Goal: Task Accomplishment & Management: Manage account settings

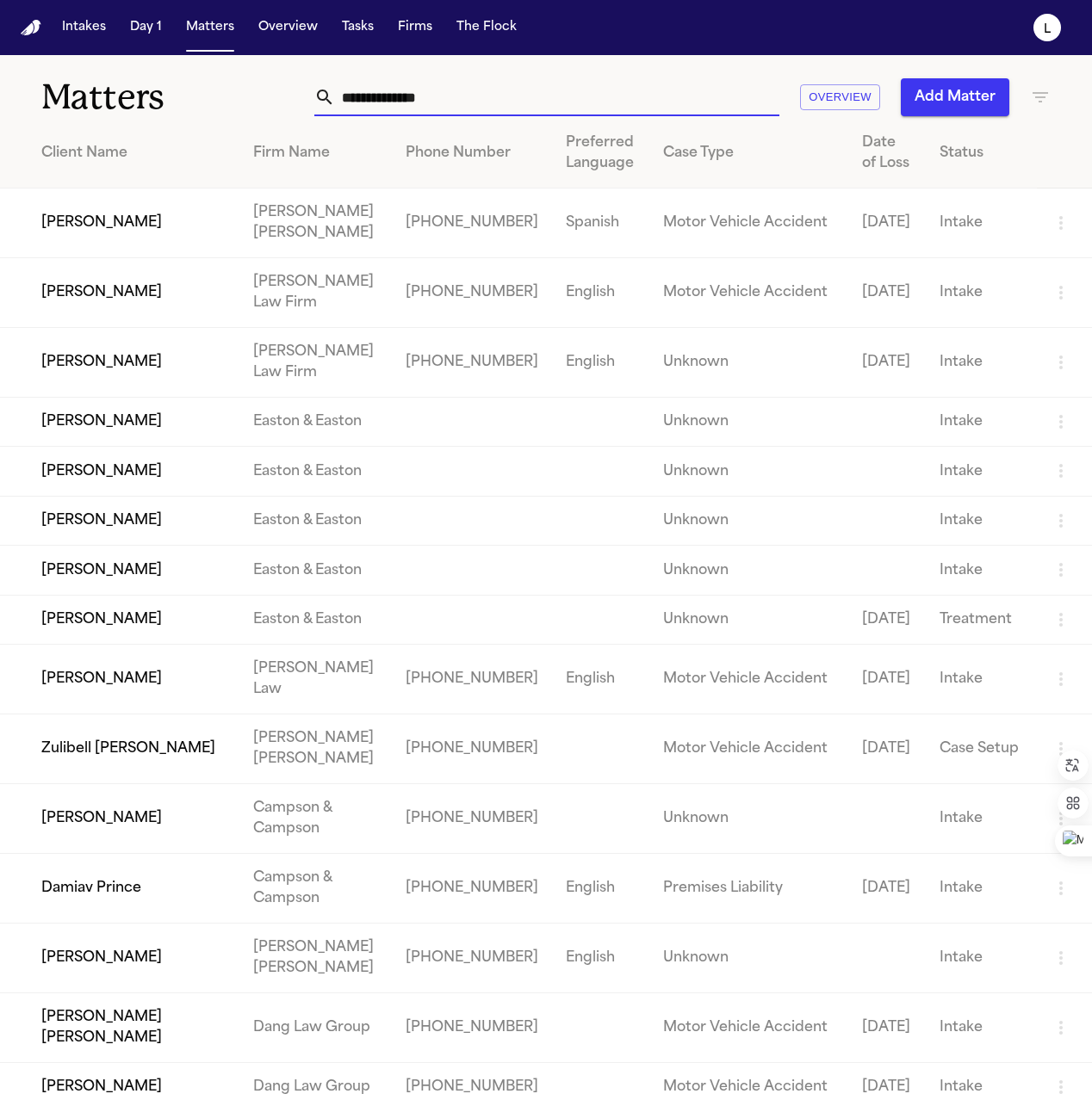
paste input "*****"
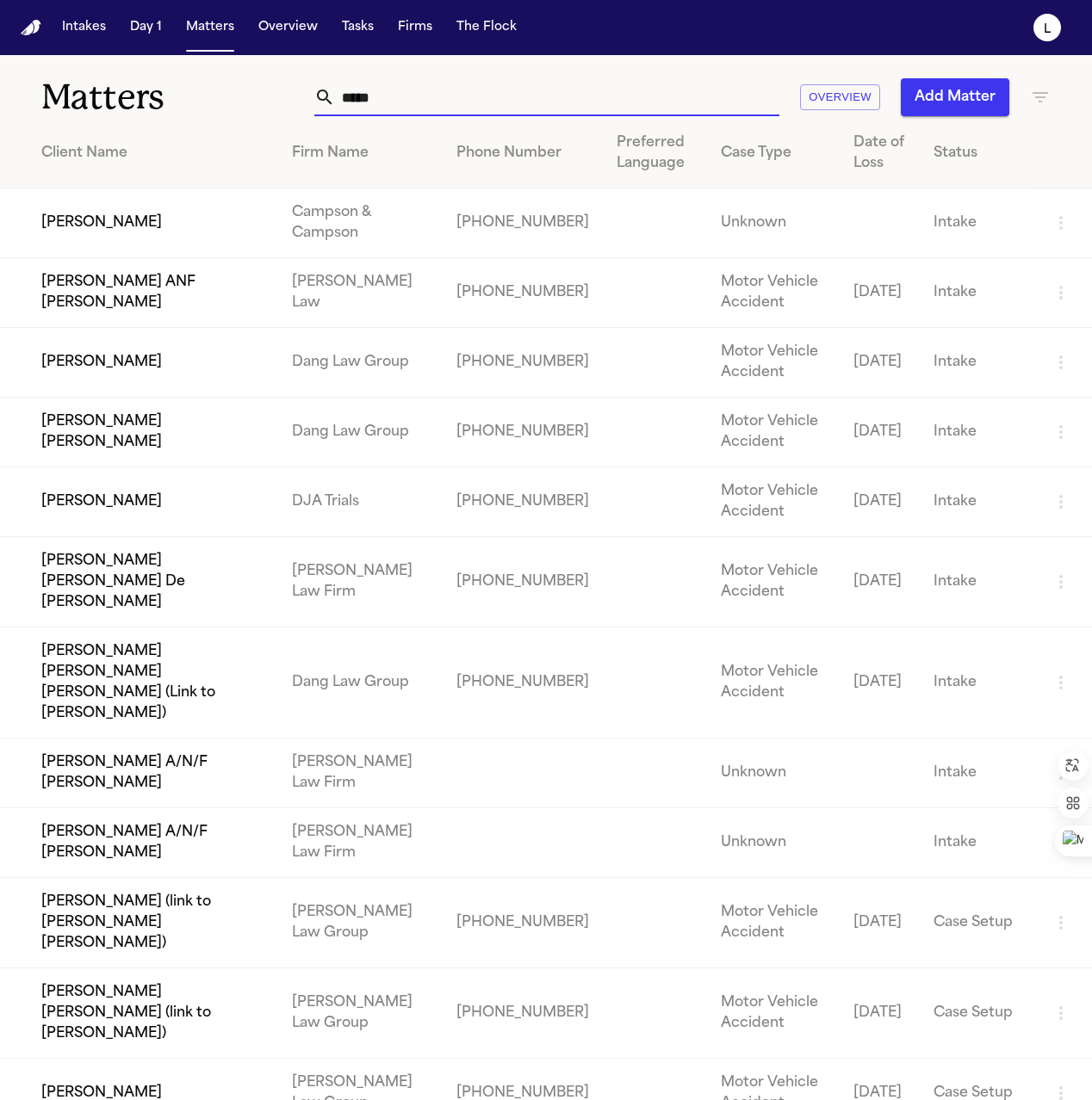
type input "*****"
click at [374, 94] on input "*****" at bounding box center [557, 97] width 444 height 38
drag, startPoint x: 372, startPoint y: 95, endPoint x: 278, endPoint y: 101, distance: 94.2
click at [278, 101] on div "Matters ***** Overview Add Matter" at bounding box center [546, 87] width 1092 height 63
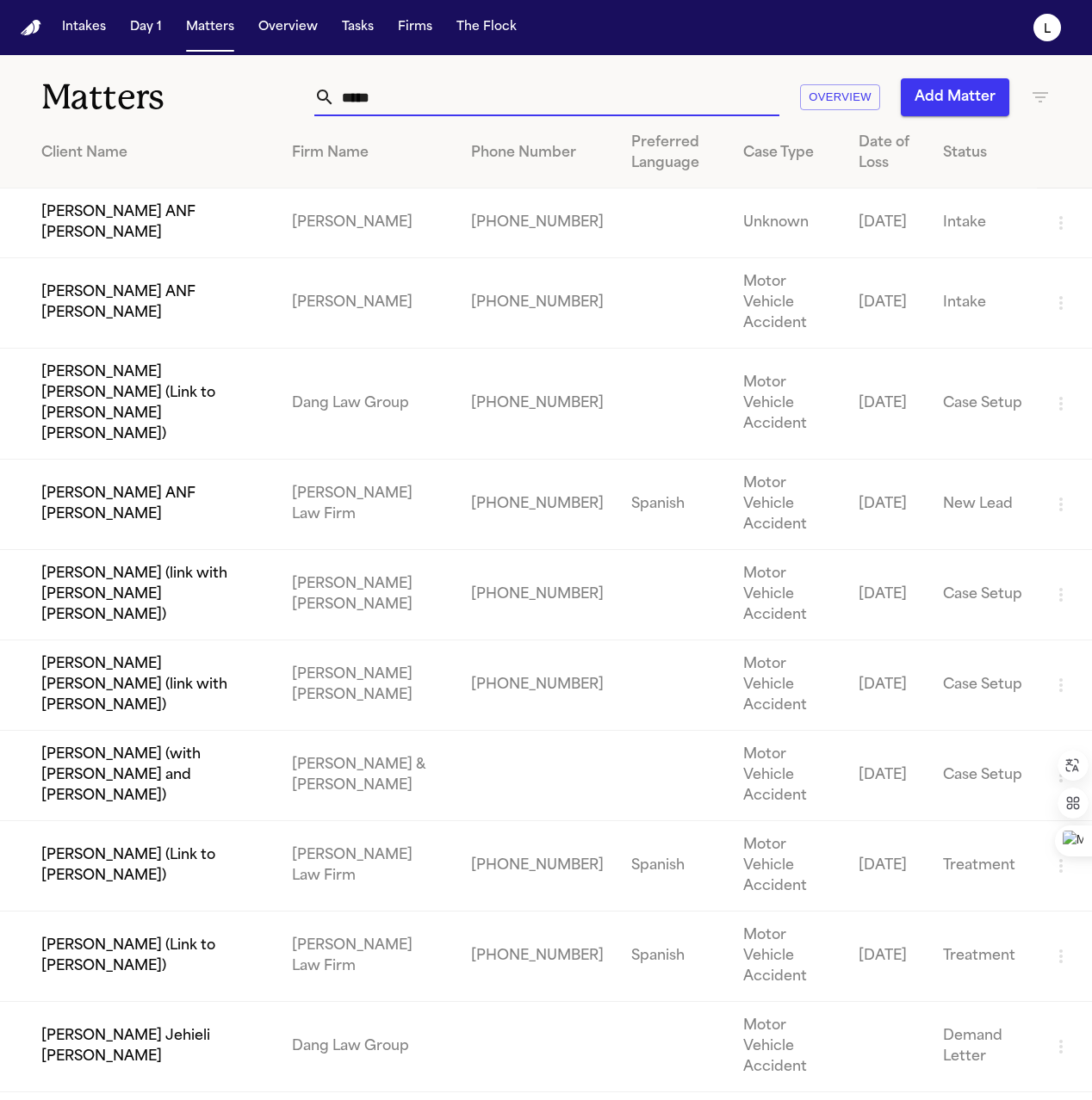
drag, startPoint x: 406, startPoint y: 101, endPoint x: 328, endPoint y: 100, distance: 78.0
click at [328, 99] on div "*****" at bounding box center [546, 97] width 465 height 38
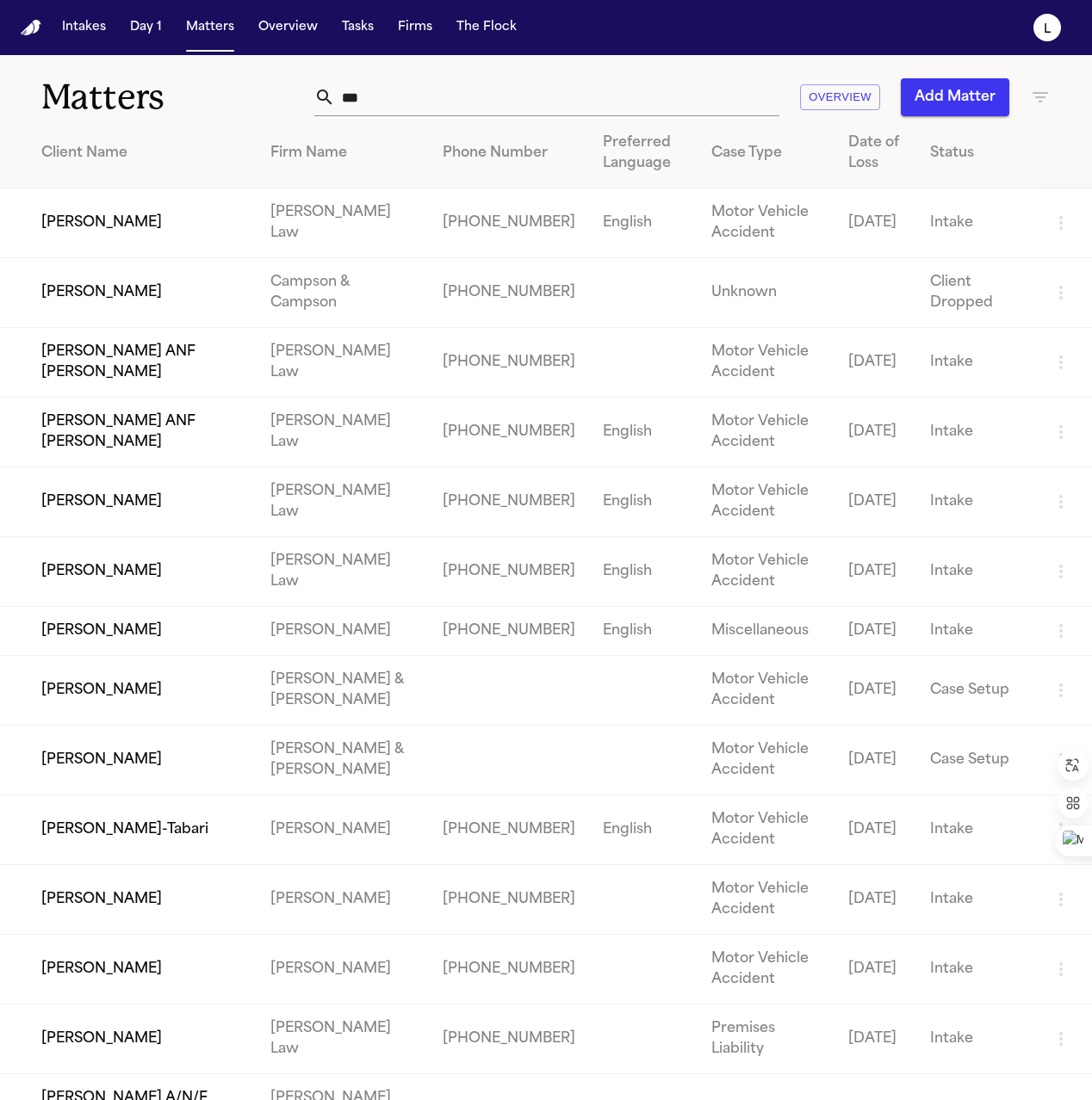
click at [1031, 101] on icon "button" at bounding box center [1040, 97] width 20 height 20
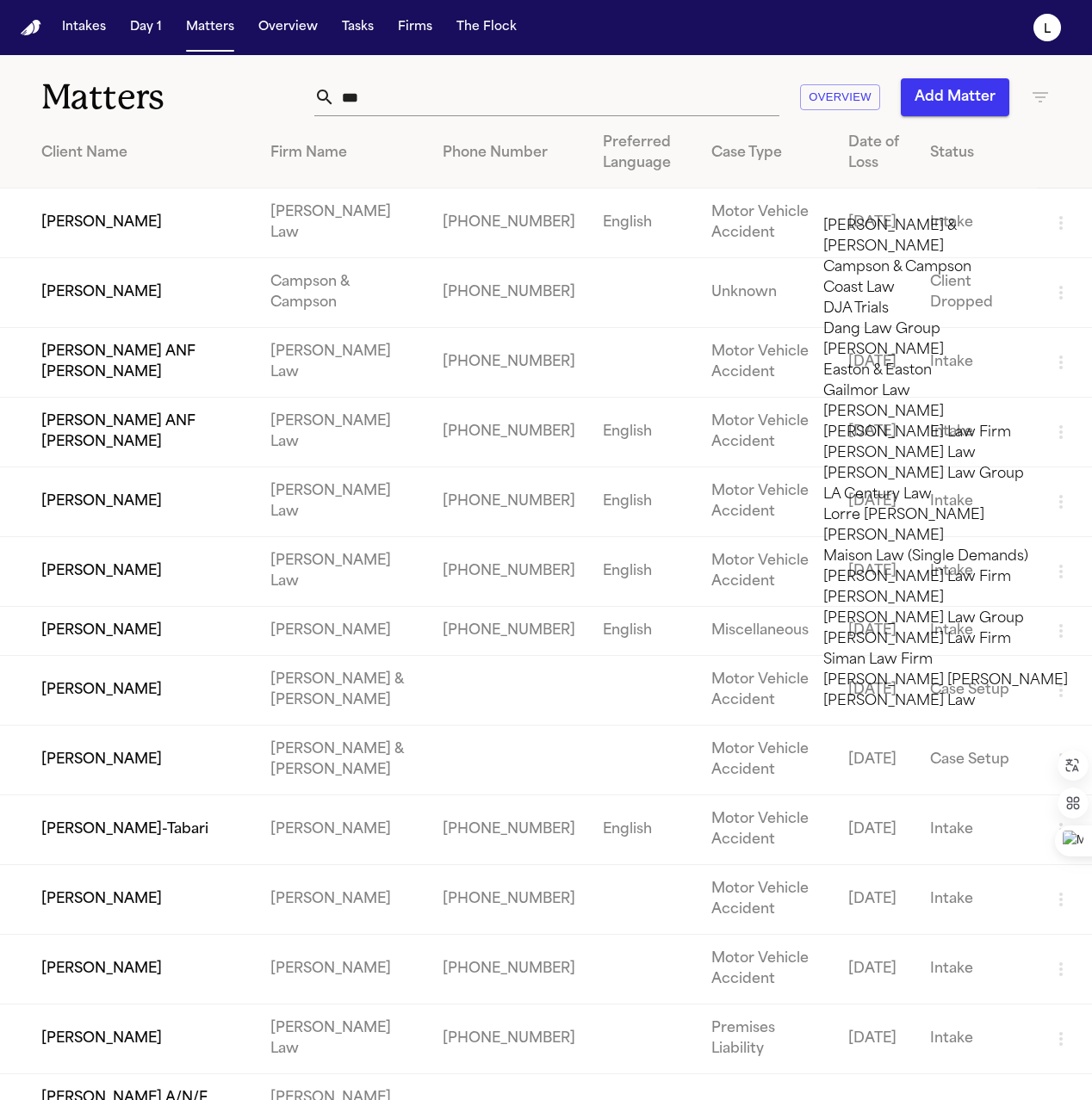
click at [889, 423] on li "[PERSON_NAME]" at bounding box center [945, 412] width 245 height 20
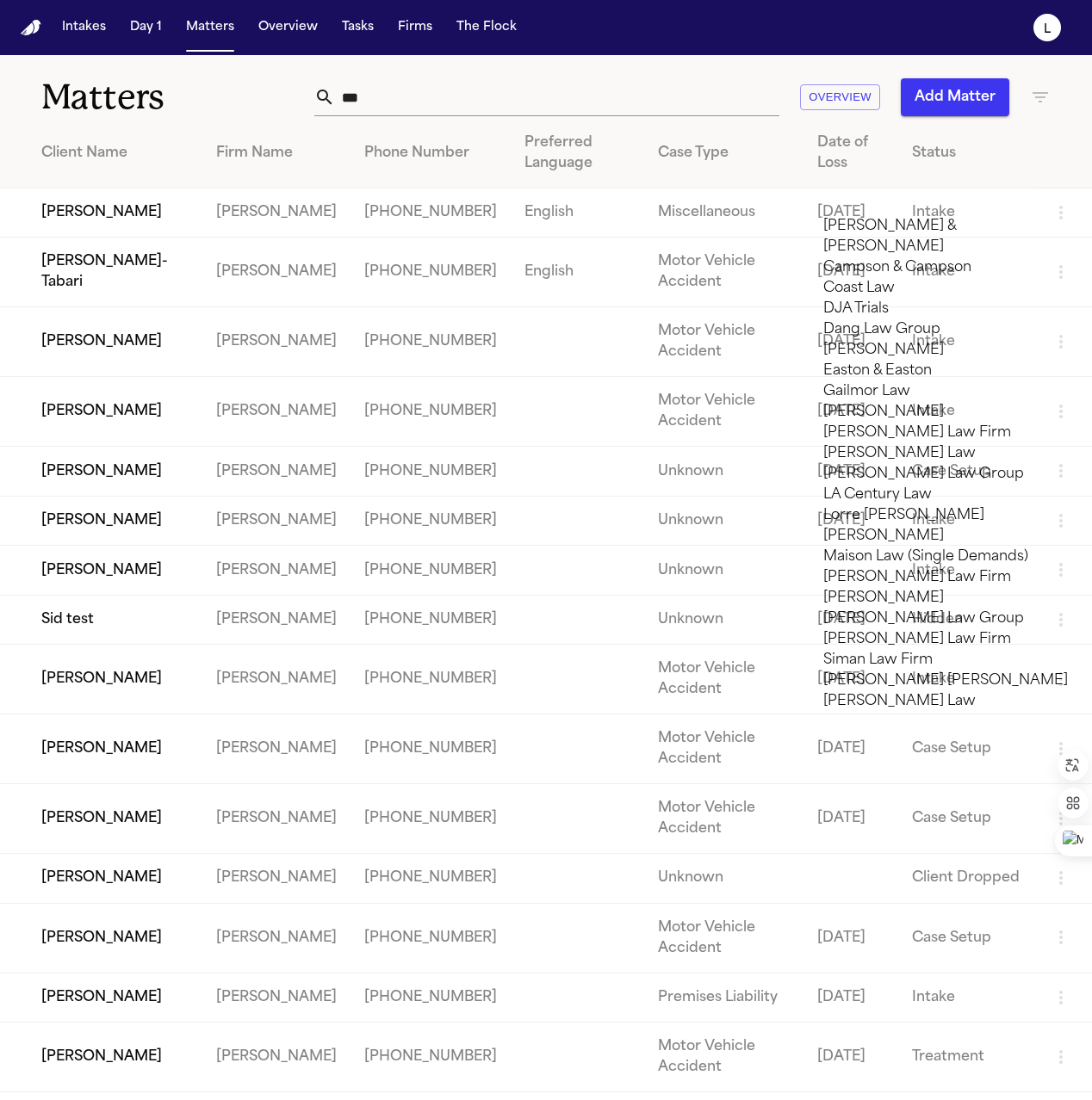
click at [324, 1099] on div at bounding box center [546, 1100] width 1092 height 0
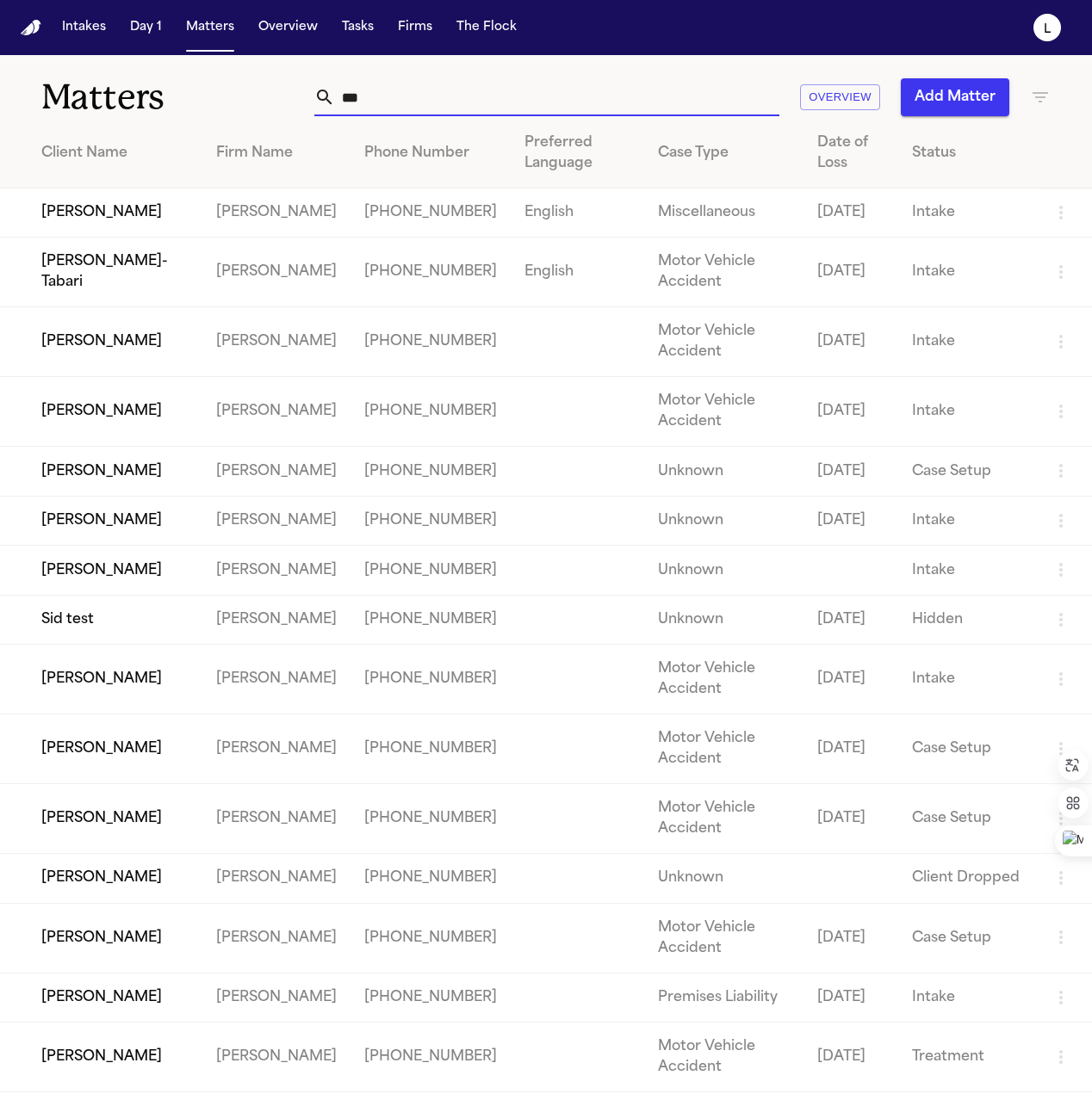
click at [335, 101] on input "***" at bounding box center [557, 97] width 444 height 38
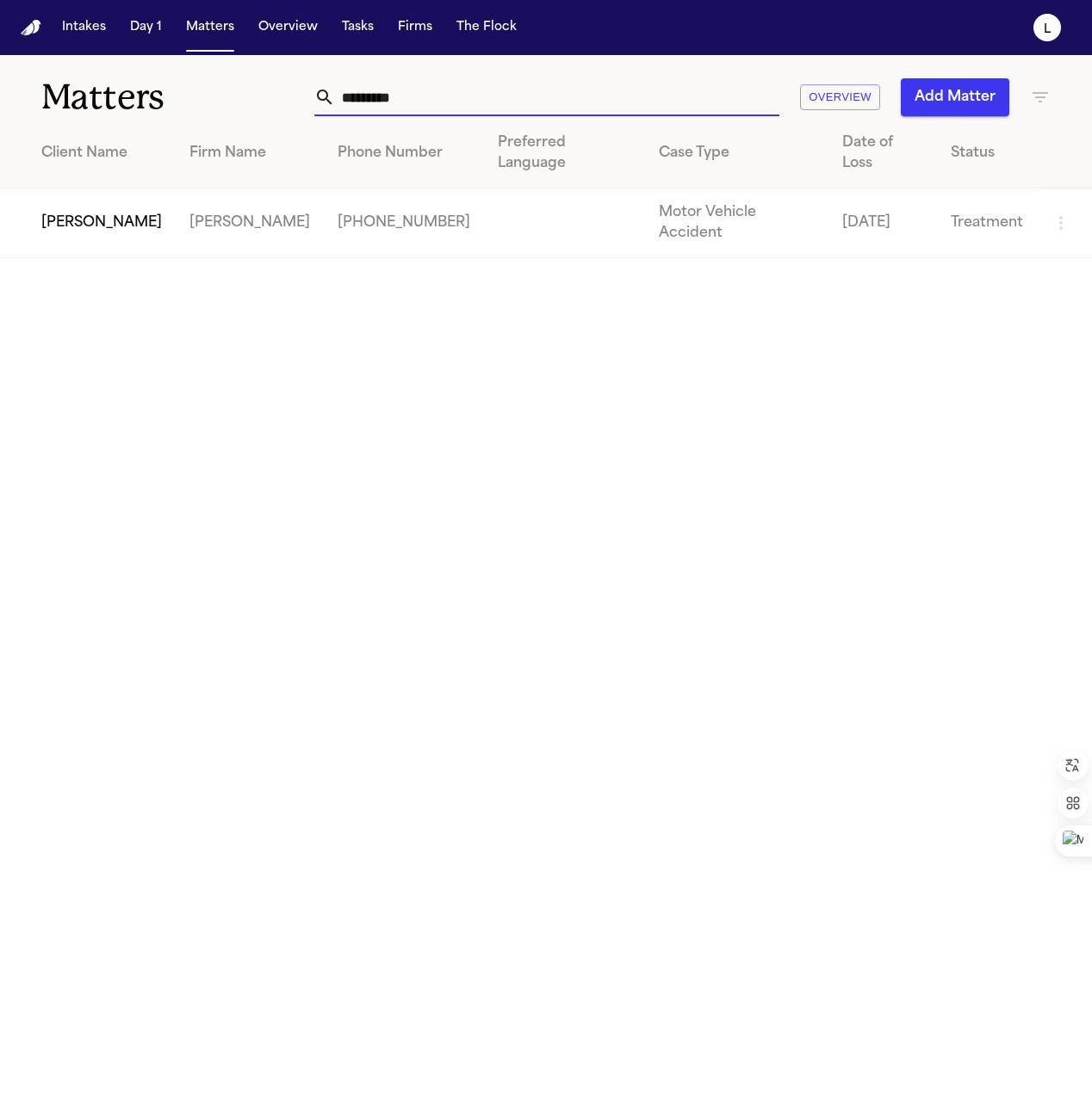
type input "*********"
click at [97, 205] on td "[PERSON_NAME]" at bounding box center [88, 223] width 176 height 70
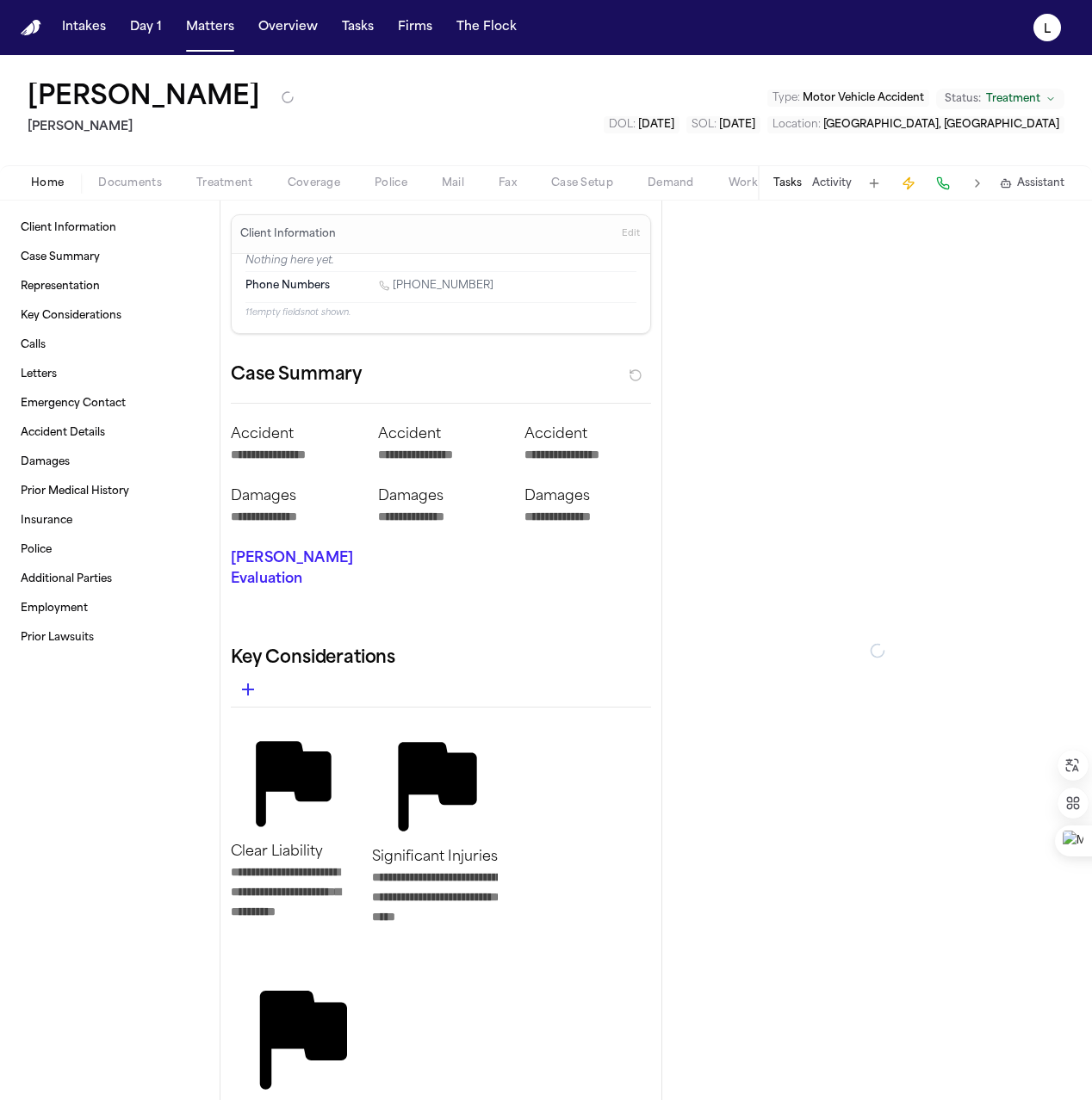
type textarea "*"
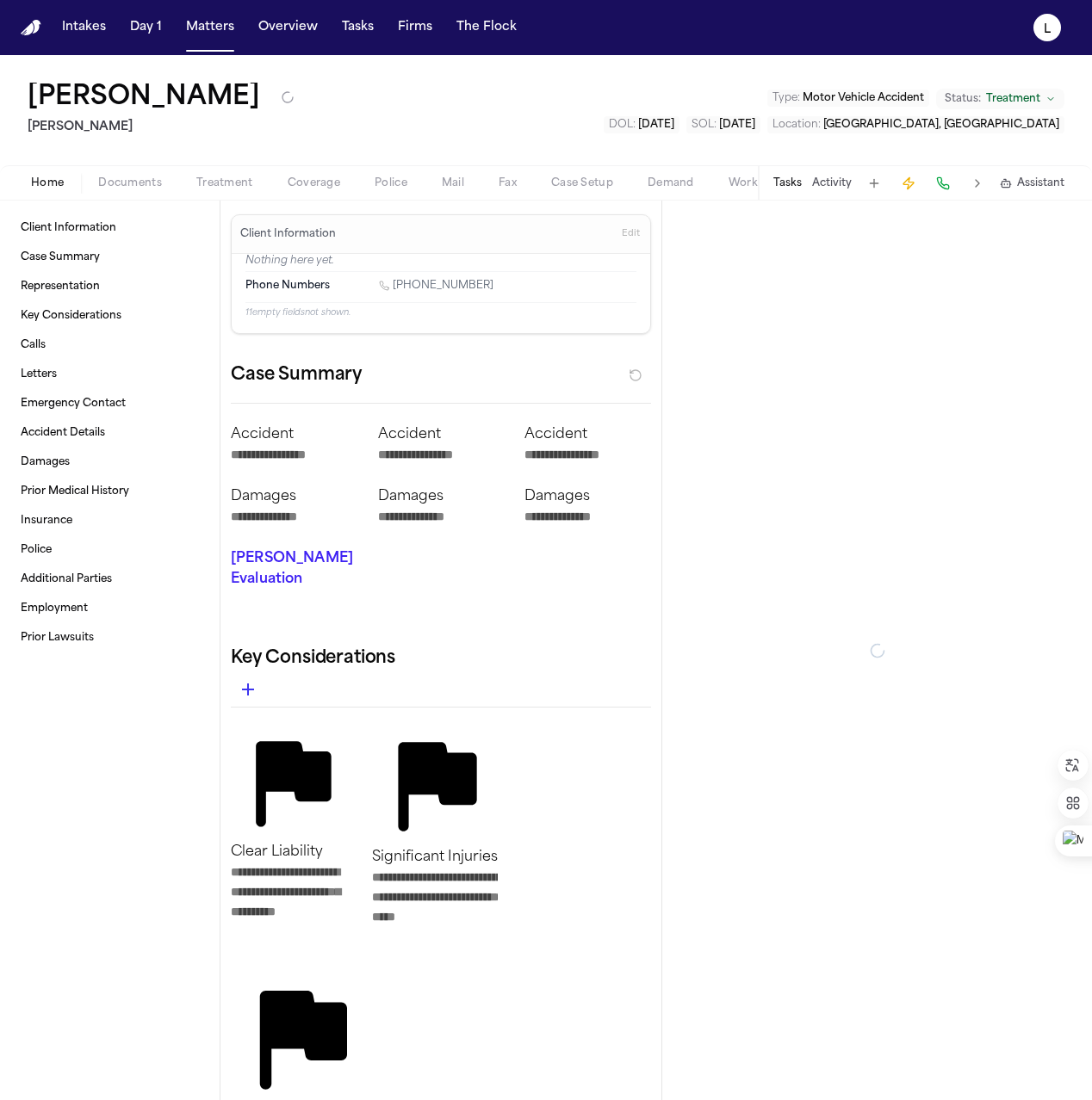
type textarea "*"
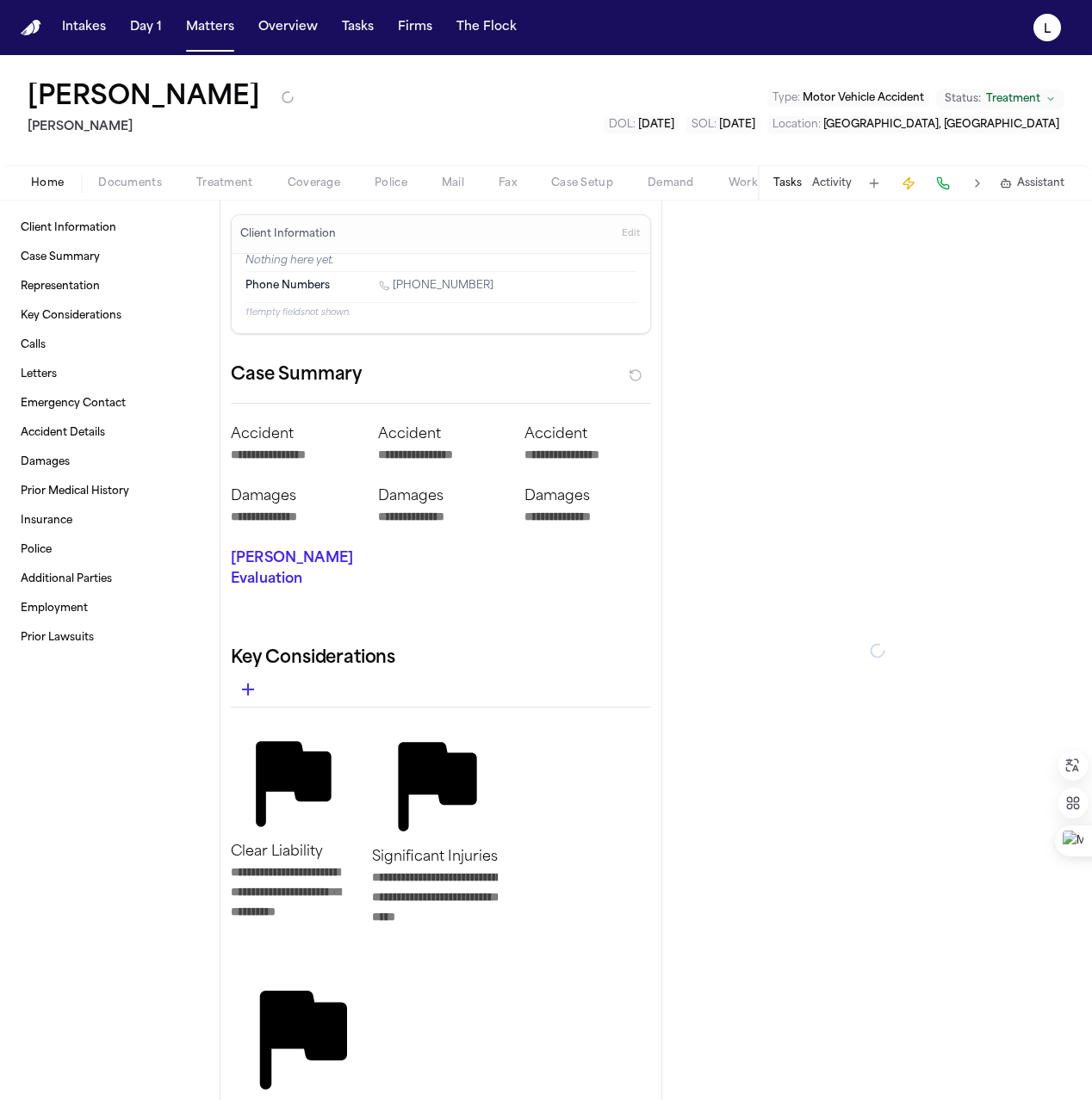
type textarea "*"
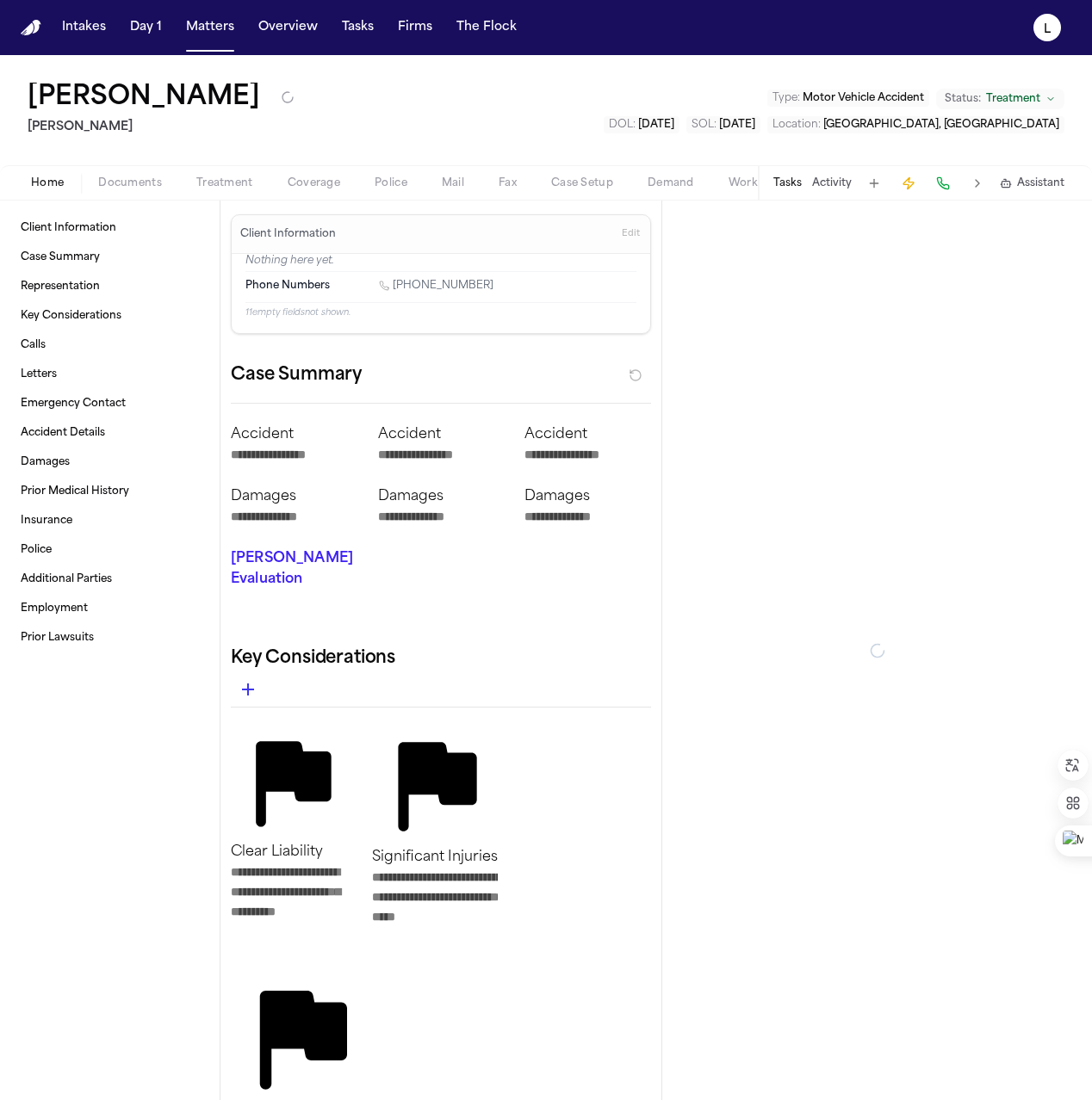
type textarea "*"
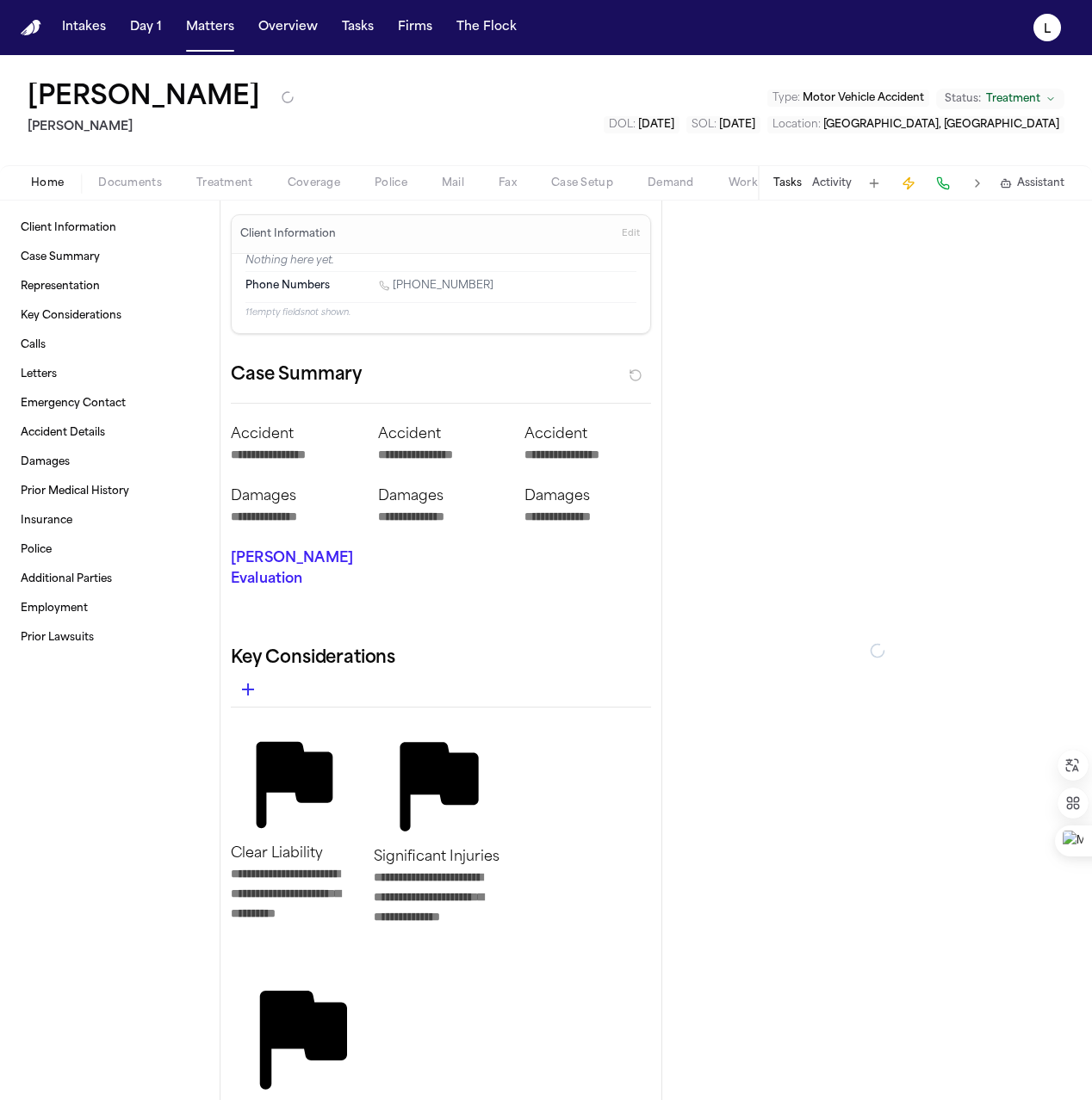
type textarea "*"
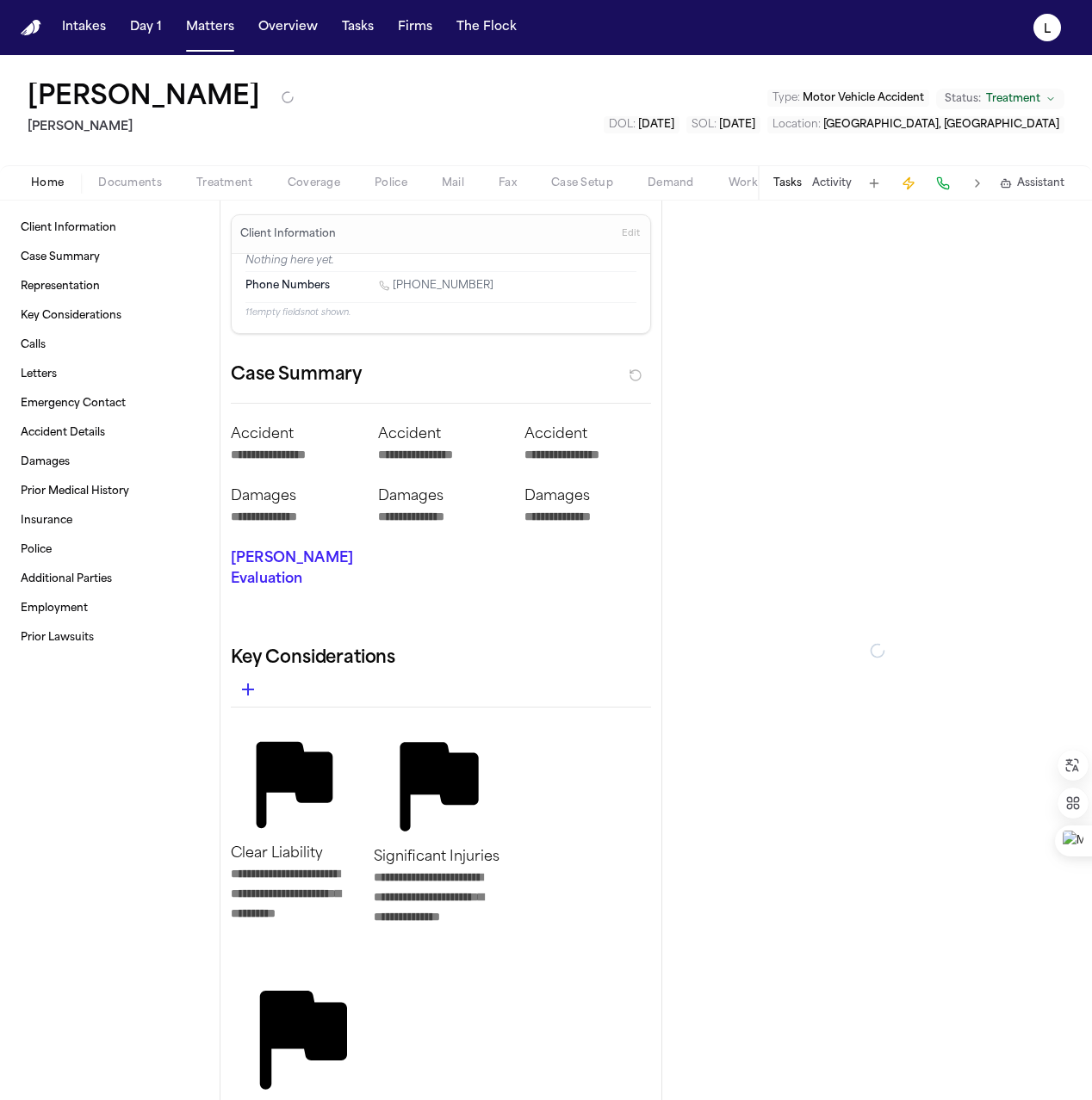
type textarea "*"
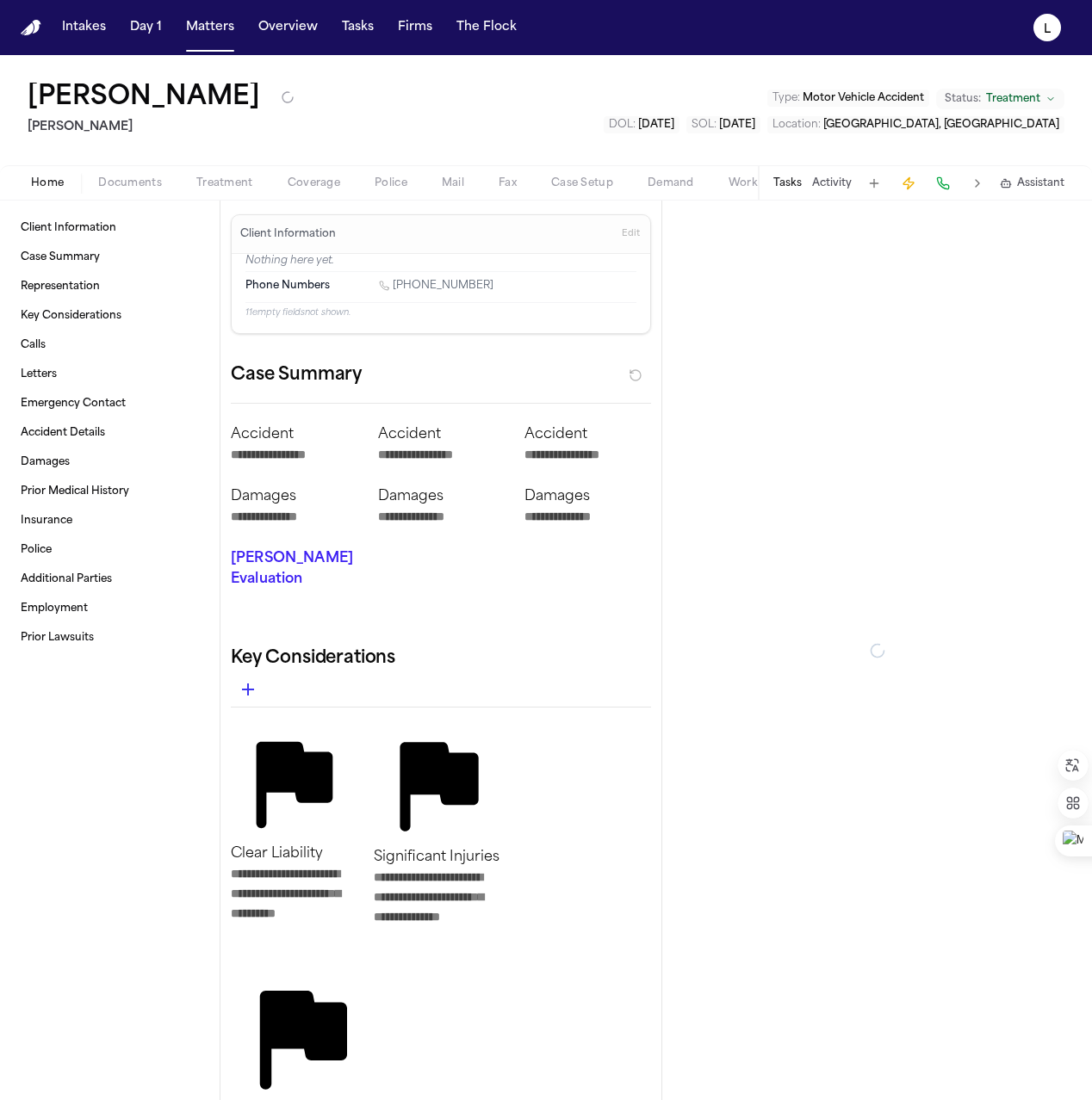
type textarea "*"
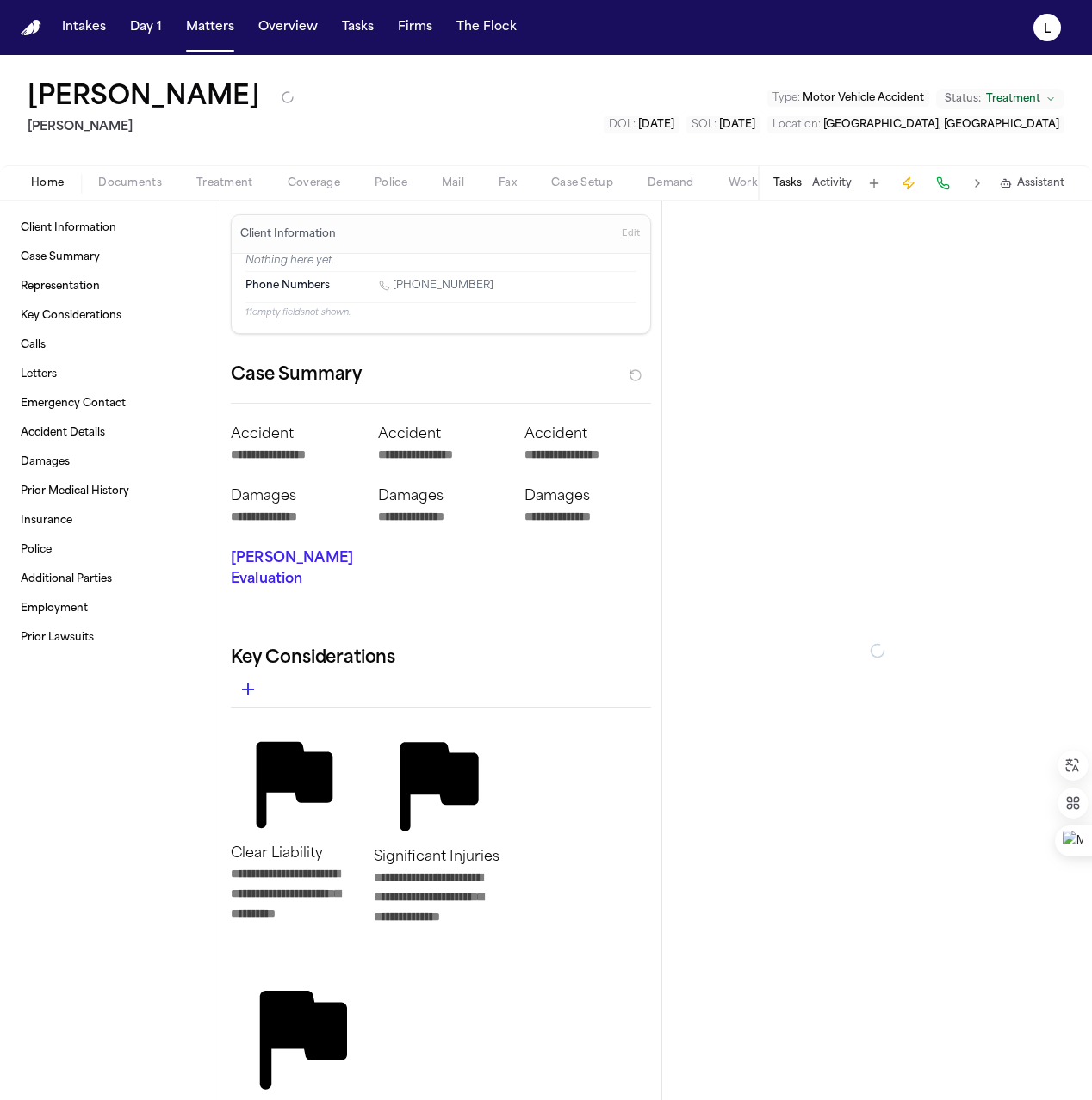
type textarea "*"
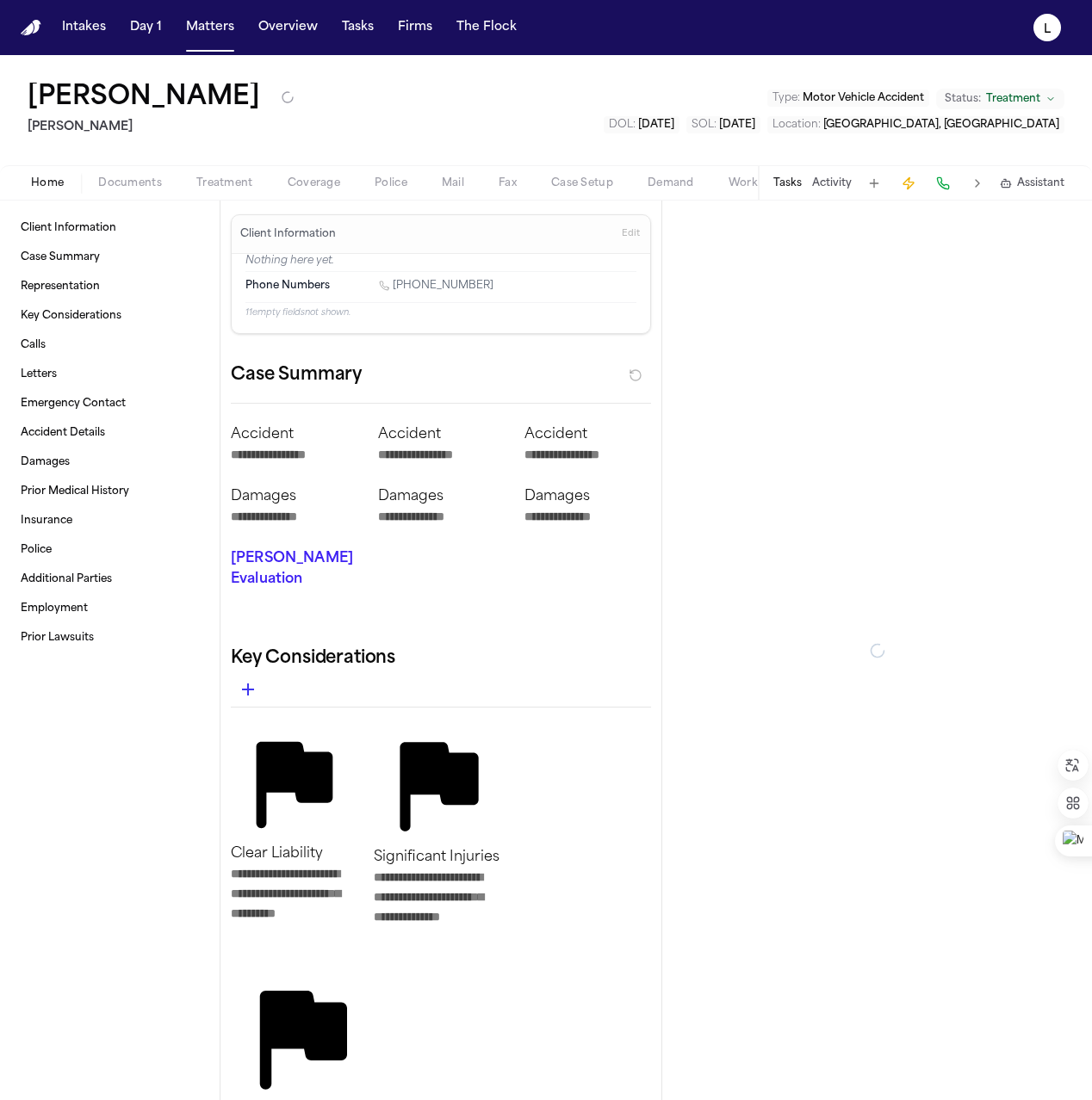
type textarea "*"
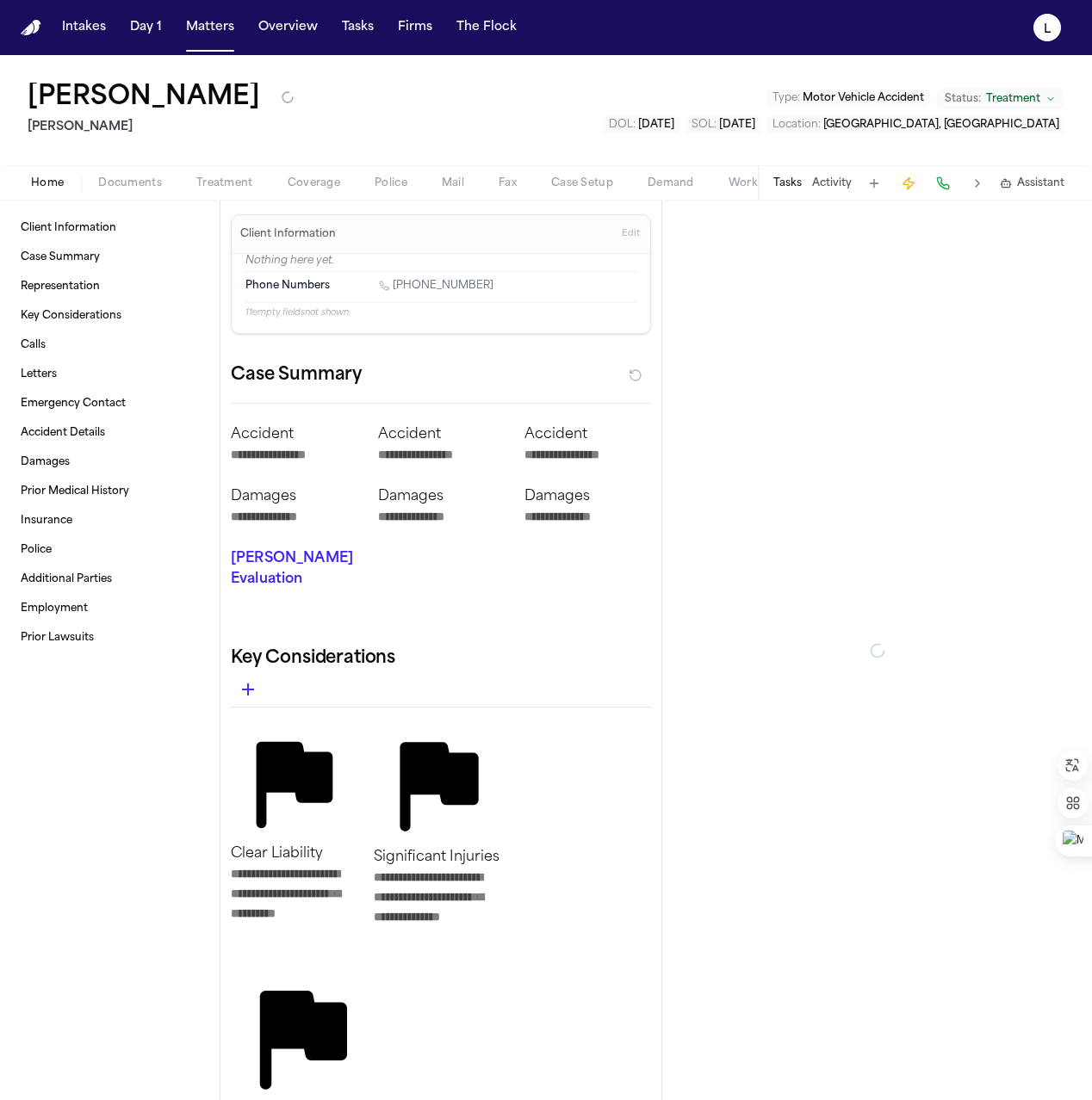
type textarea "*"
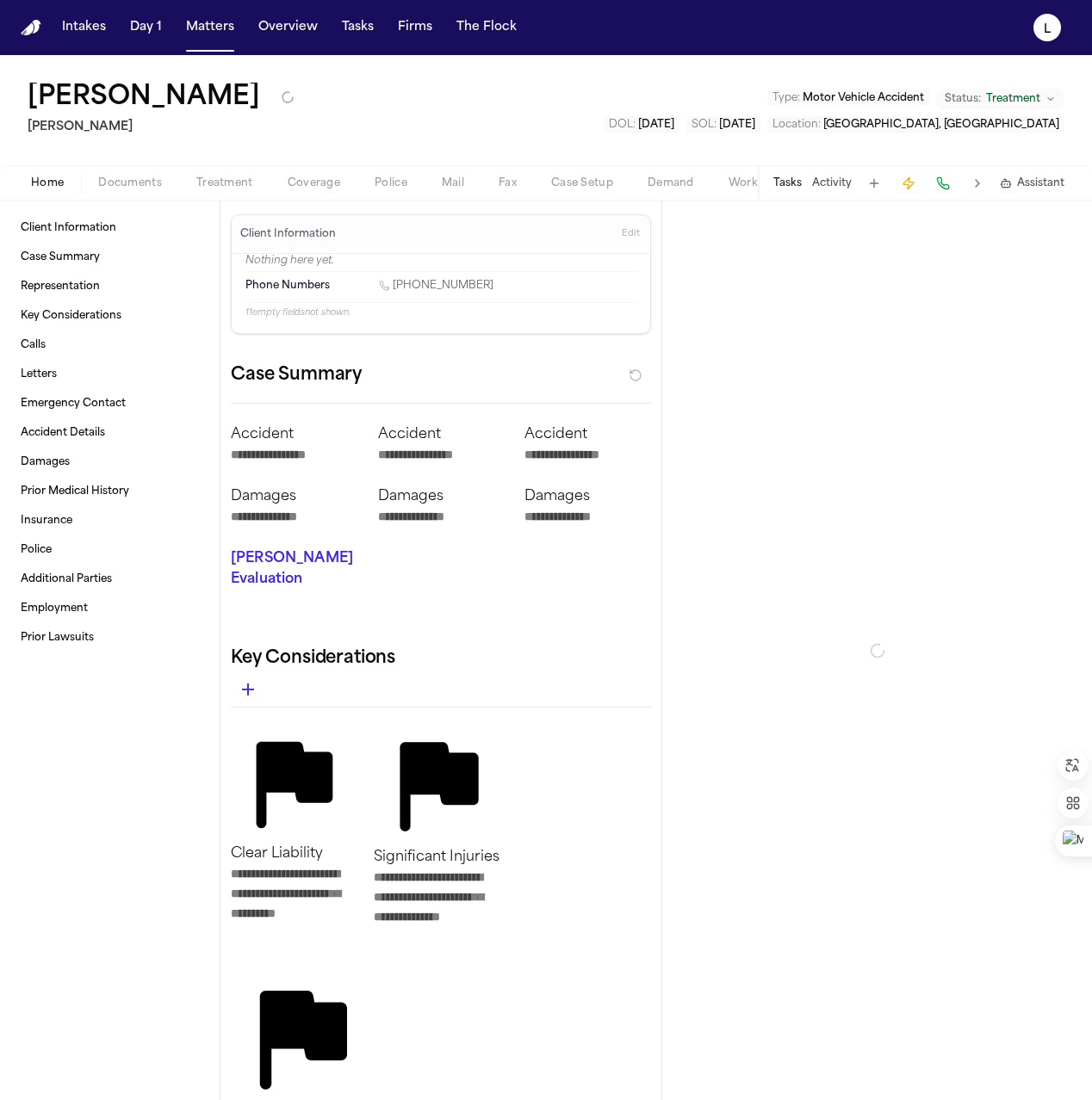
type textarea "*"
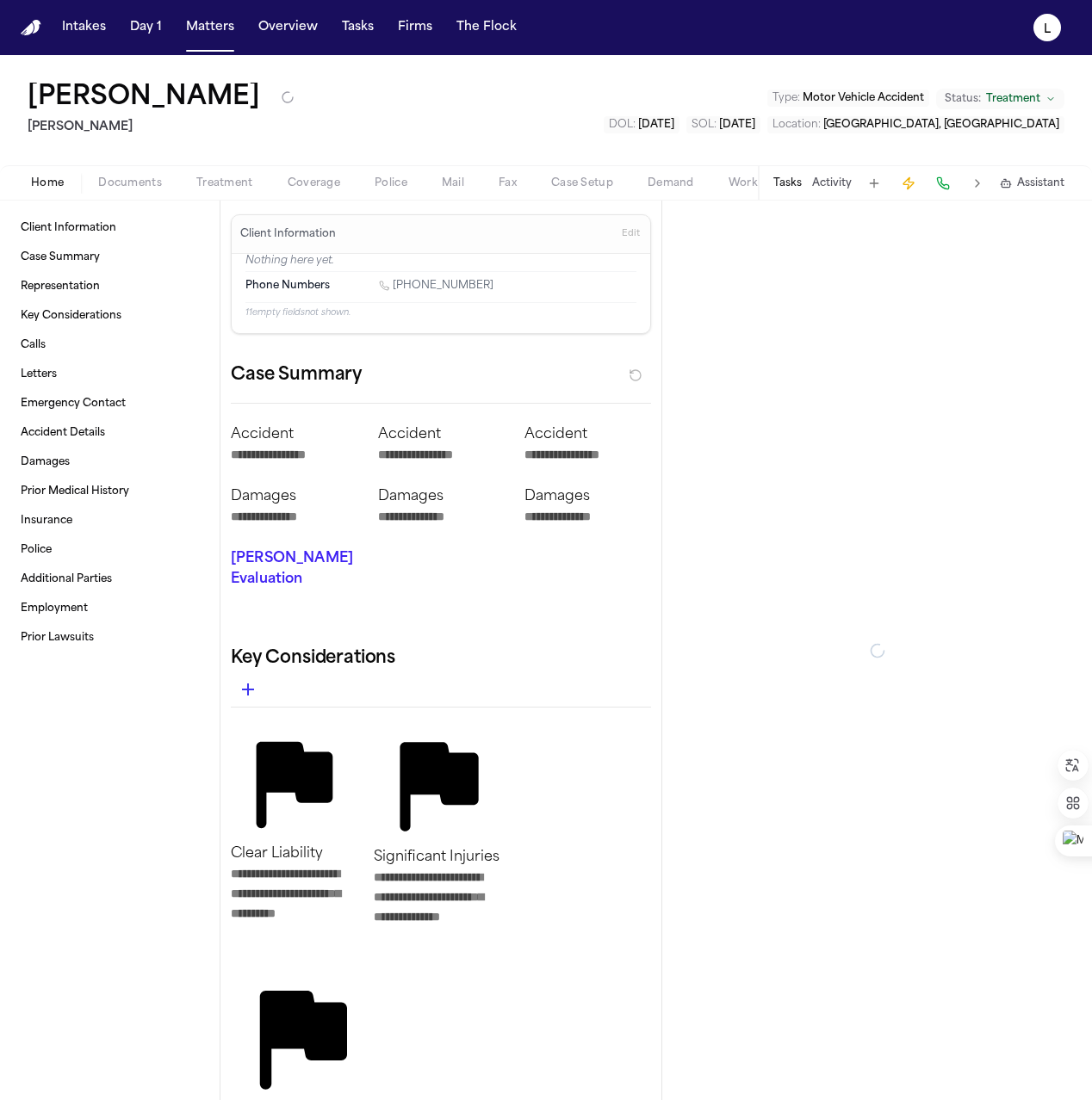
type textarea "*"
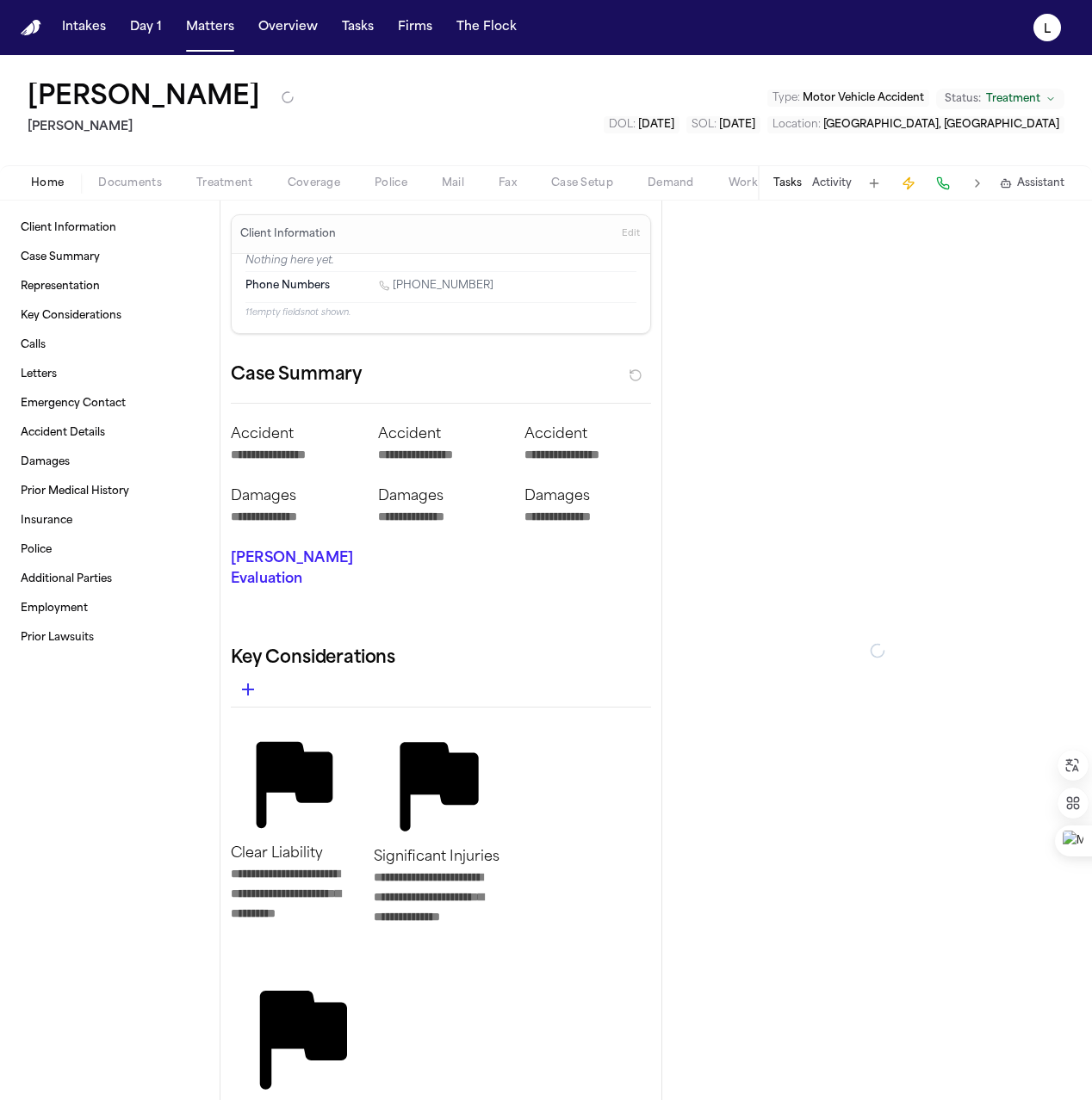
type textarea "*"
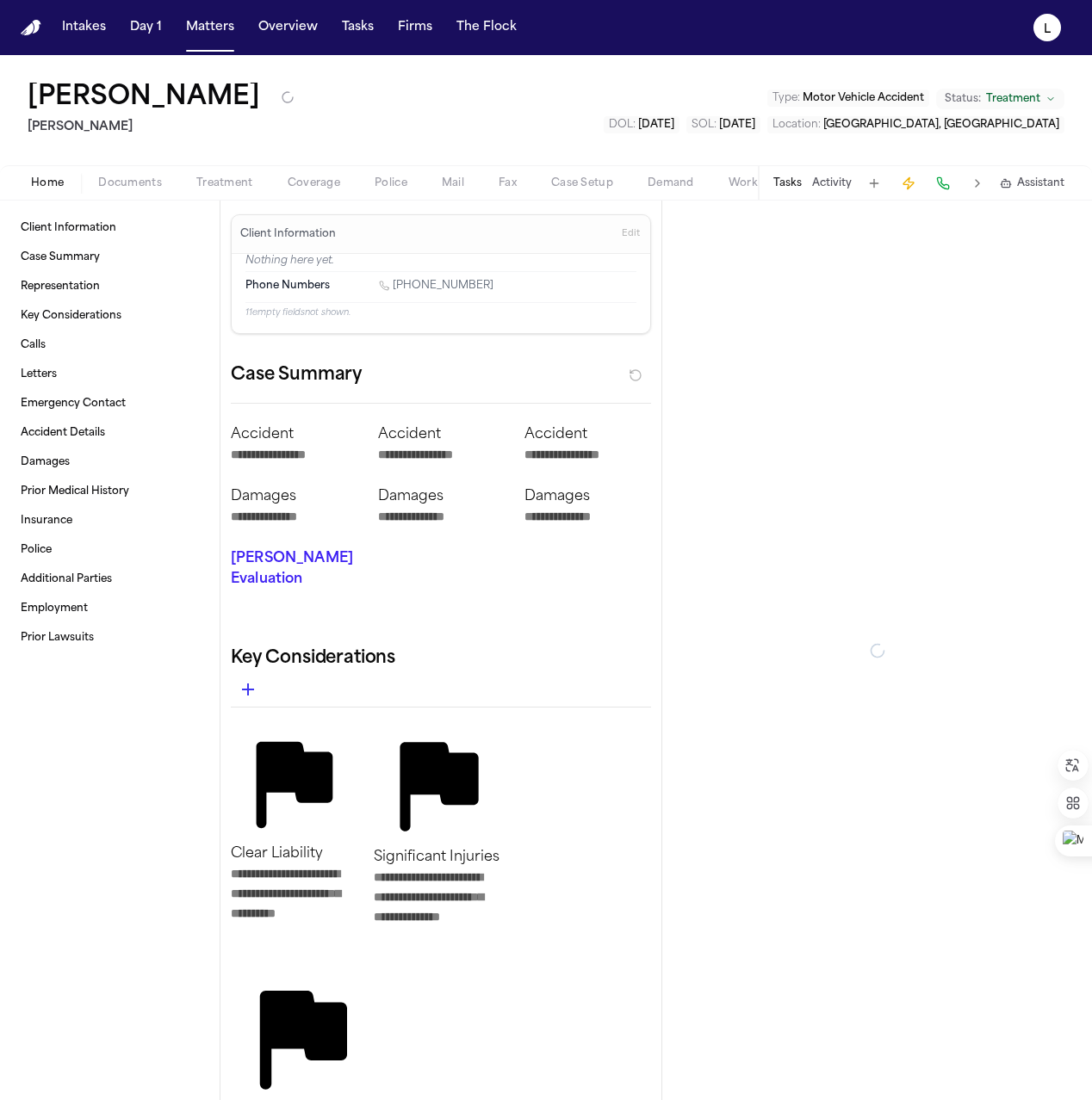
type textarea "*"
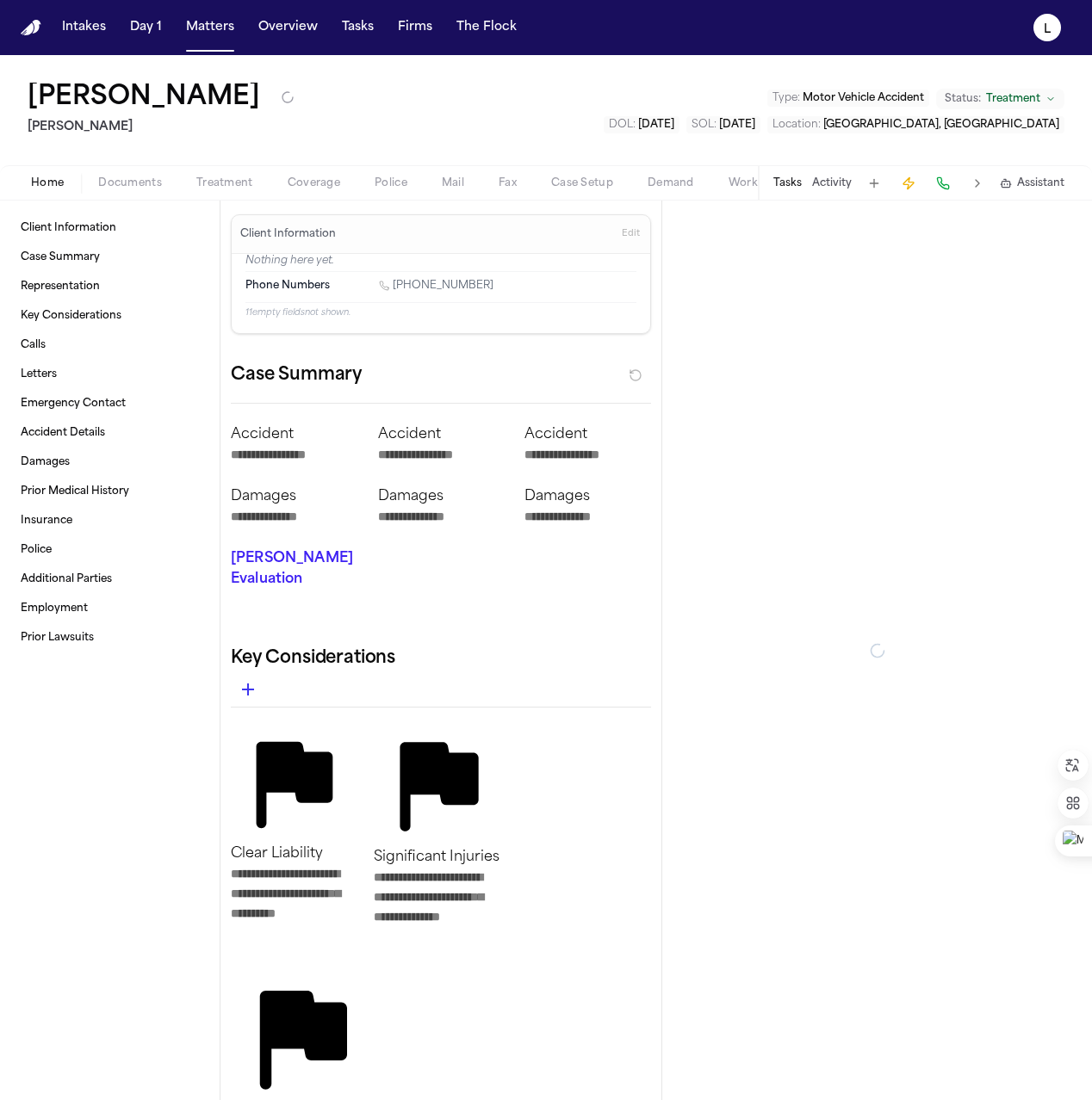
type textarea "*"
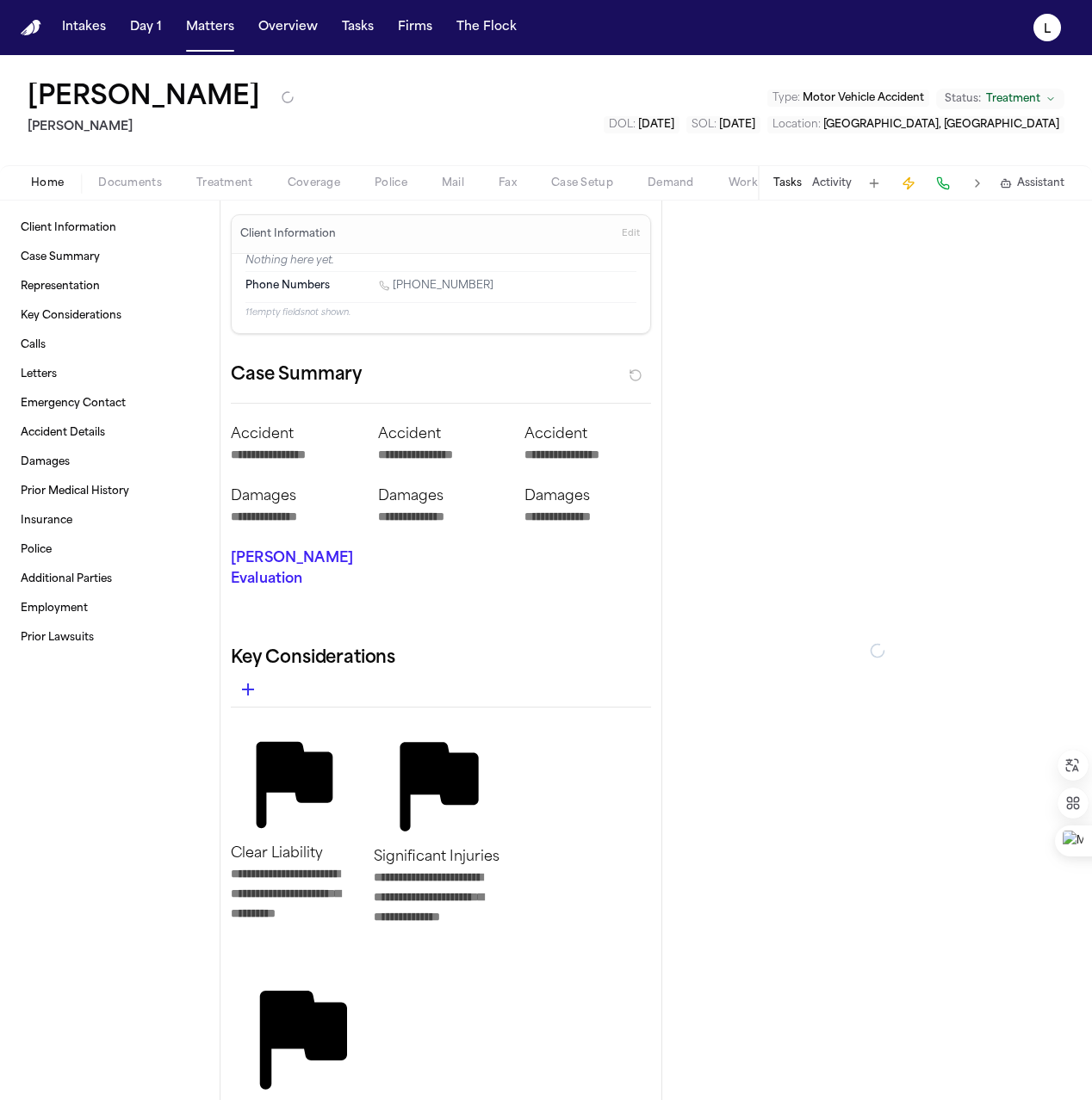
type textarea "*"
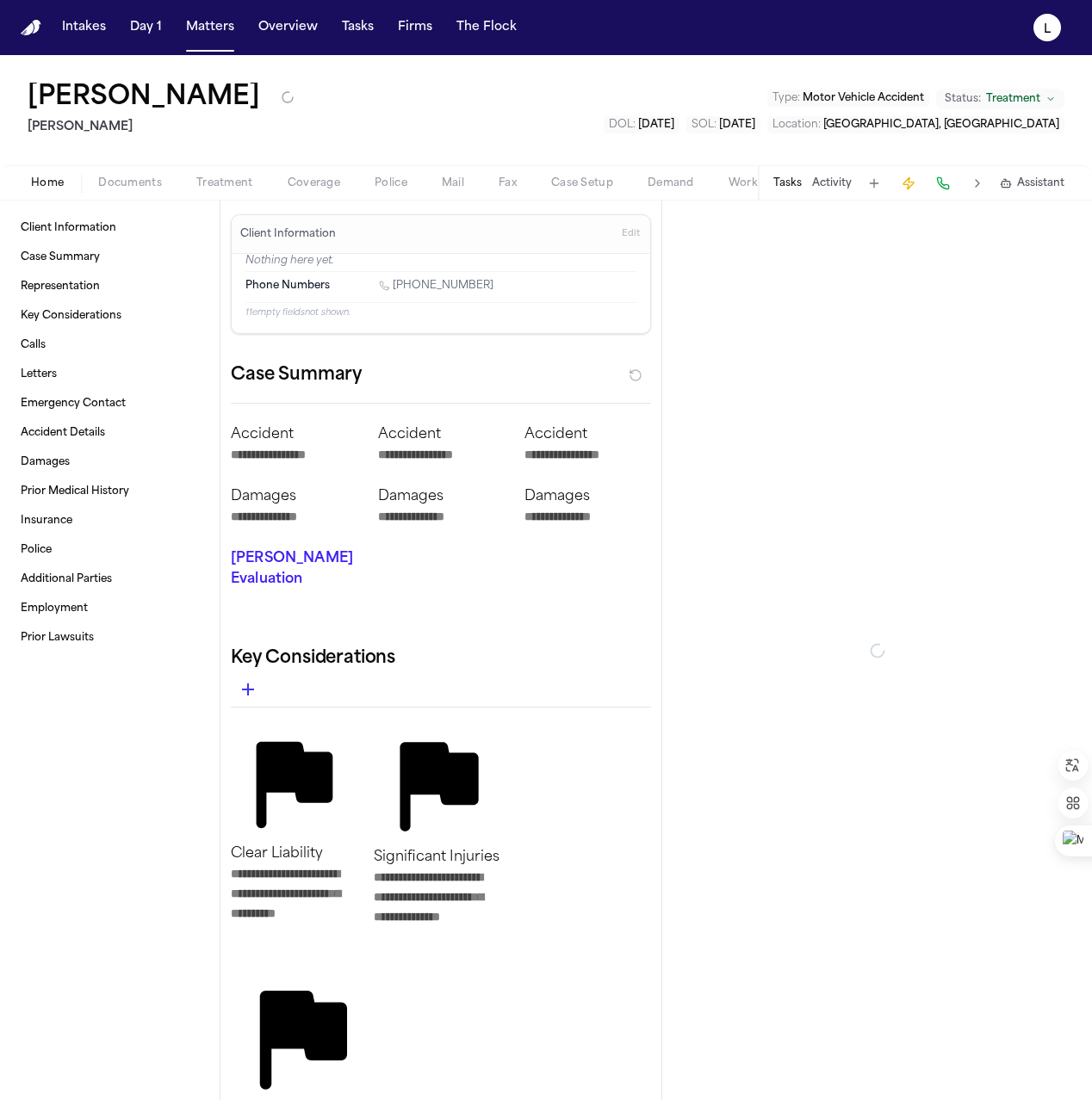
type textarea "*"
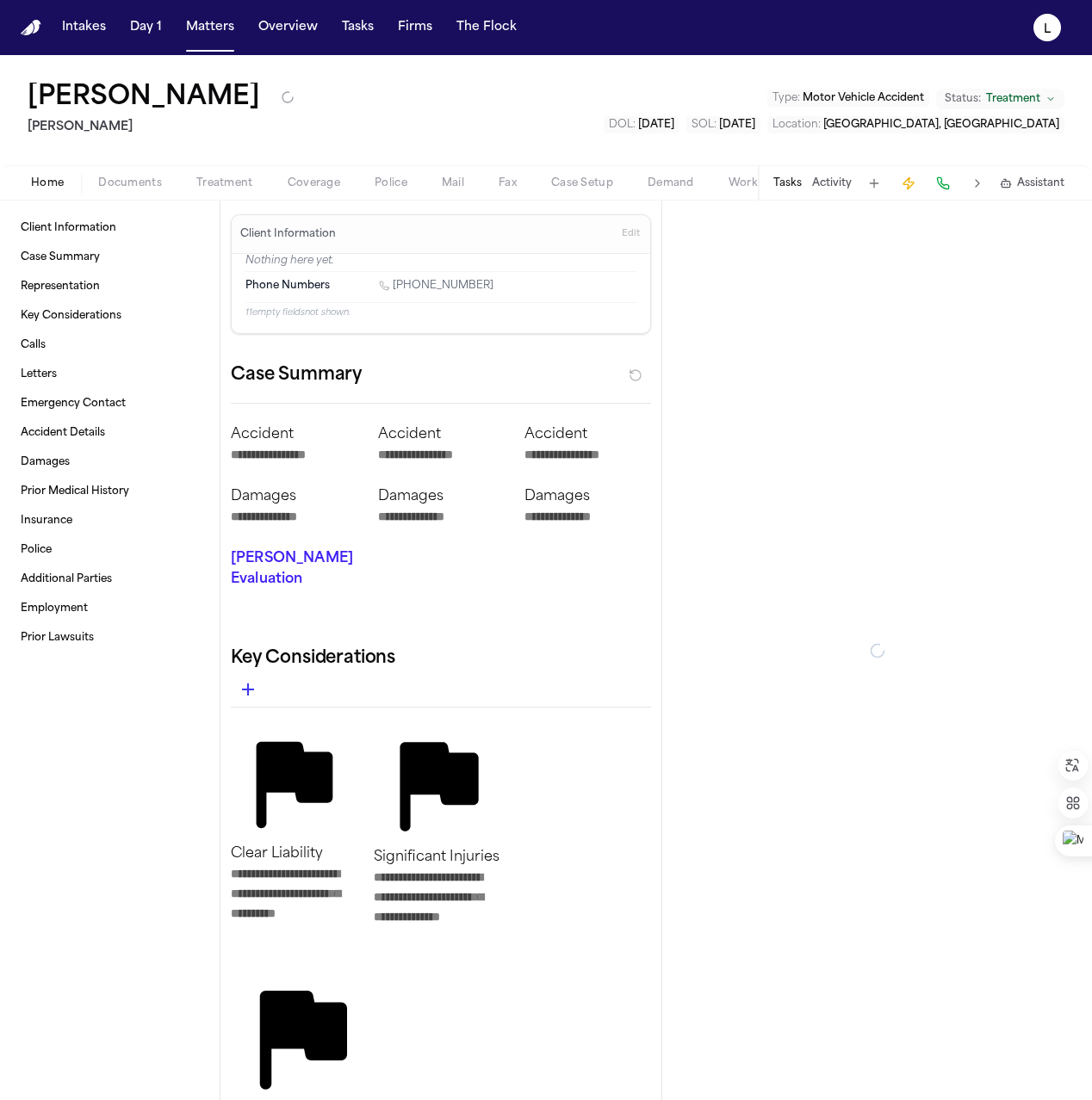
type textarea "*"
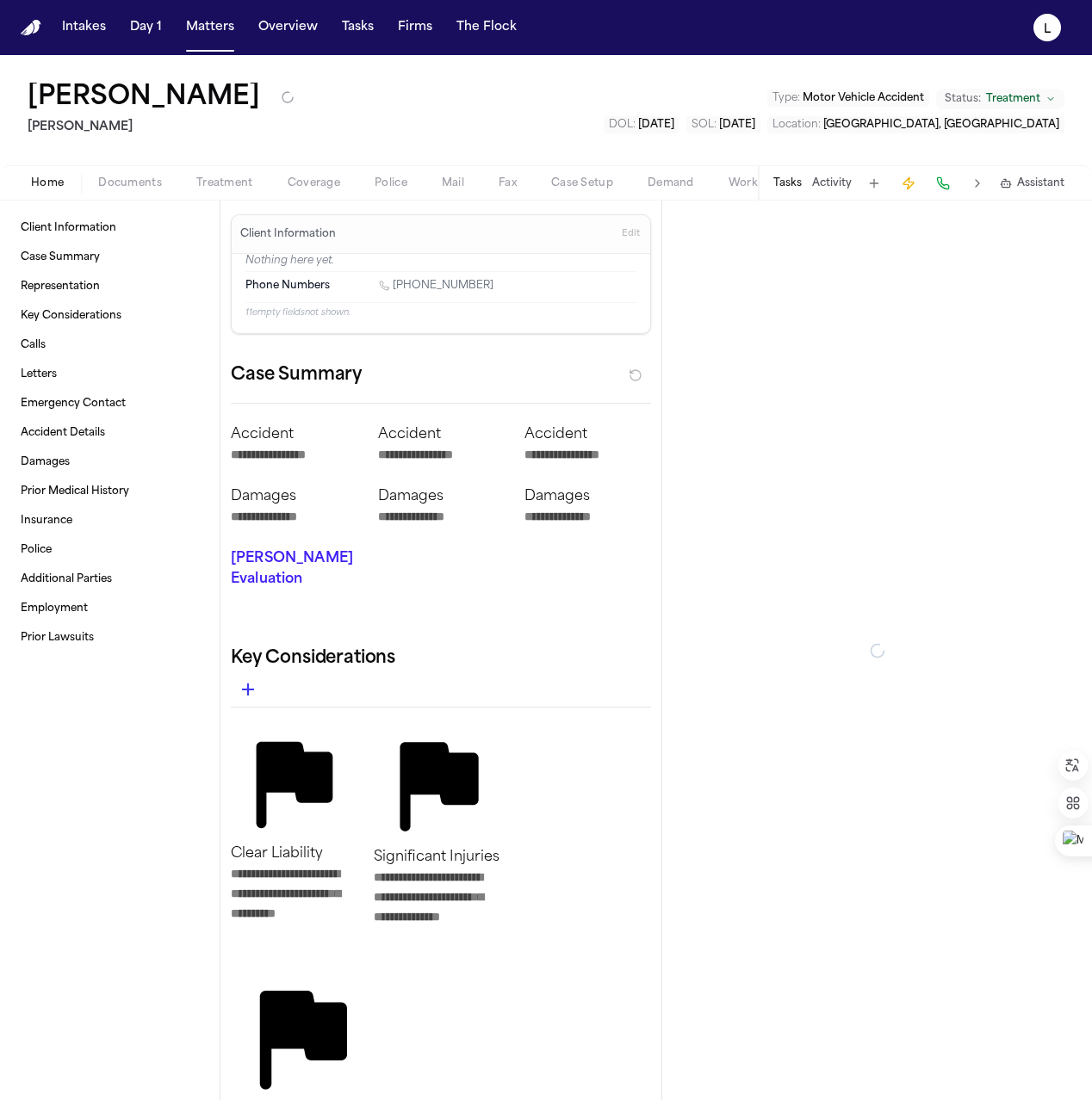
type textarea "*"
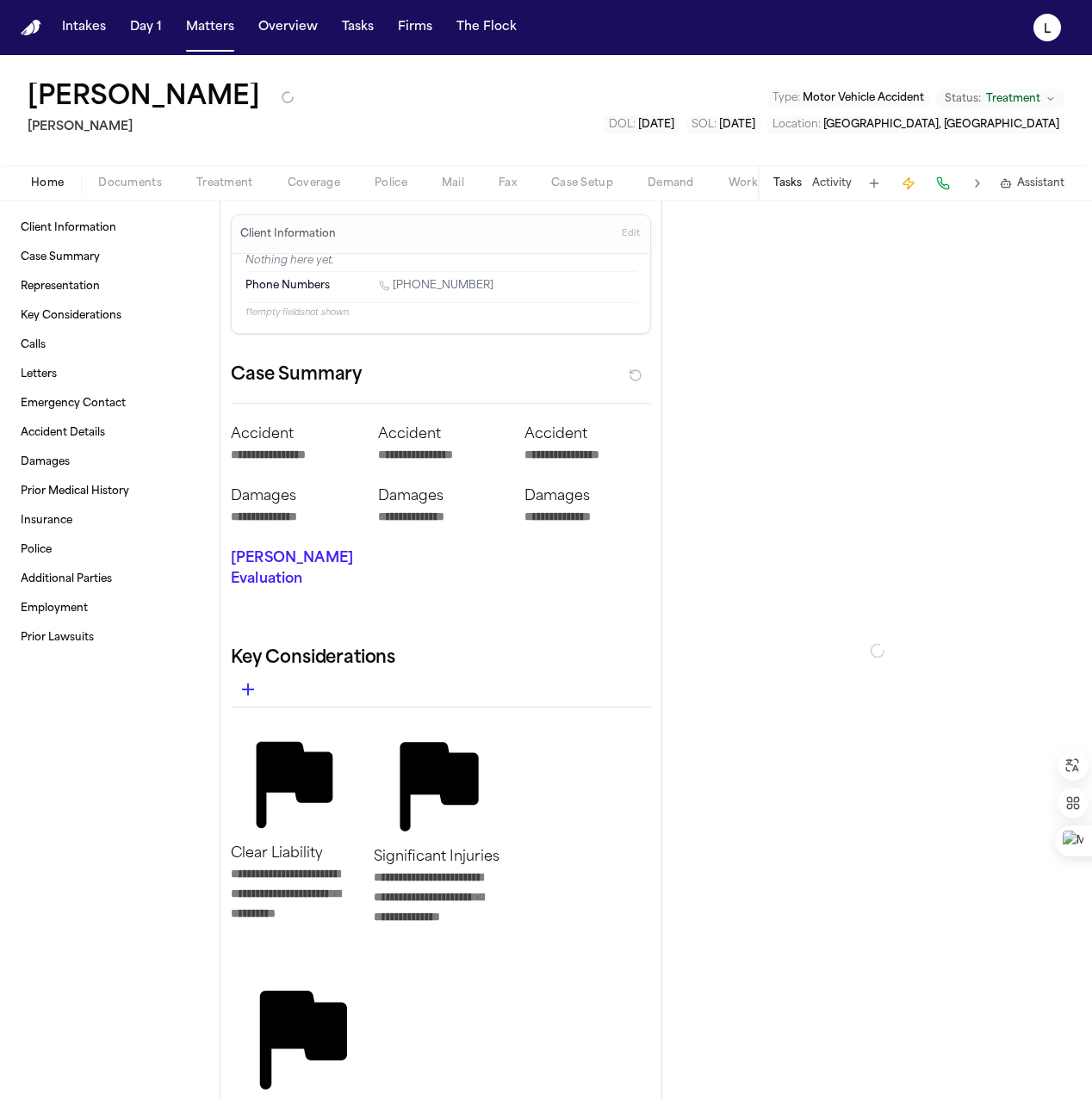
type textarea "*"
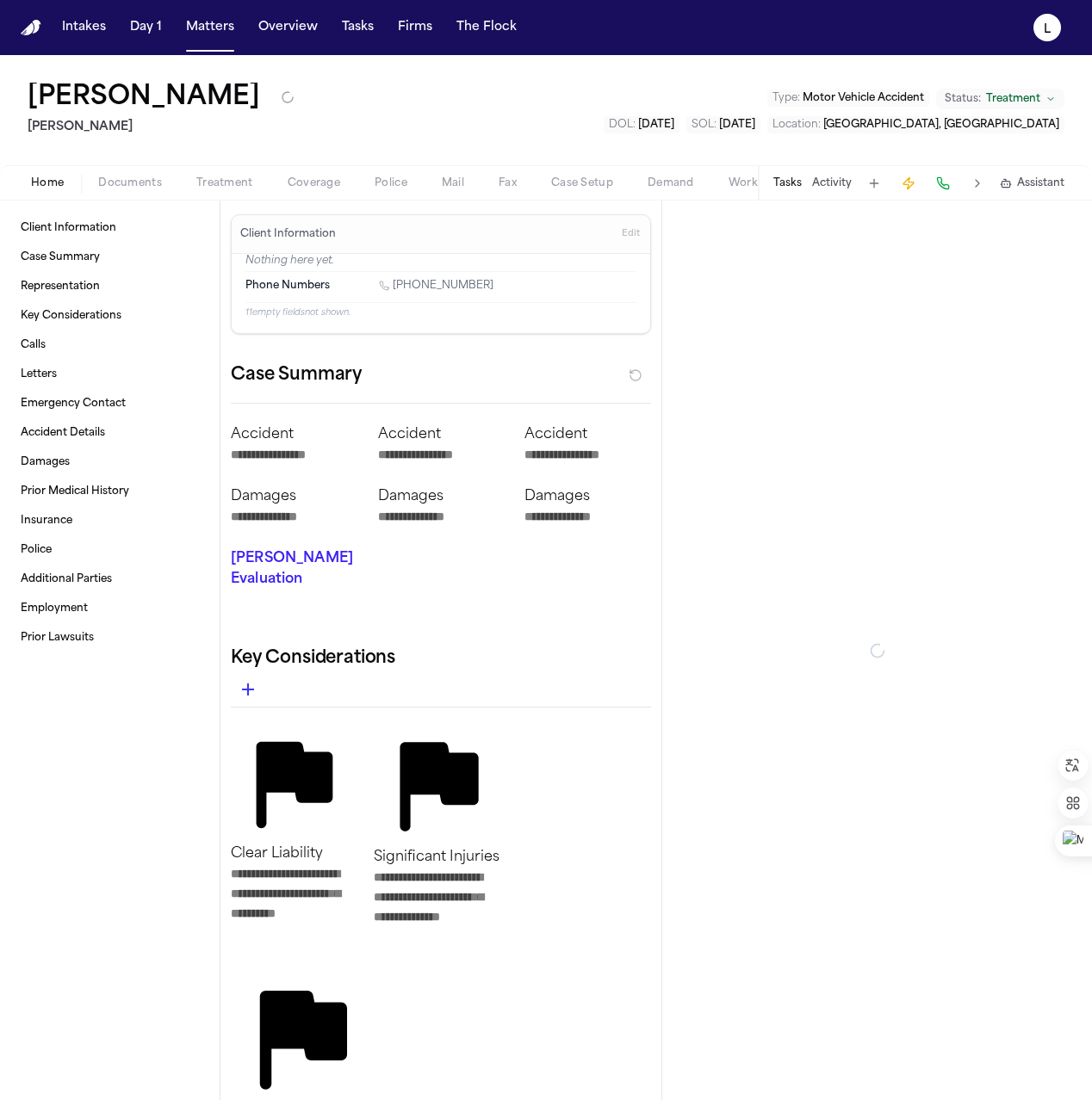
type textarea "*"
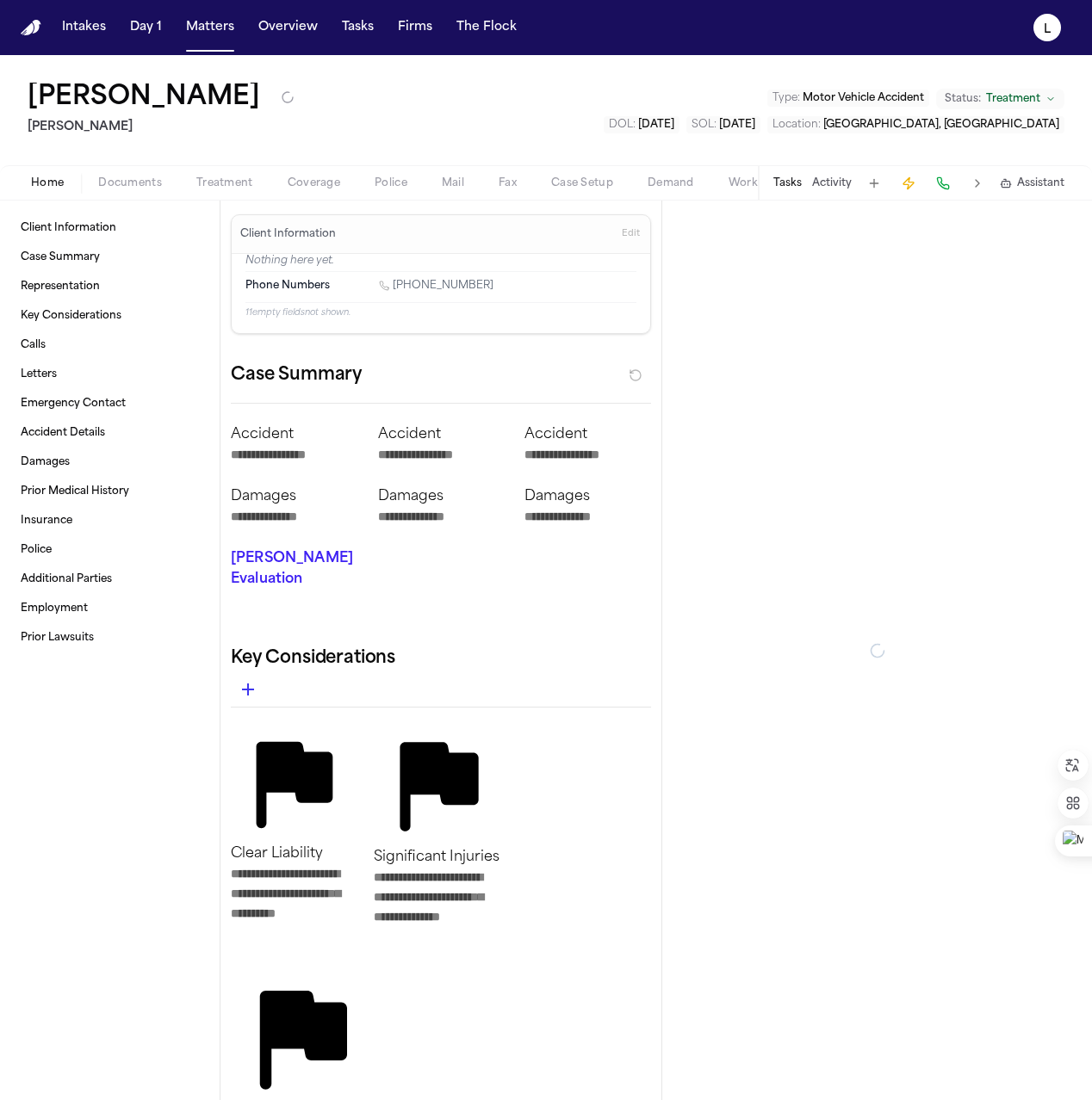
type textarea "*"
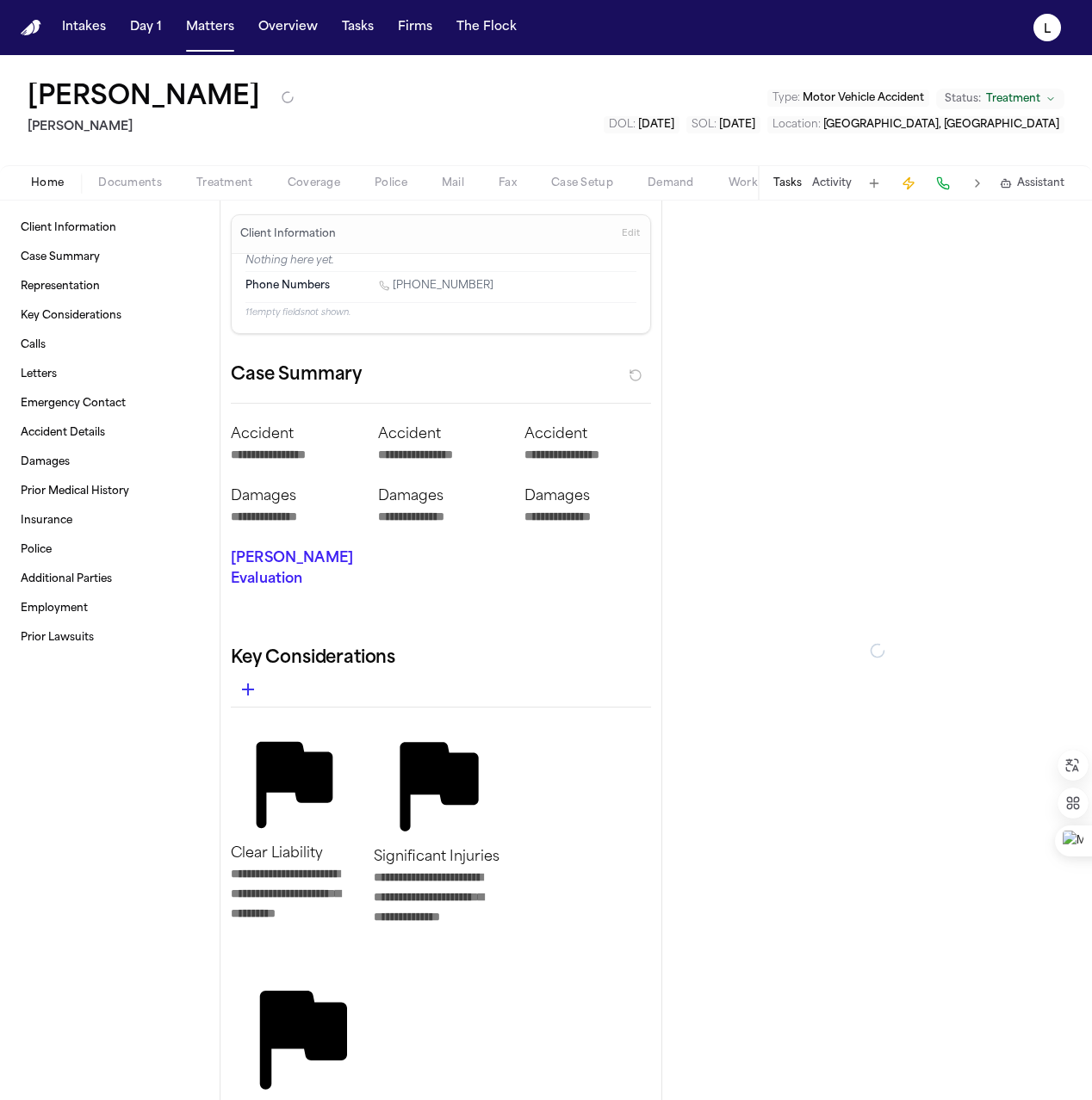
type textarea "*"
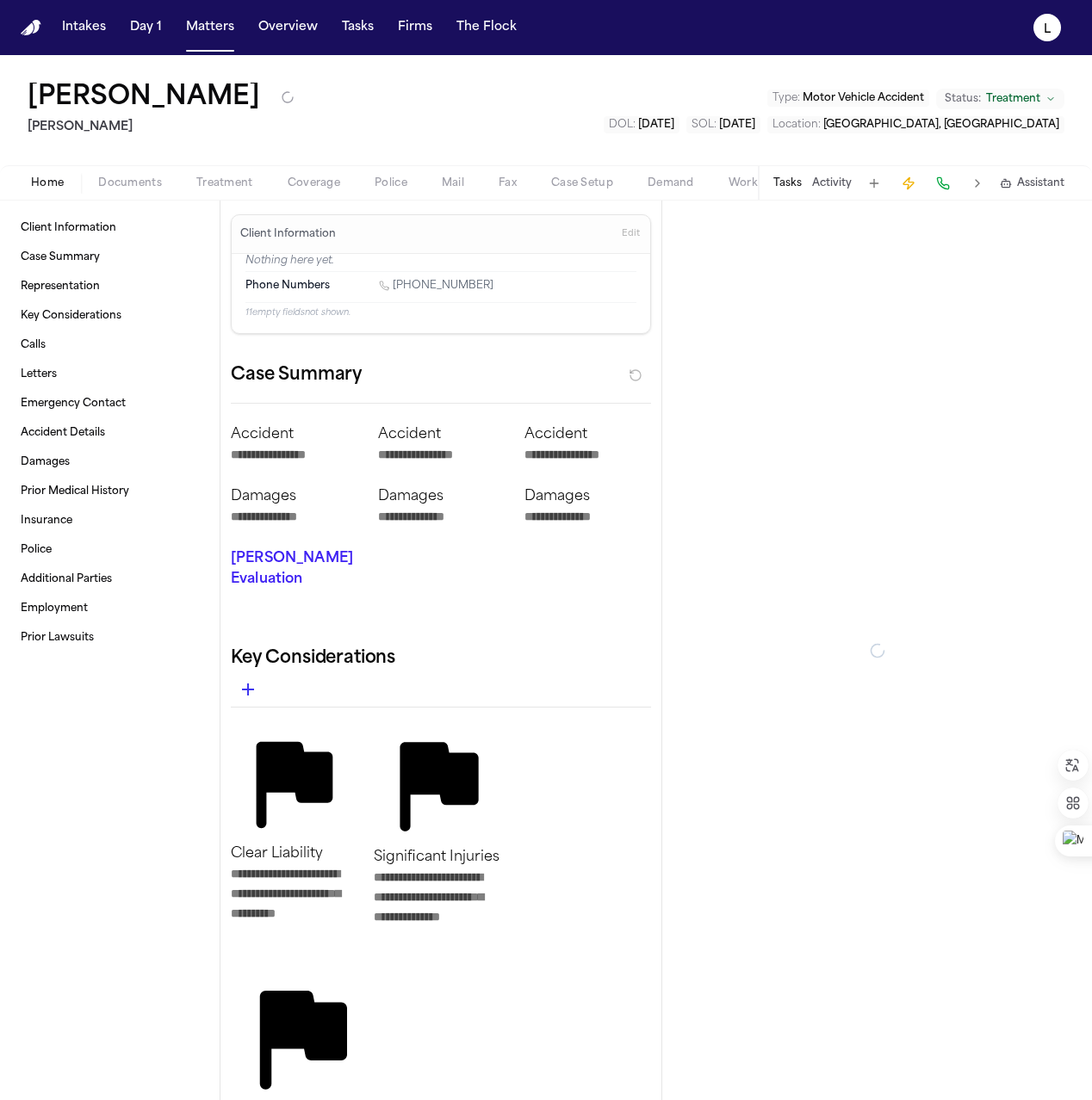
type textarea "*"
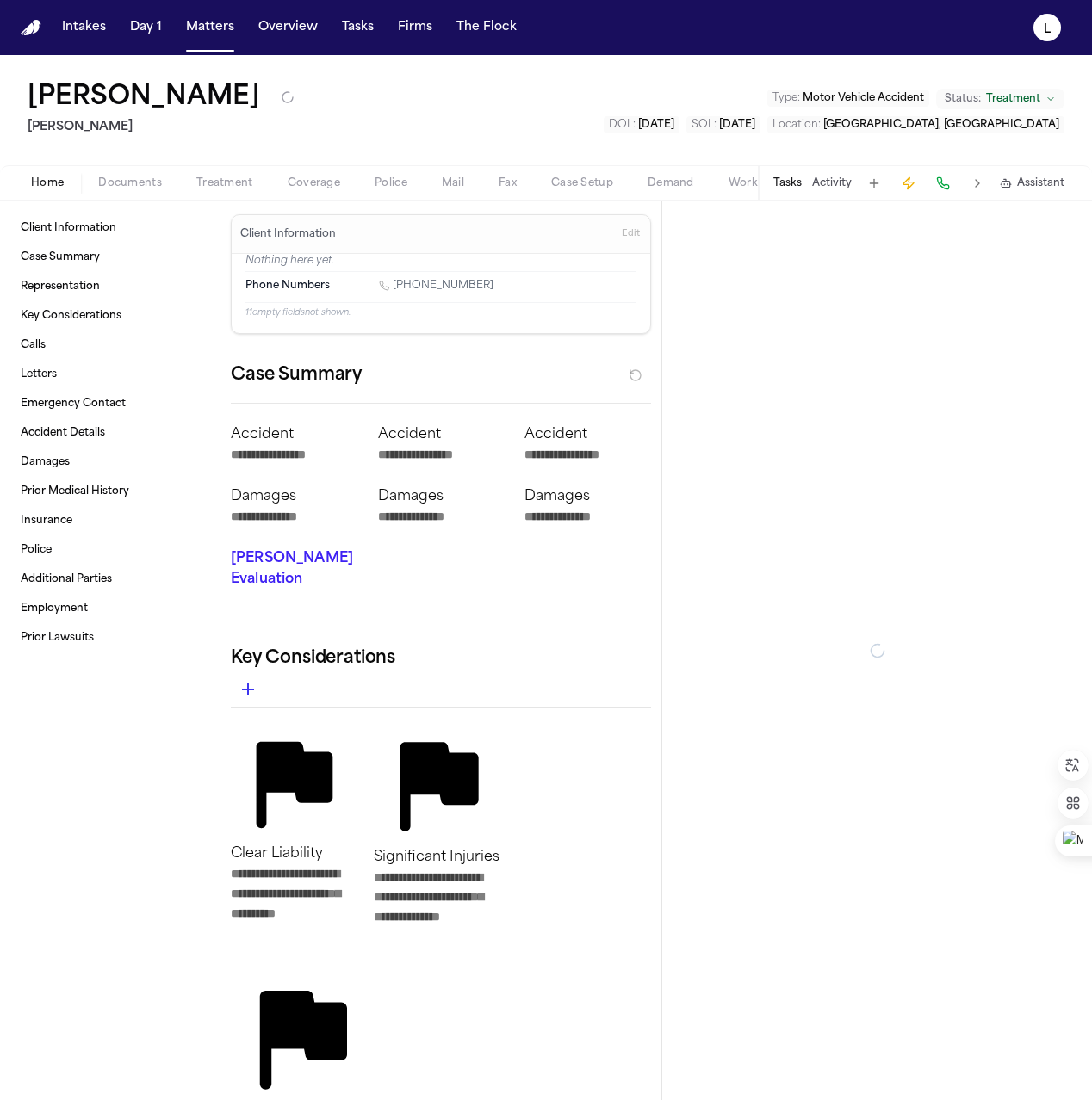
type textarea "*"
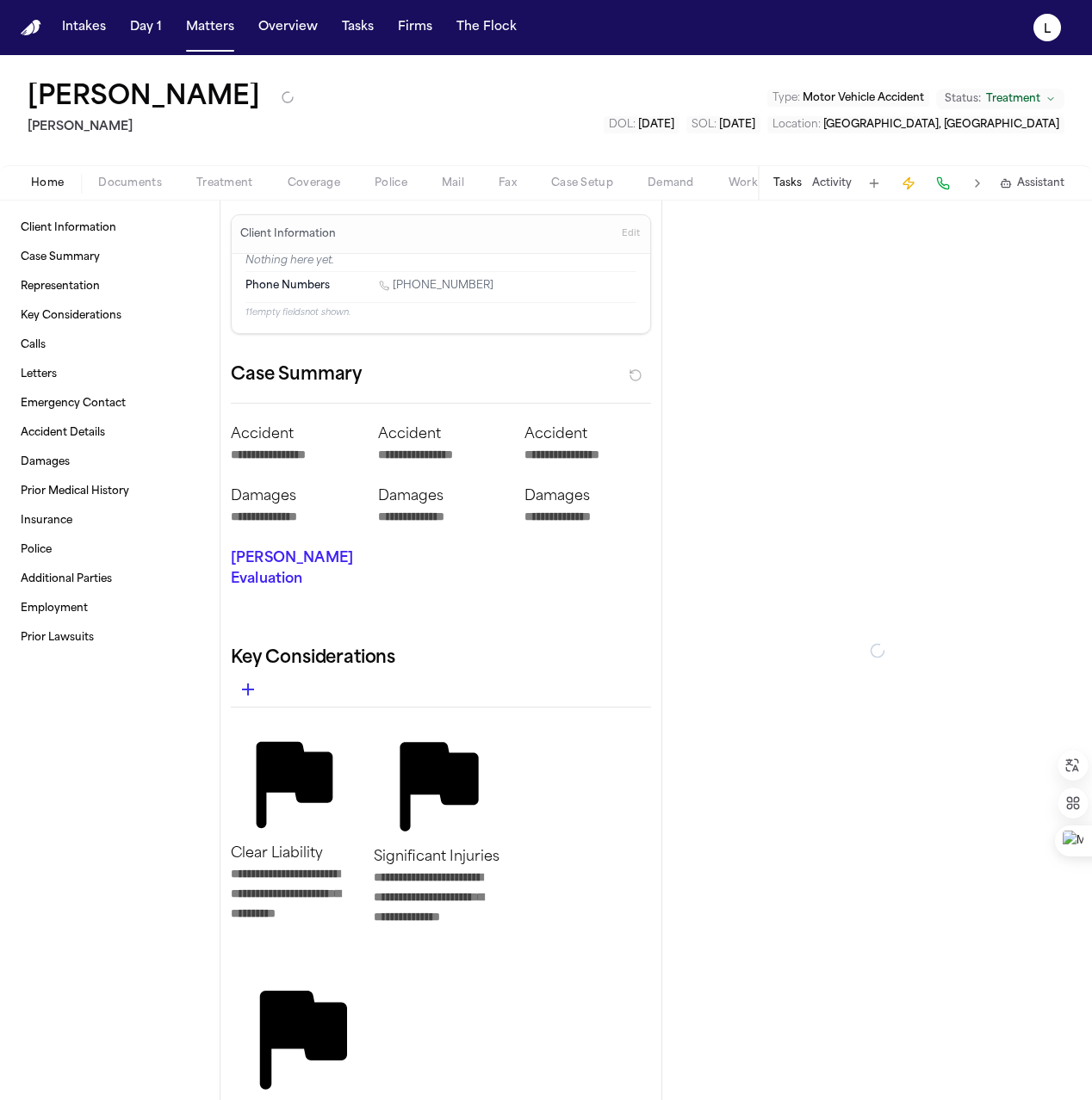
type textarea "*"
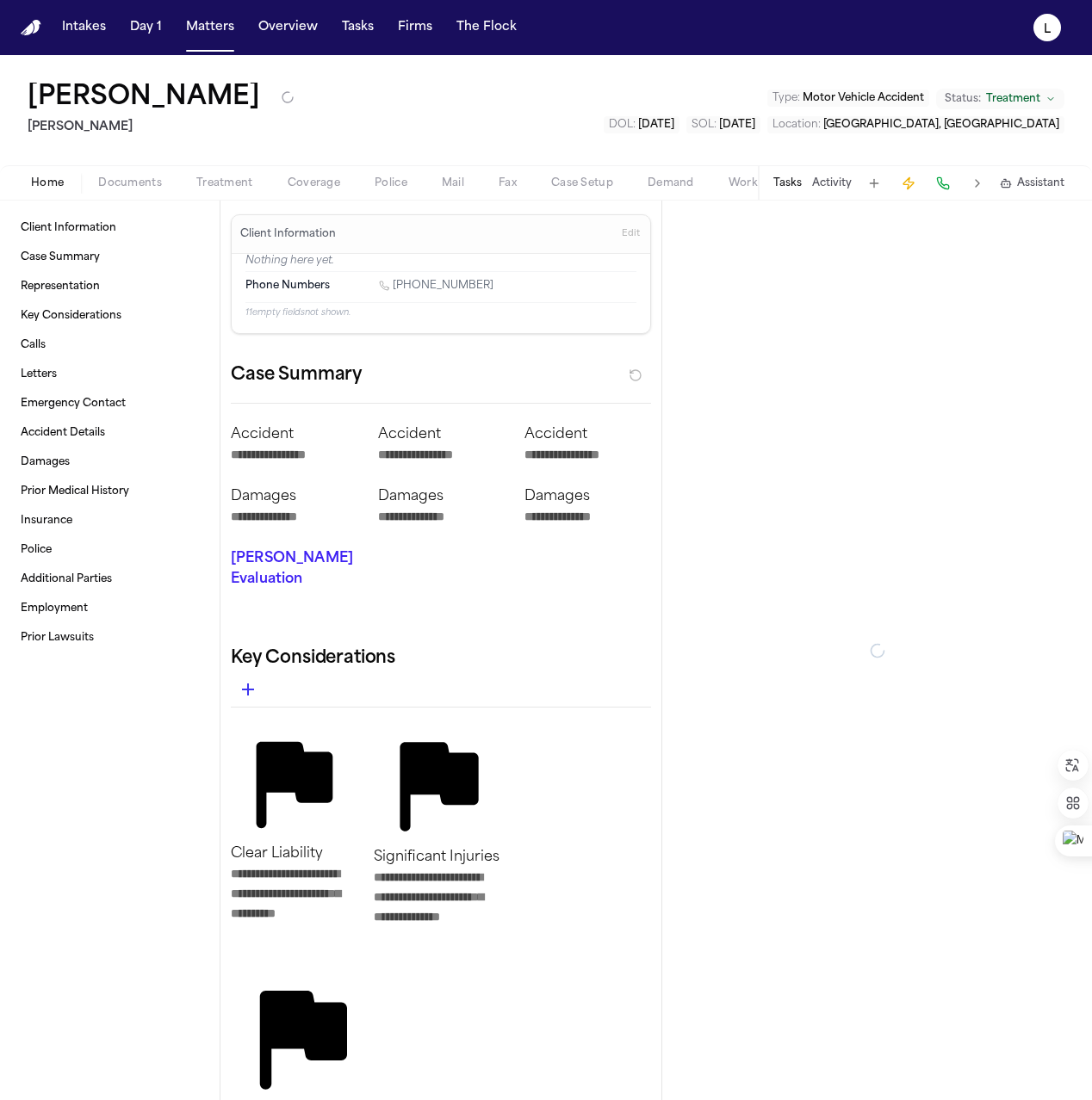
type textarea "*"
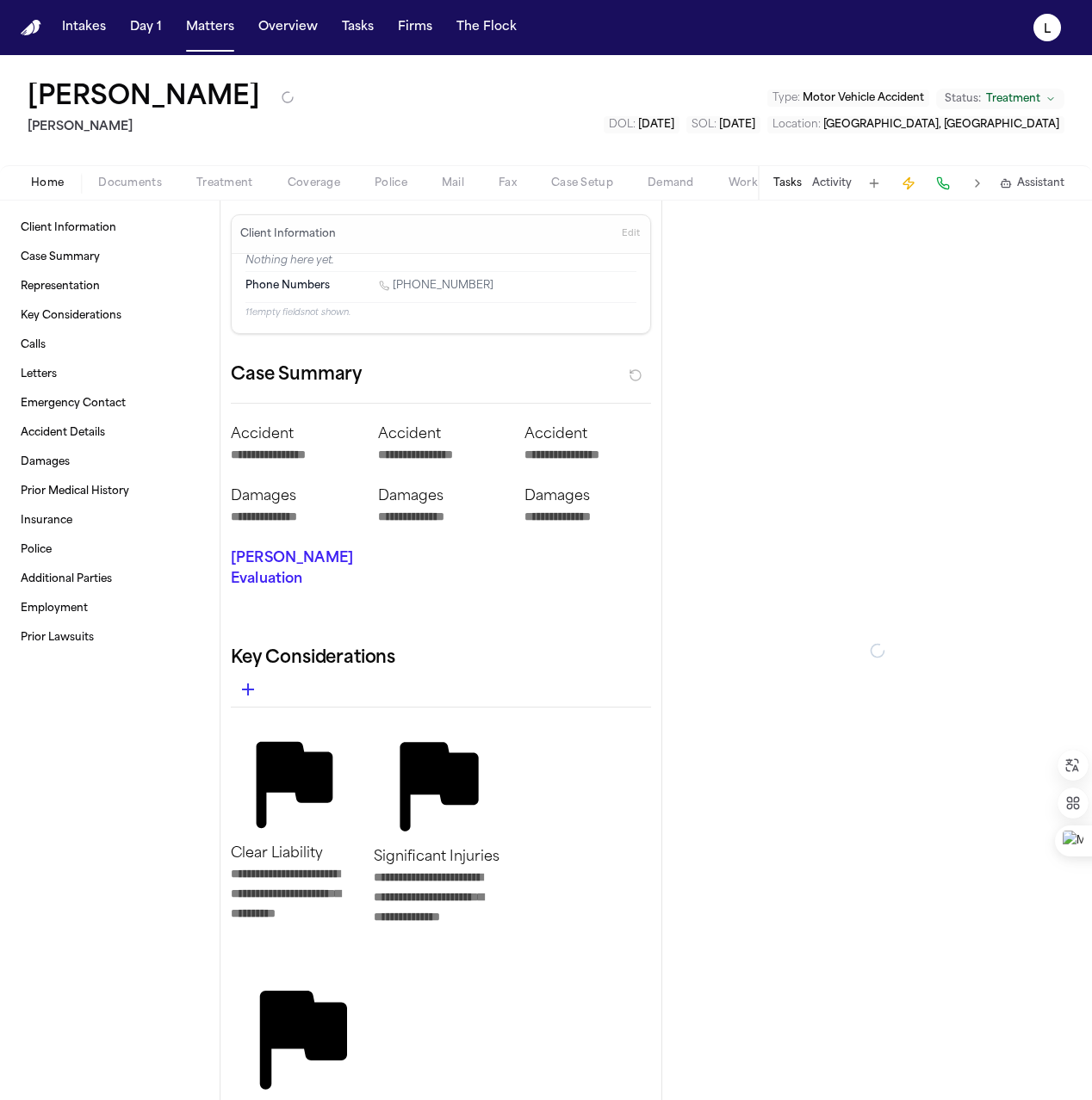
type textarea "*"
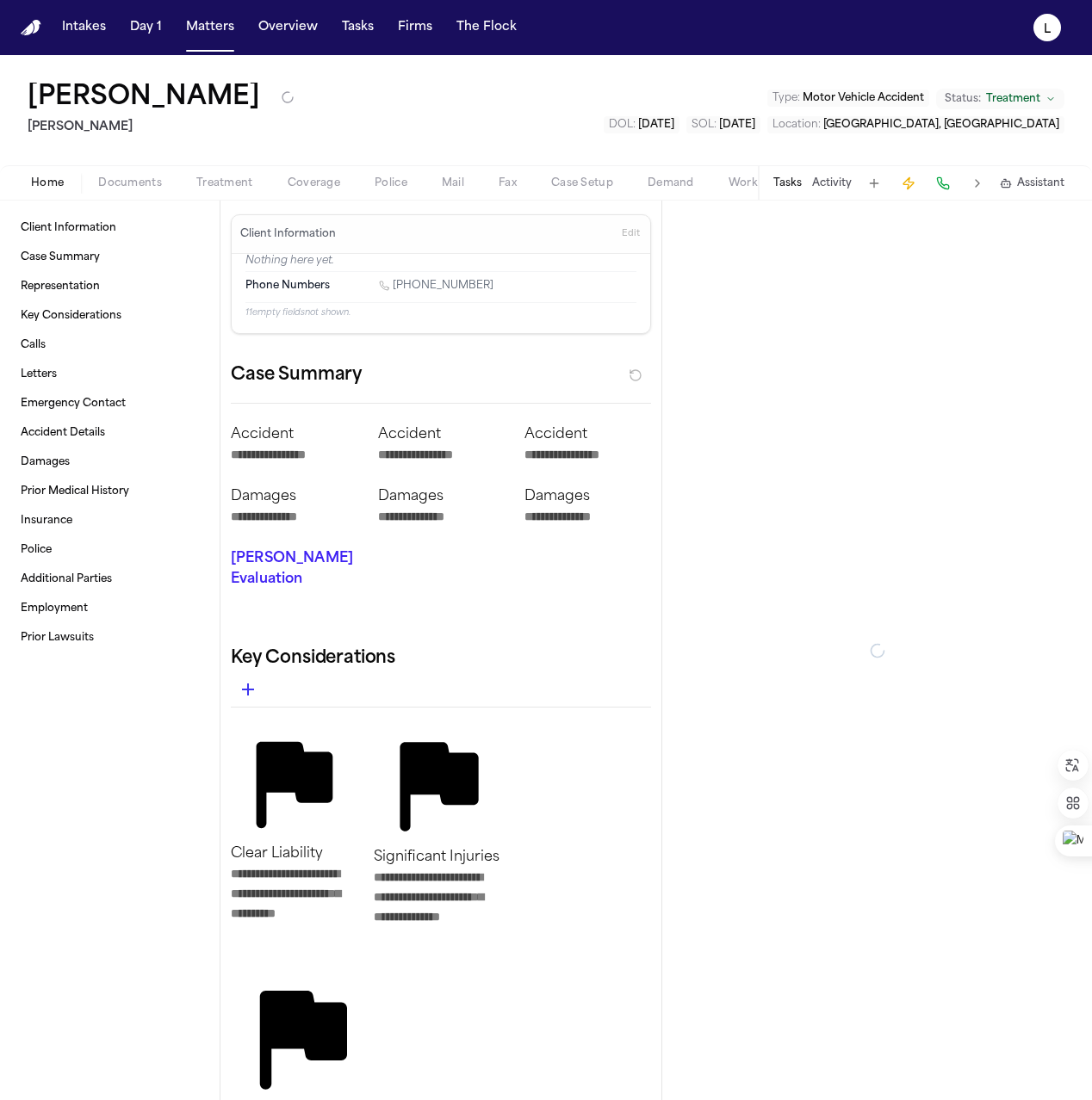
type textarea "*"
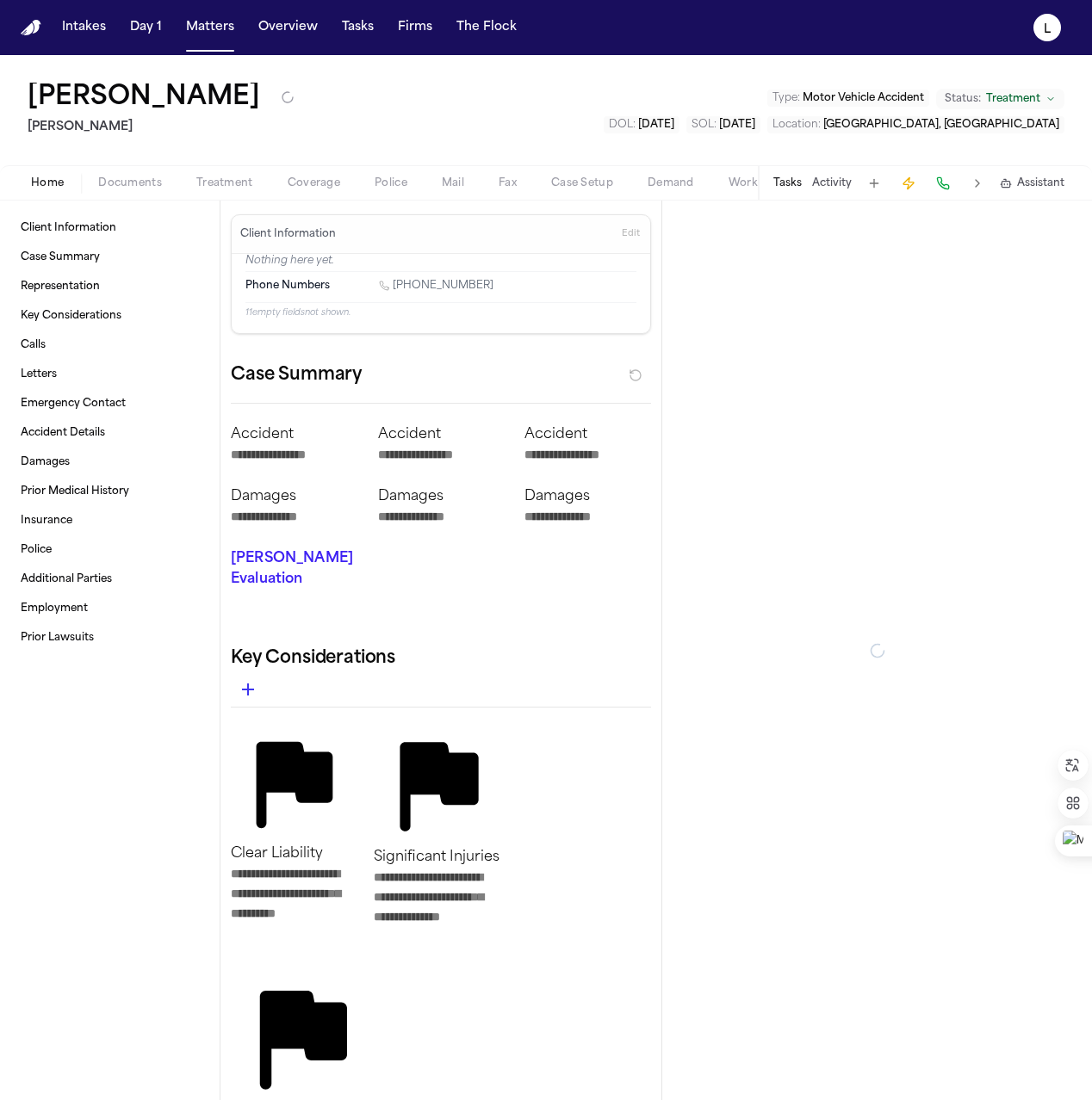
type textarea "*"
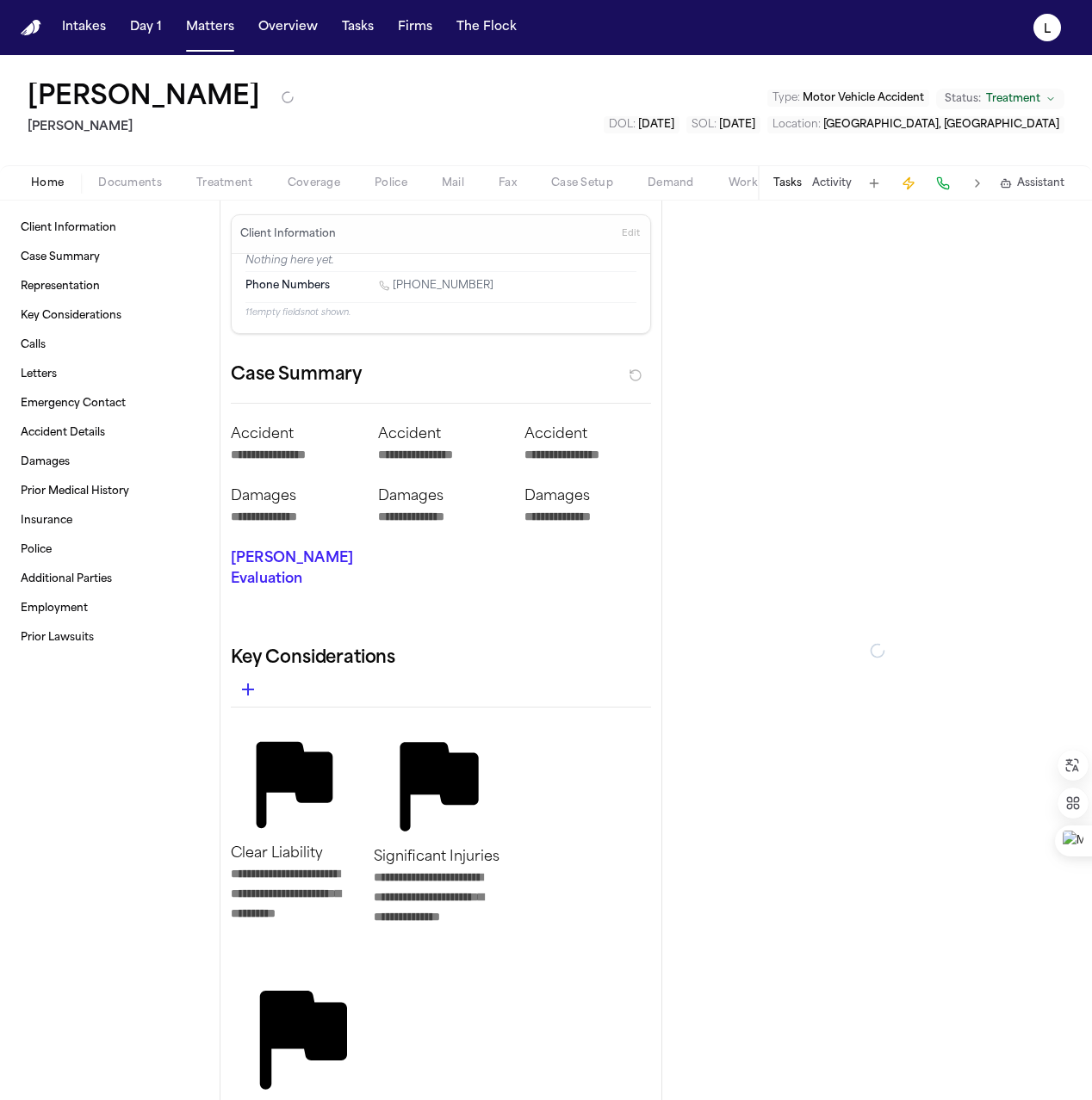
type textarea "*"
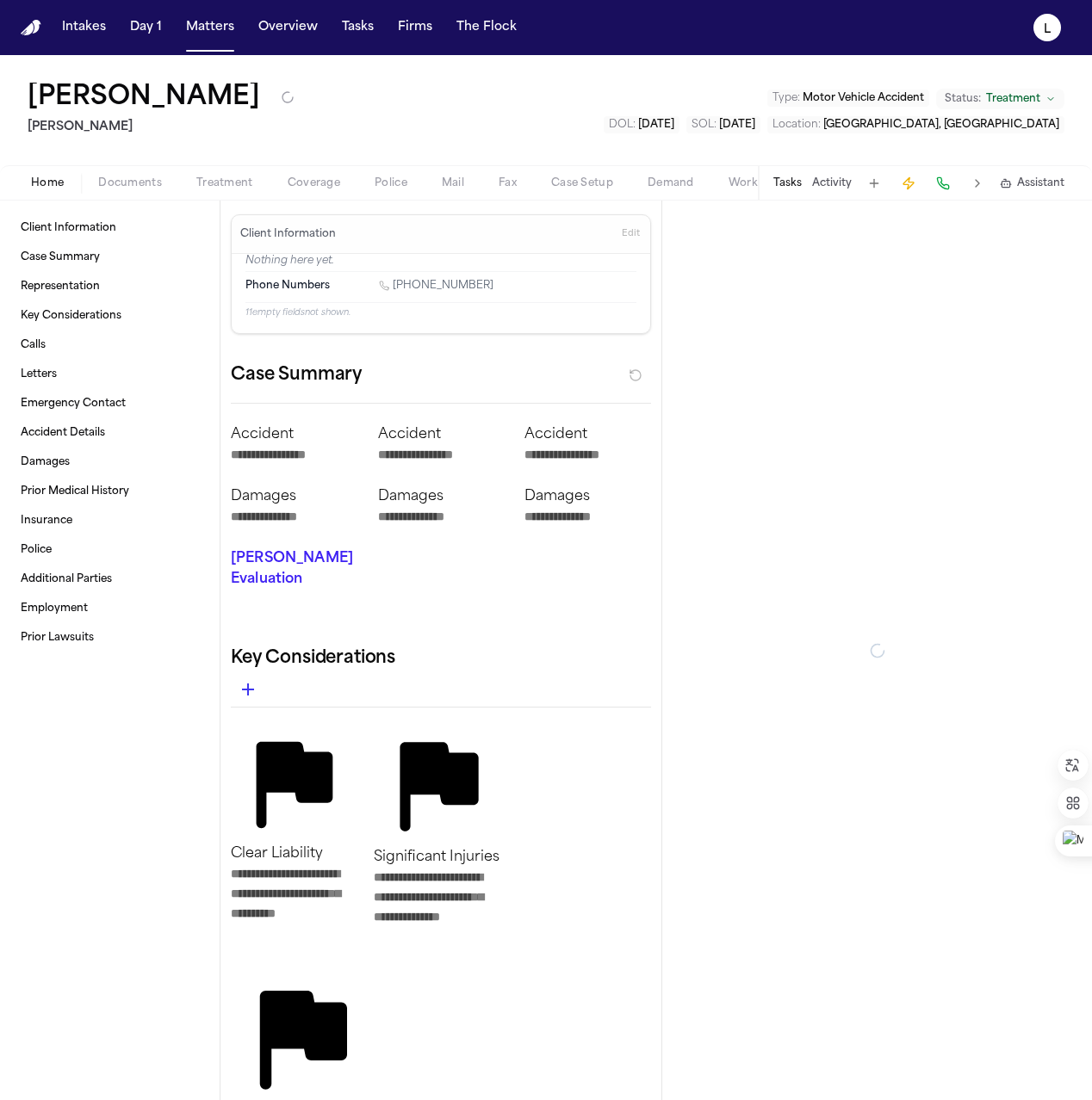
type textarea "*"
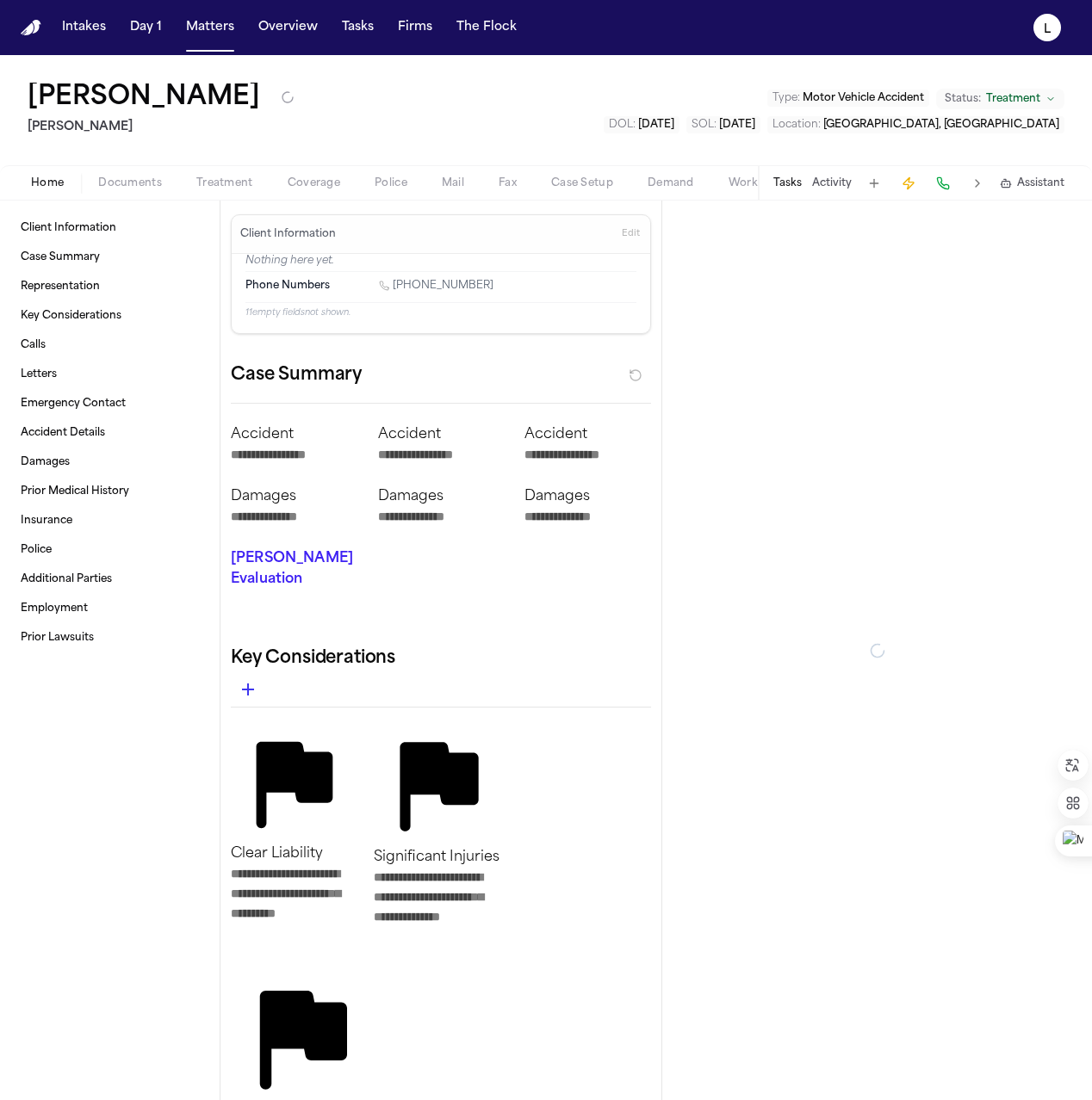
type textarea "*"
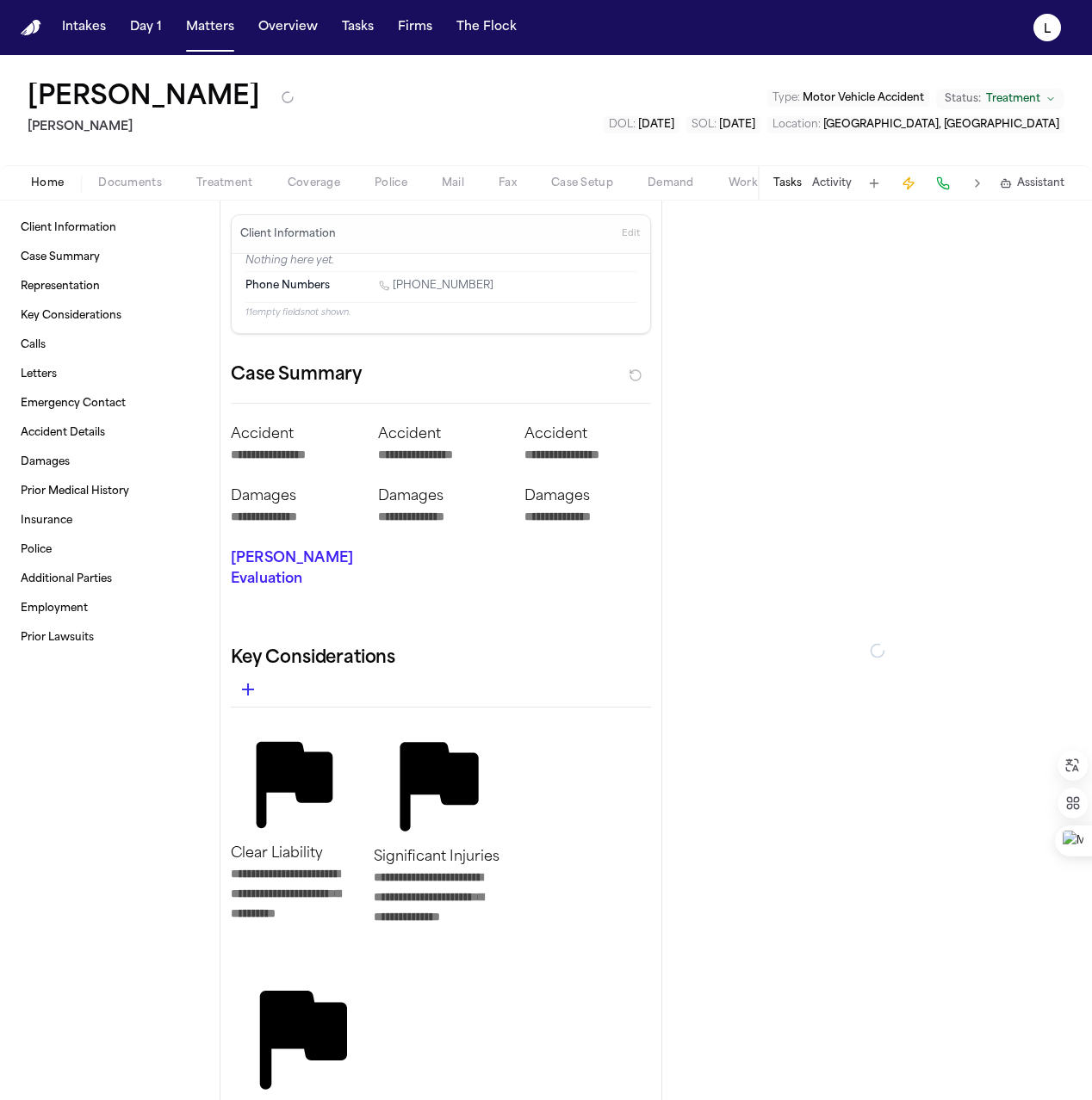
type textarea "*"
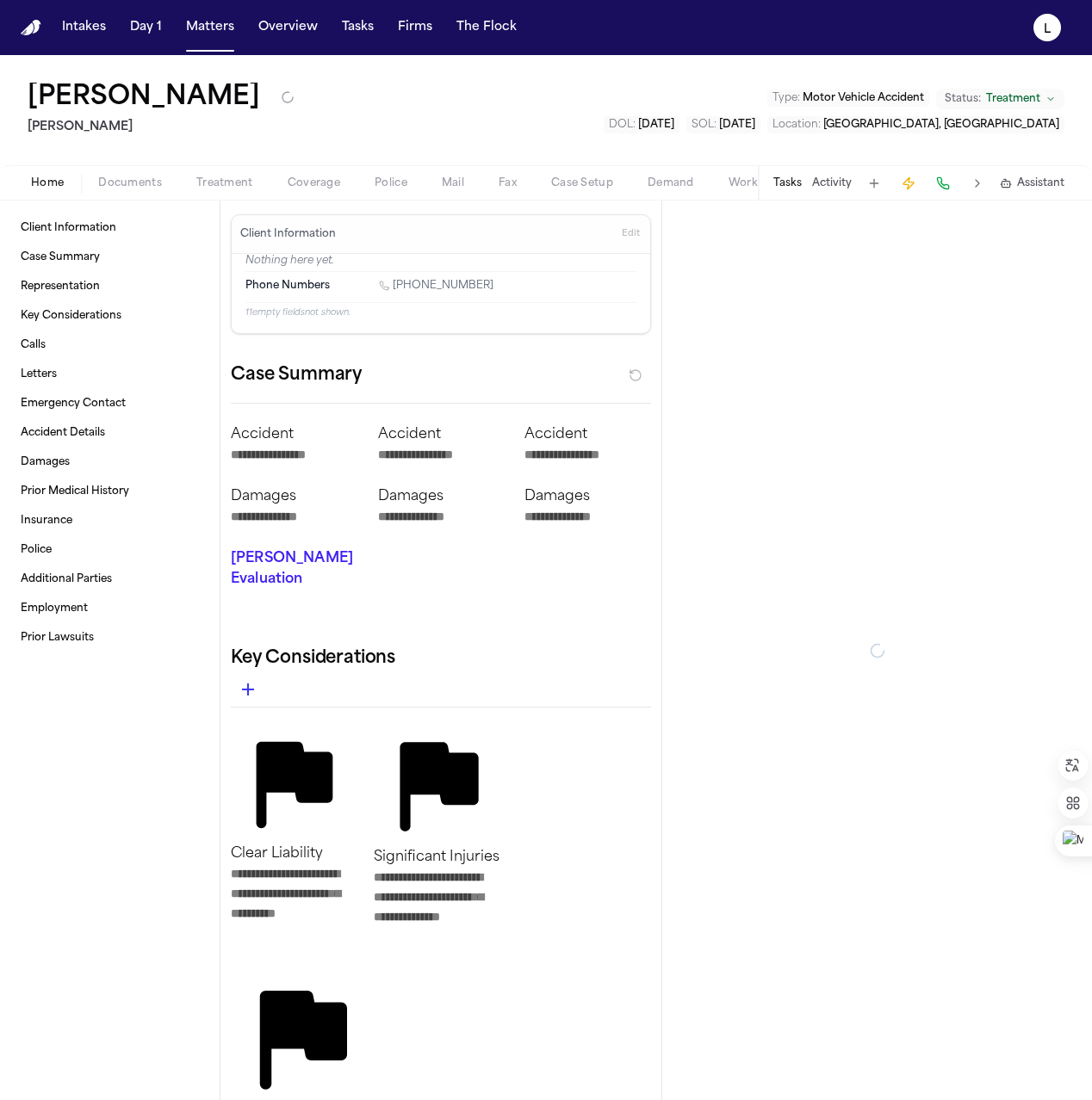
type textarea "*"
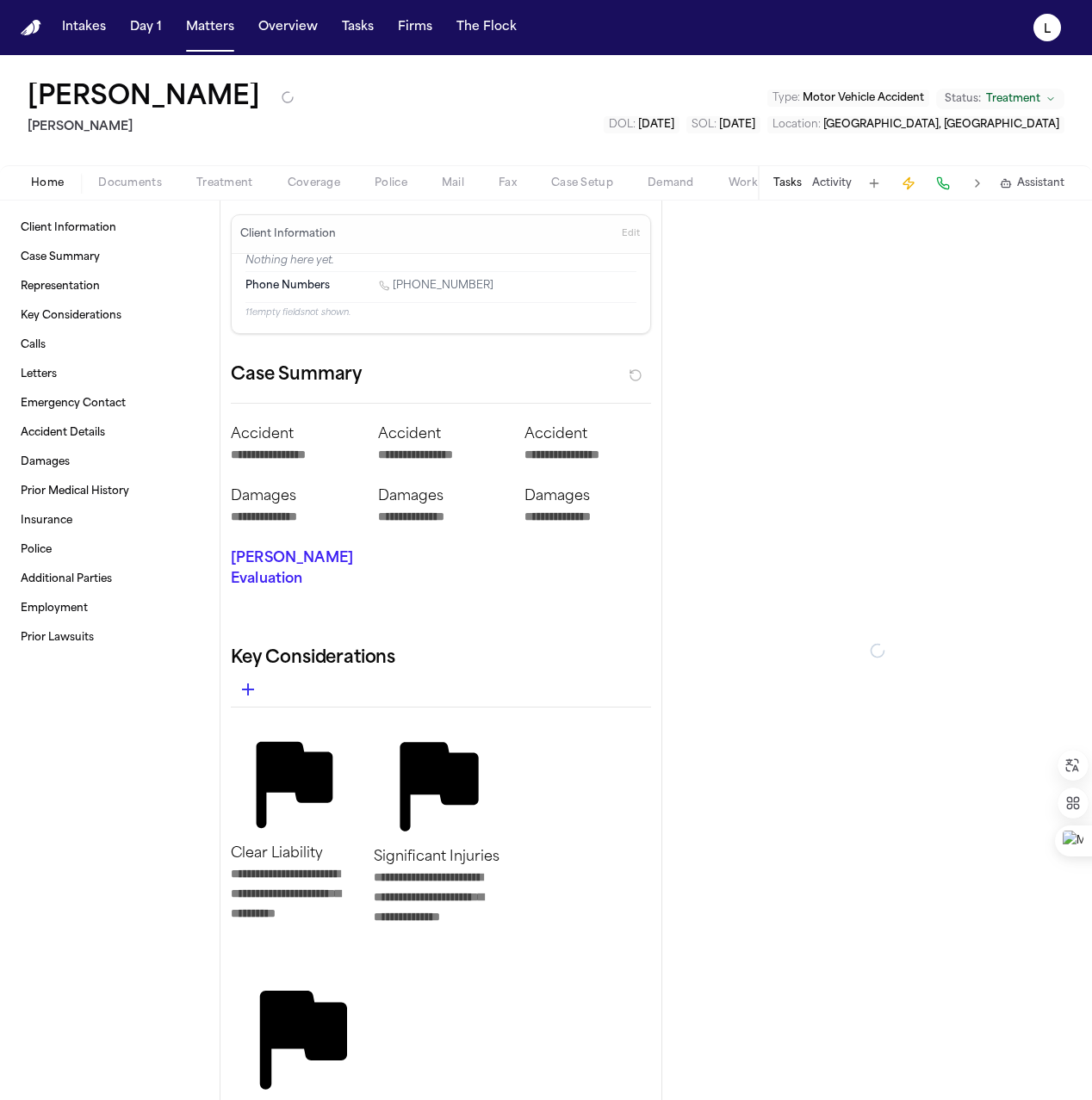
type textarea "*"
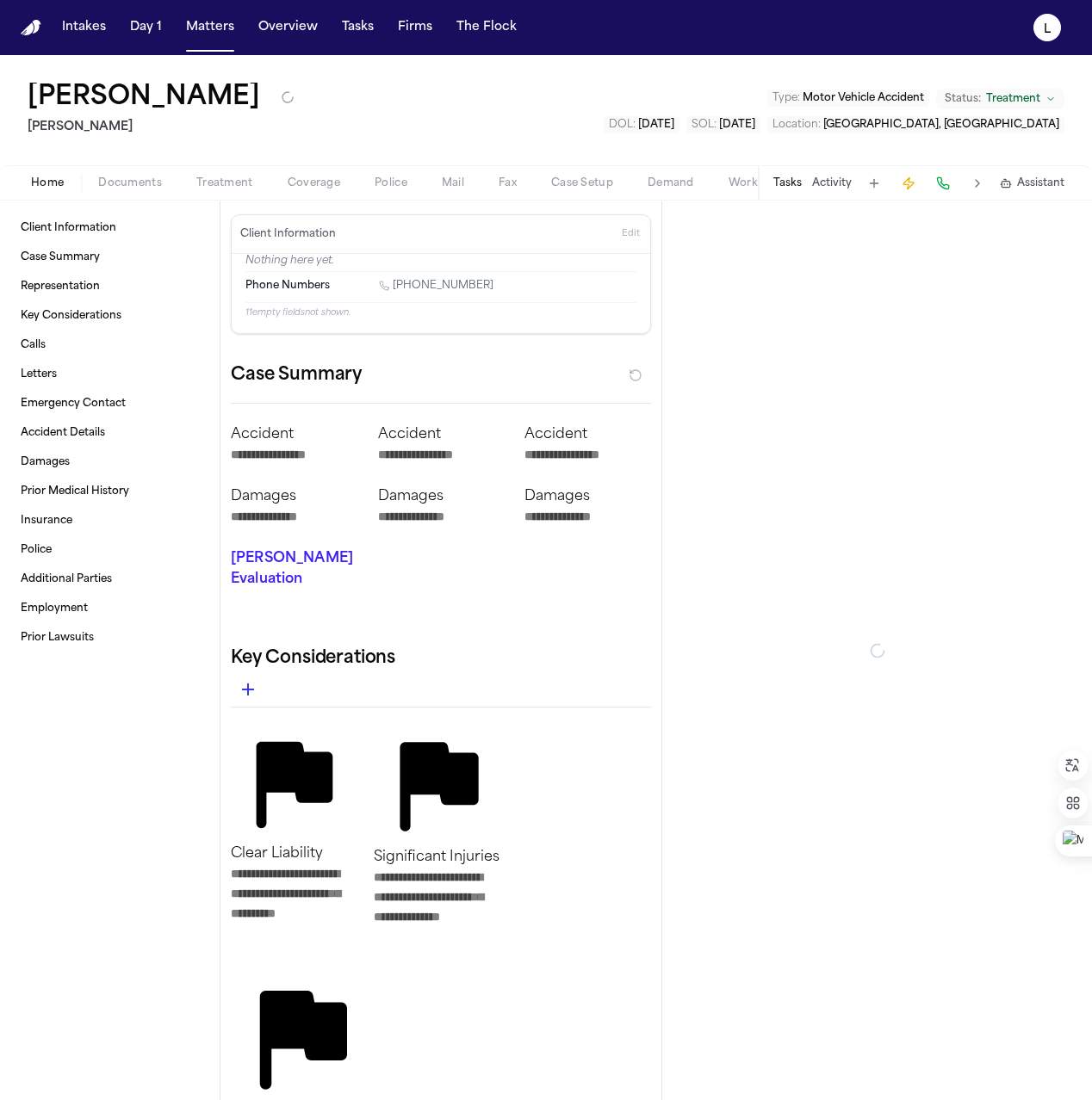
type textarea "*"
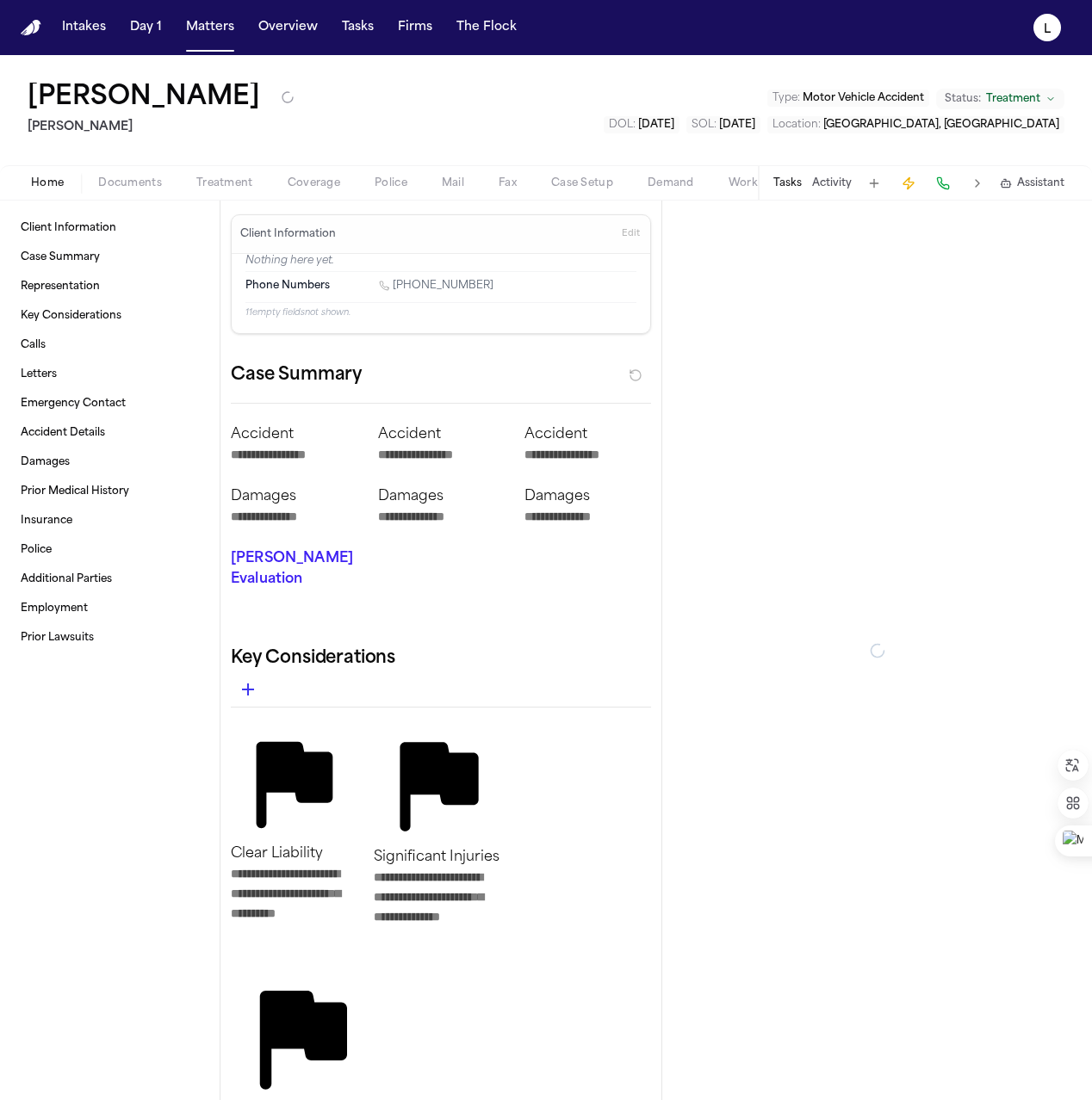
type textarea "*"
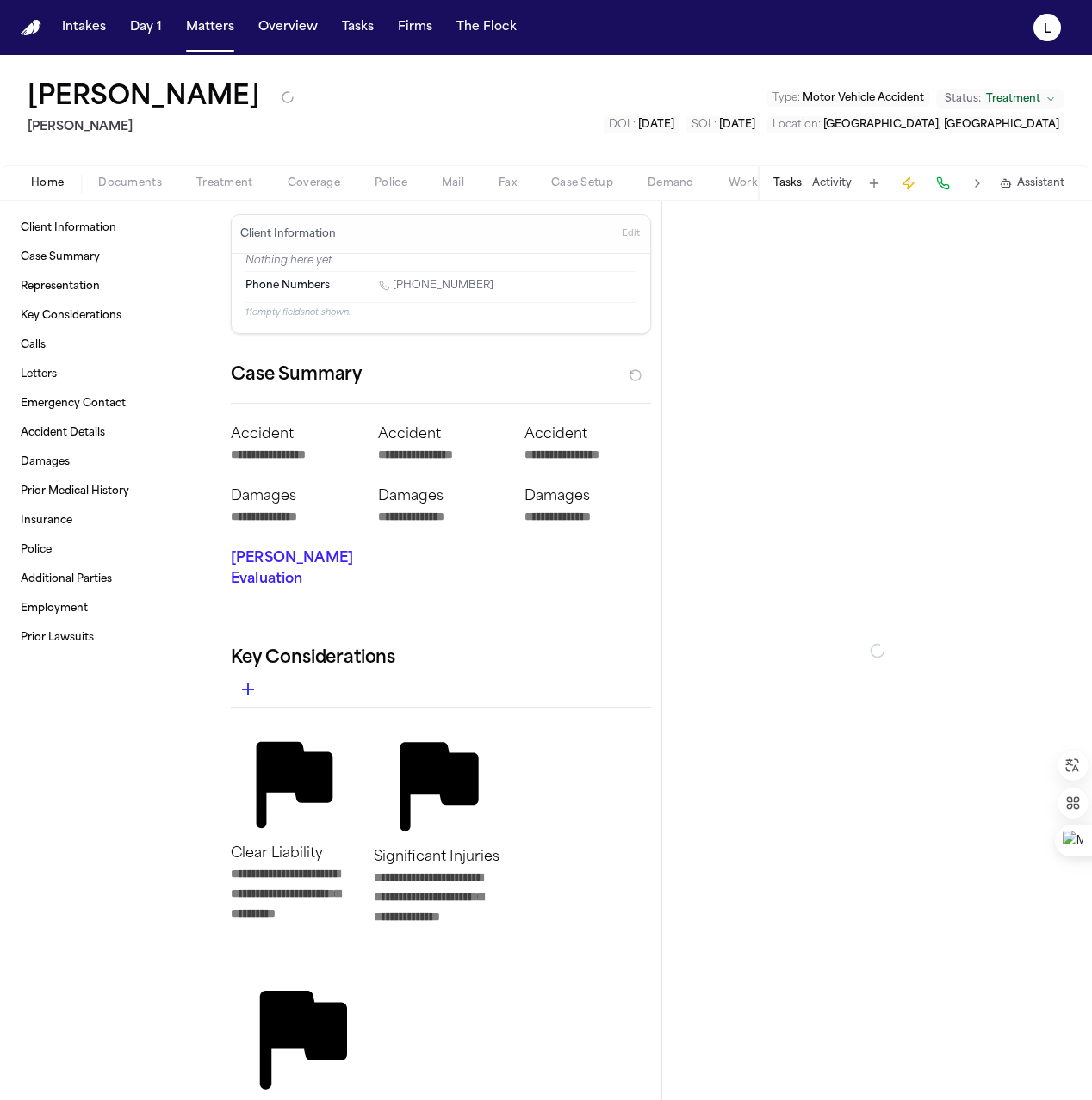
type textarea "*"
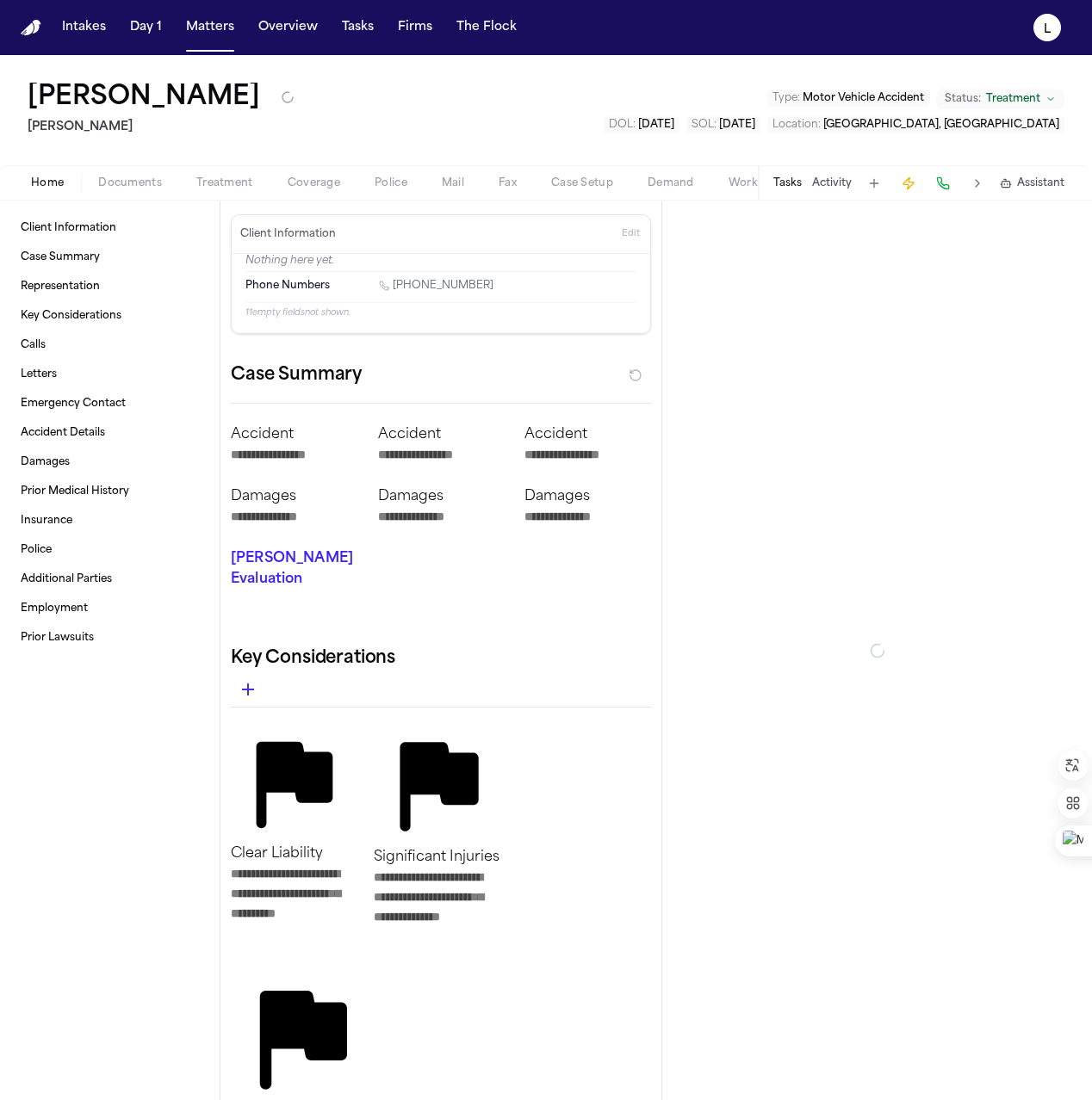
type textarea "*"
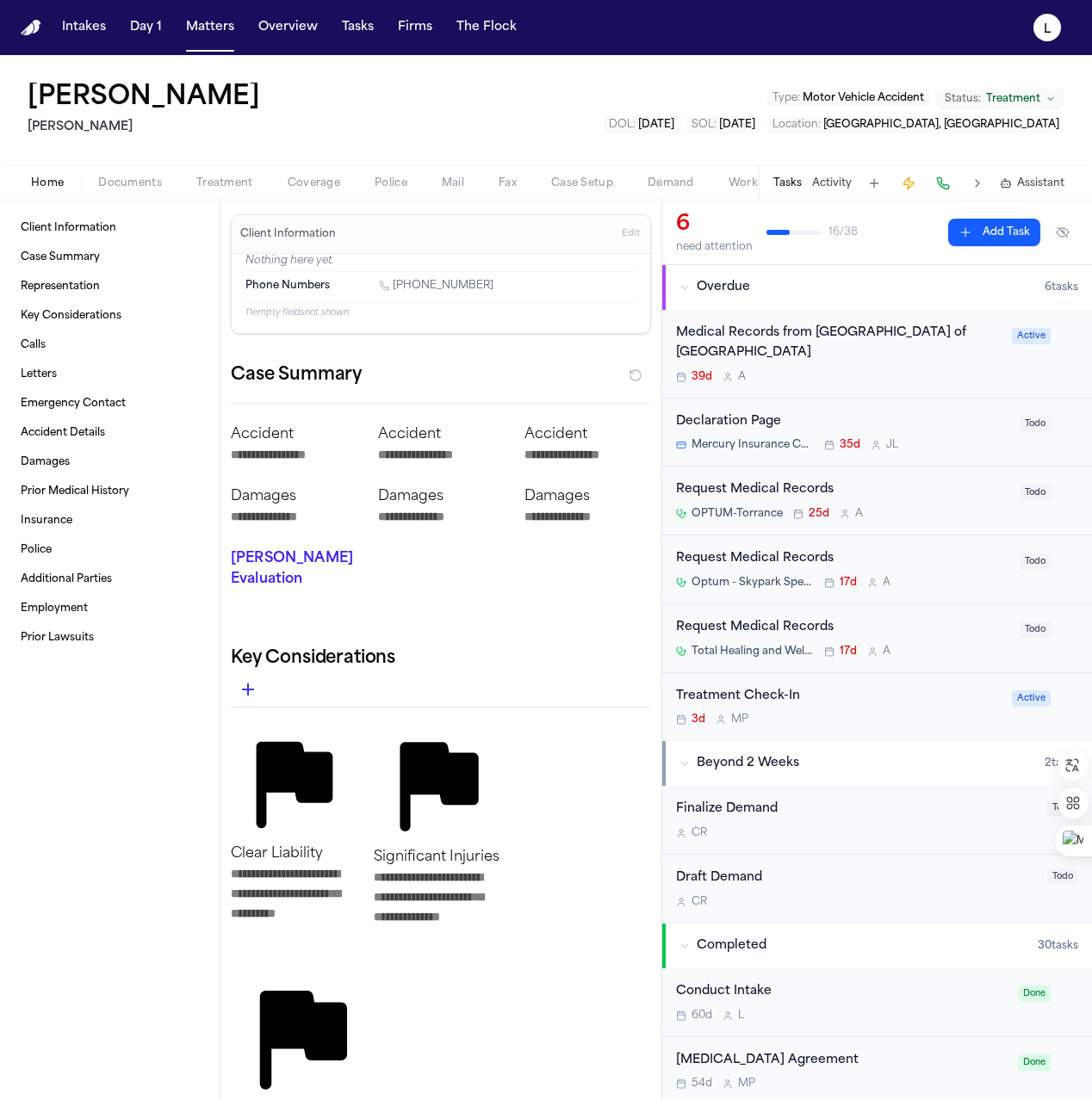
click at [850, 699] on div "Treatment Check-In" at bounding box center [839, 696] width 326 height 20
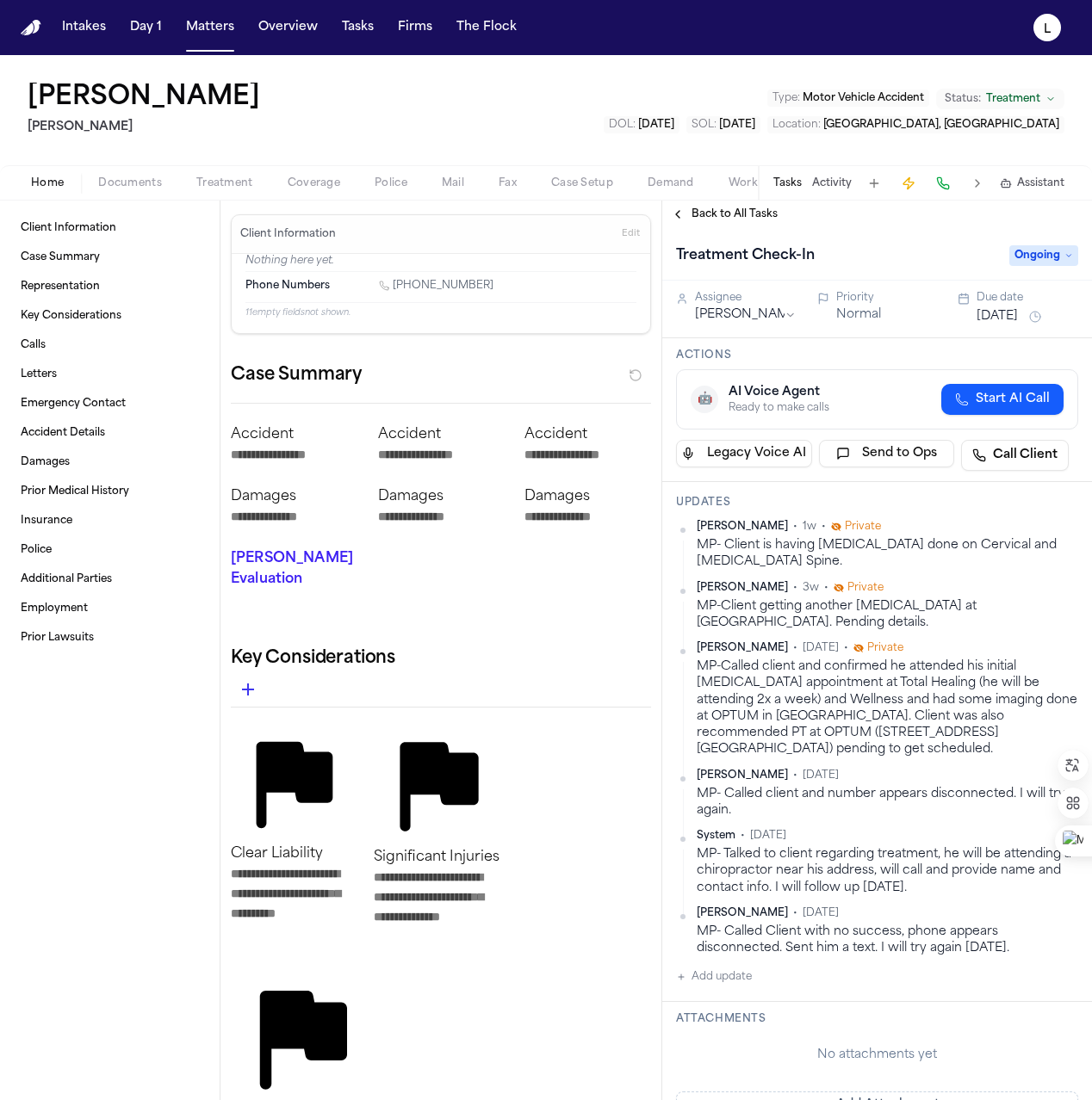
click at [822, 548] on div "MP- Client is having [MEDICAL_DATA] done on Cervical and [MEDICAL_DATA] Spine." at bounding box center [887, 554] width 382 height 34
click at [715, 966] on button "Add update" at bounding box center [713, 976] width 75 height 20
click at [715, 973] on textarea "Add your update" at bounding box center [887, 990] width 368 height 34
click at [755, 966] on div "Private Cancel Add" at bounding box center [887, 1011] width 382 height 89
click at [752, 973] on textarea "To enrich screen reader interactions, please activate Accessibility in Grammarl…" at bounding box center [887, 990] width 368 height 34
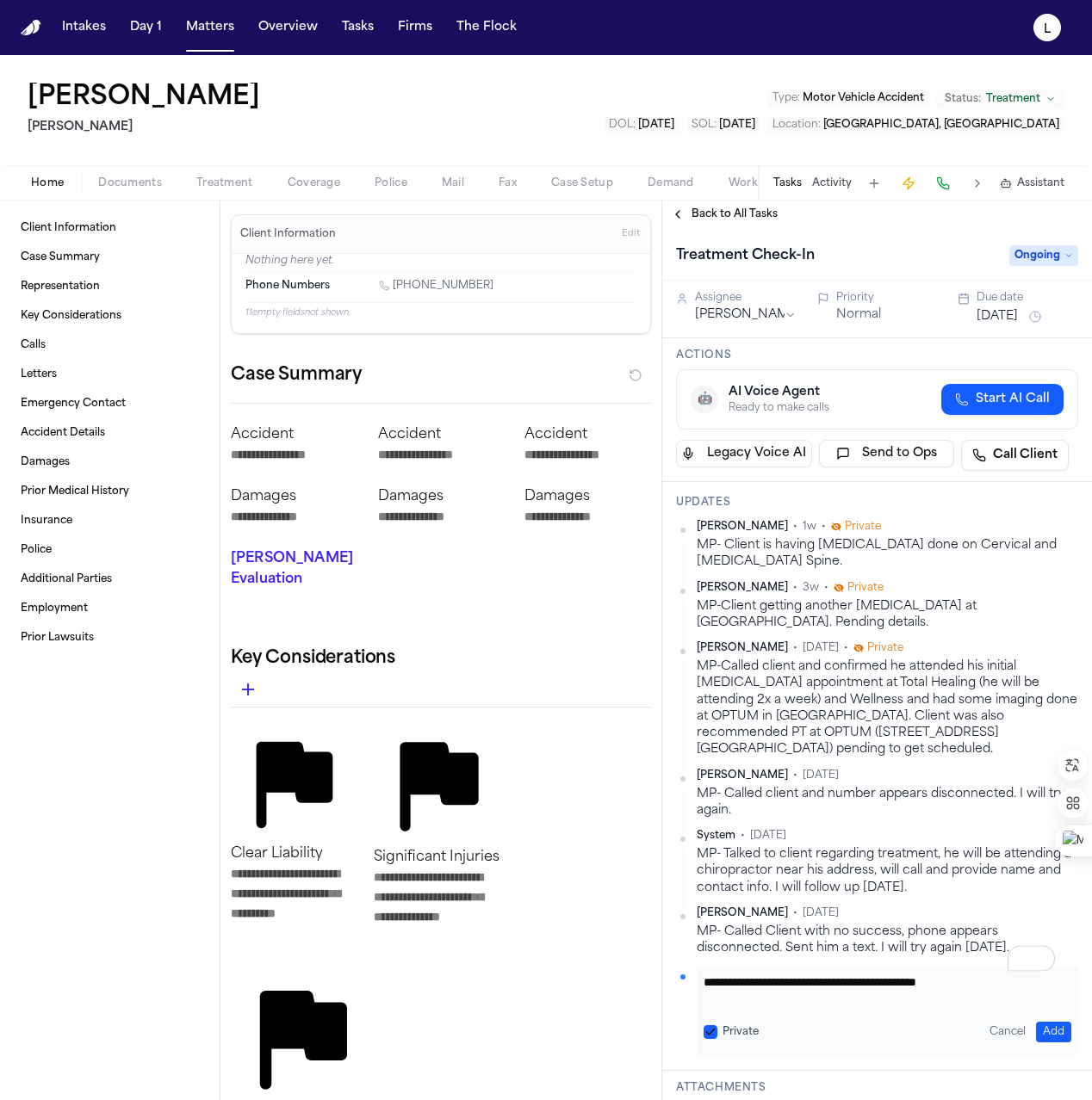
click at [992, 973] on textarea "**********" at bounding box center [881, 990] width 355 height 34
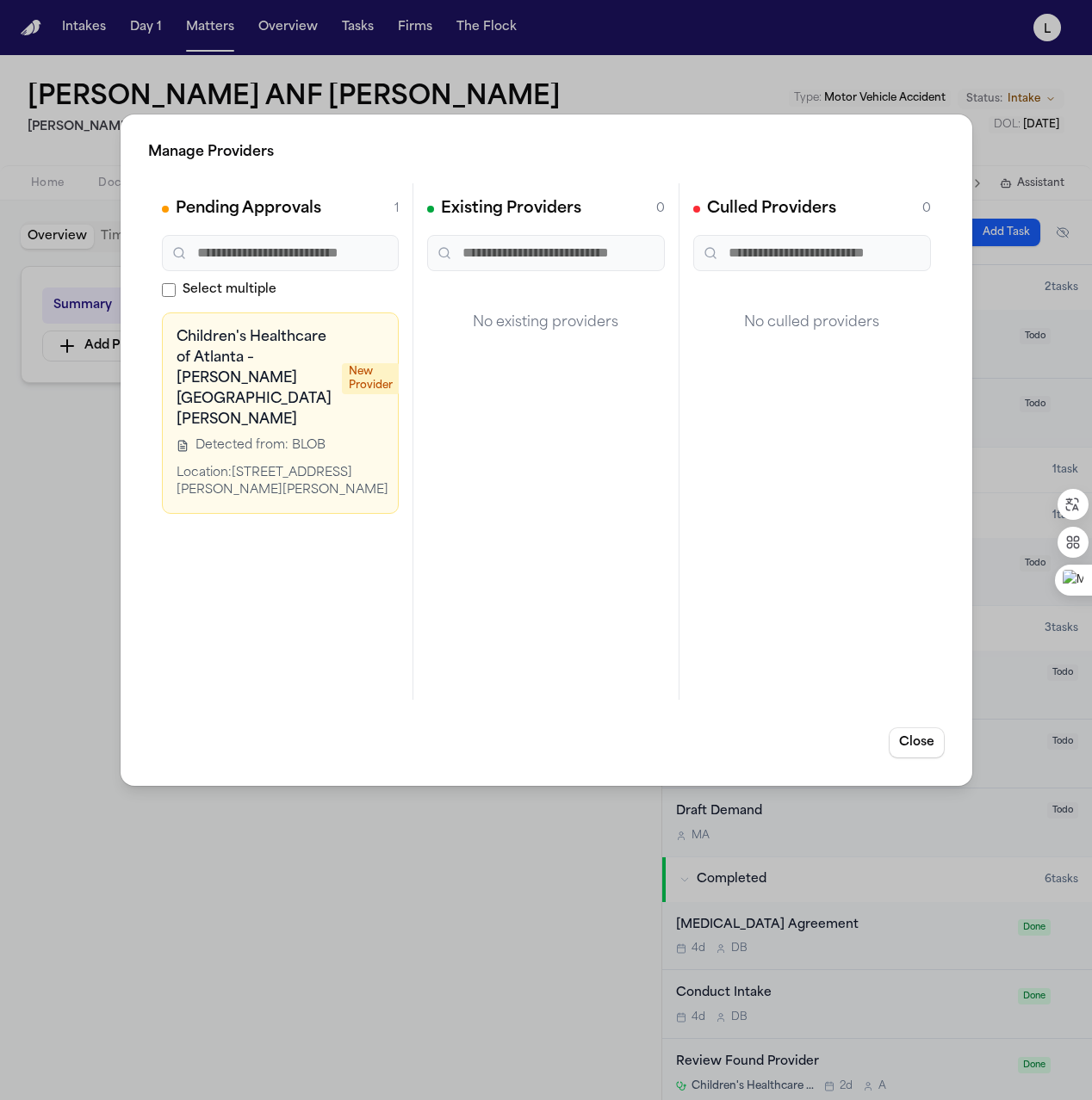
click at [410, 336] on icon at bounding box center [416, 339] width 14 height 14
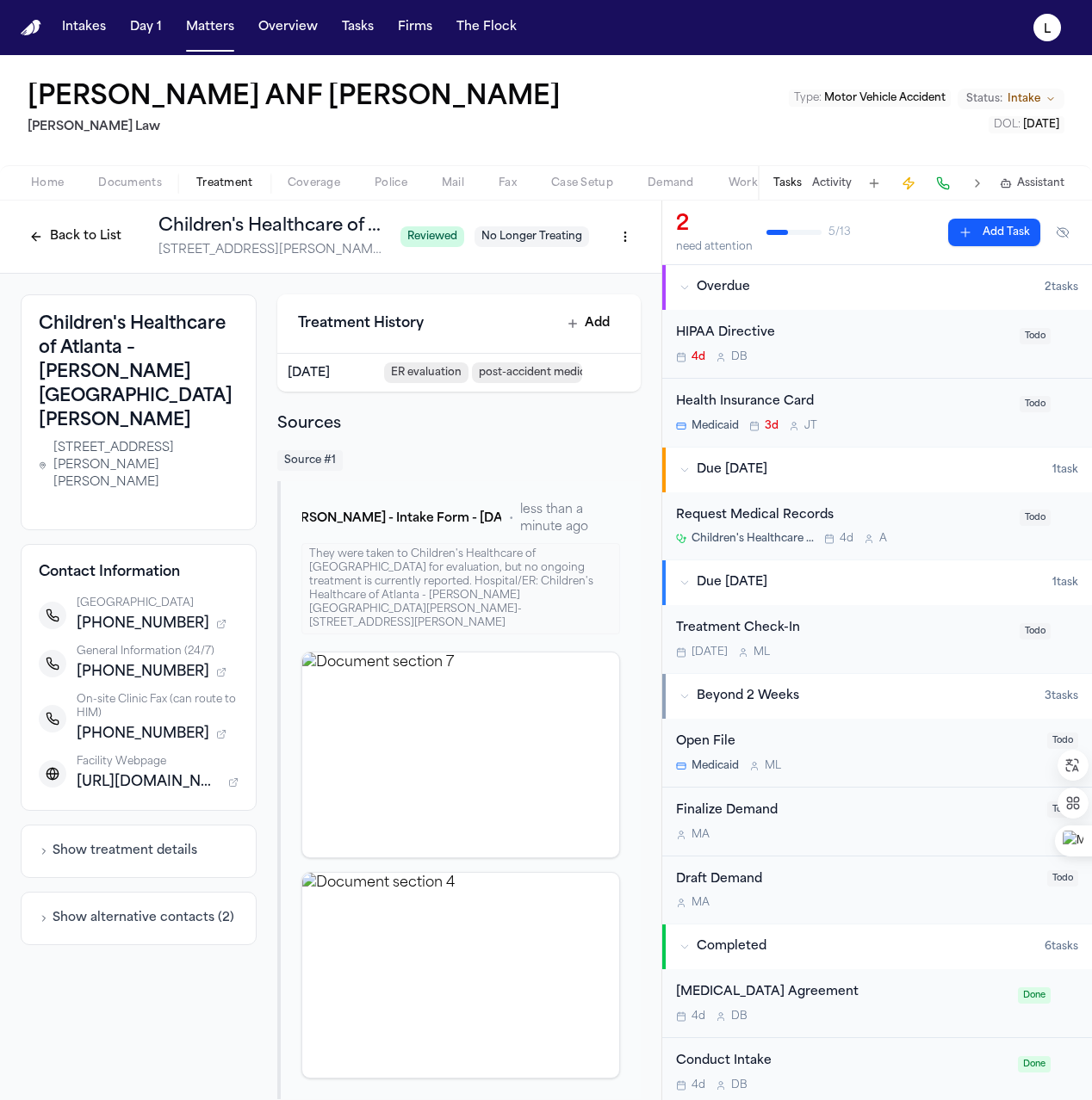
click at [44, 182] on span "Home" at bounding box center [47, 183] width 33 height 14
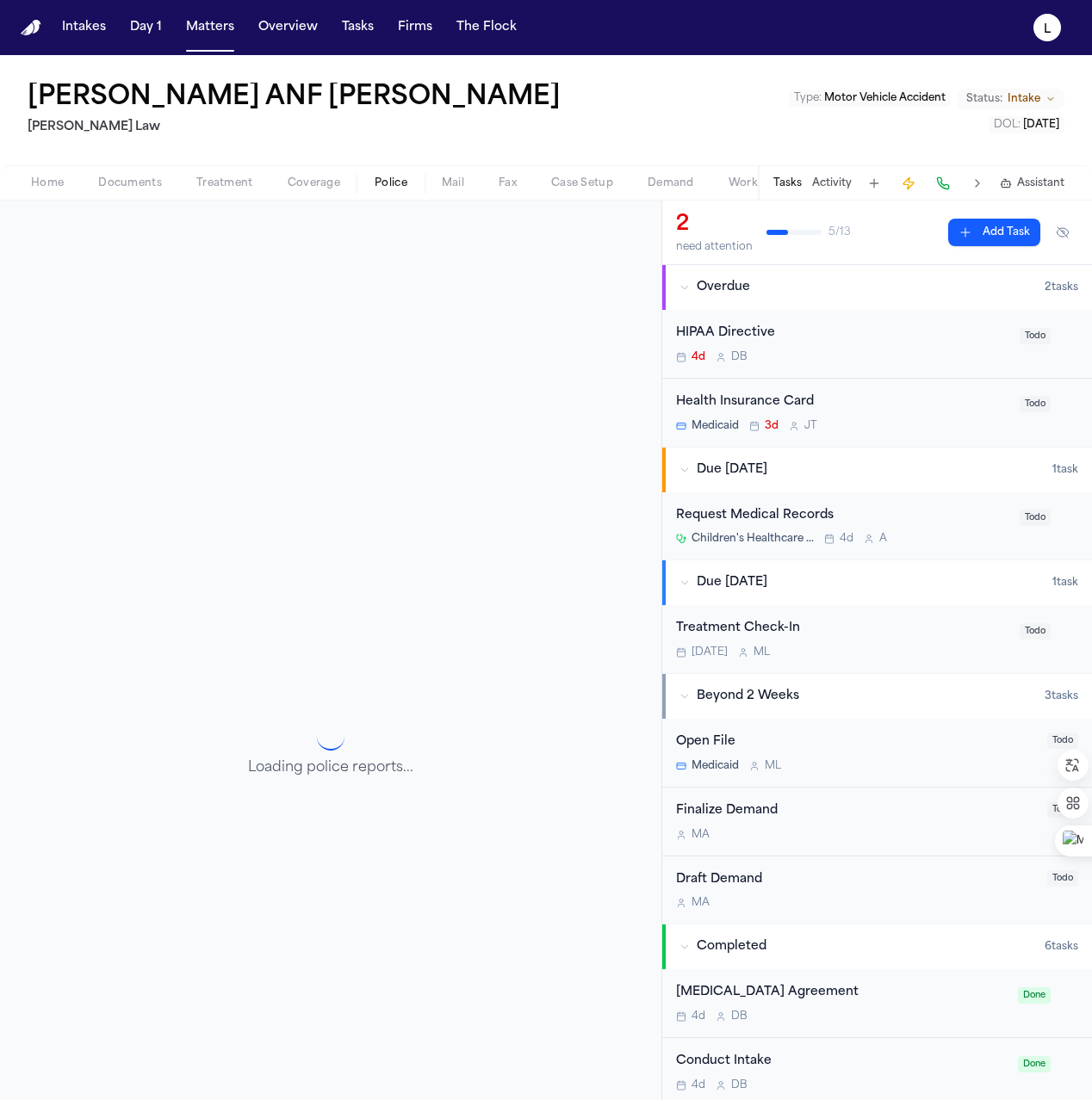
click at [382, 189] on span "Police" at bounding box center [390, 183] width 33 height 14
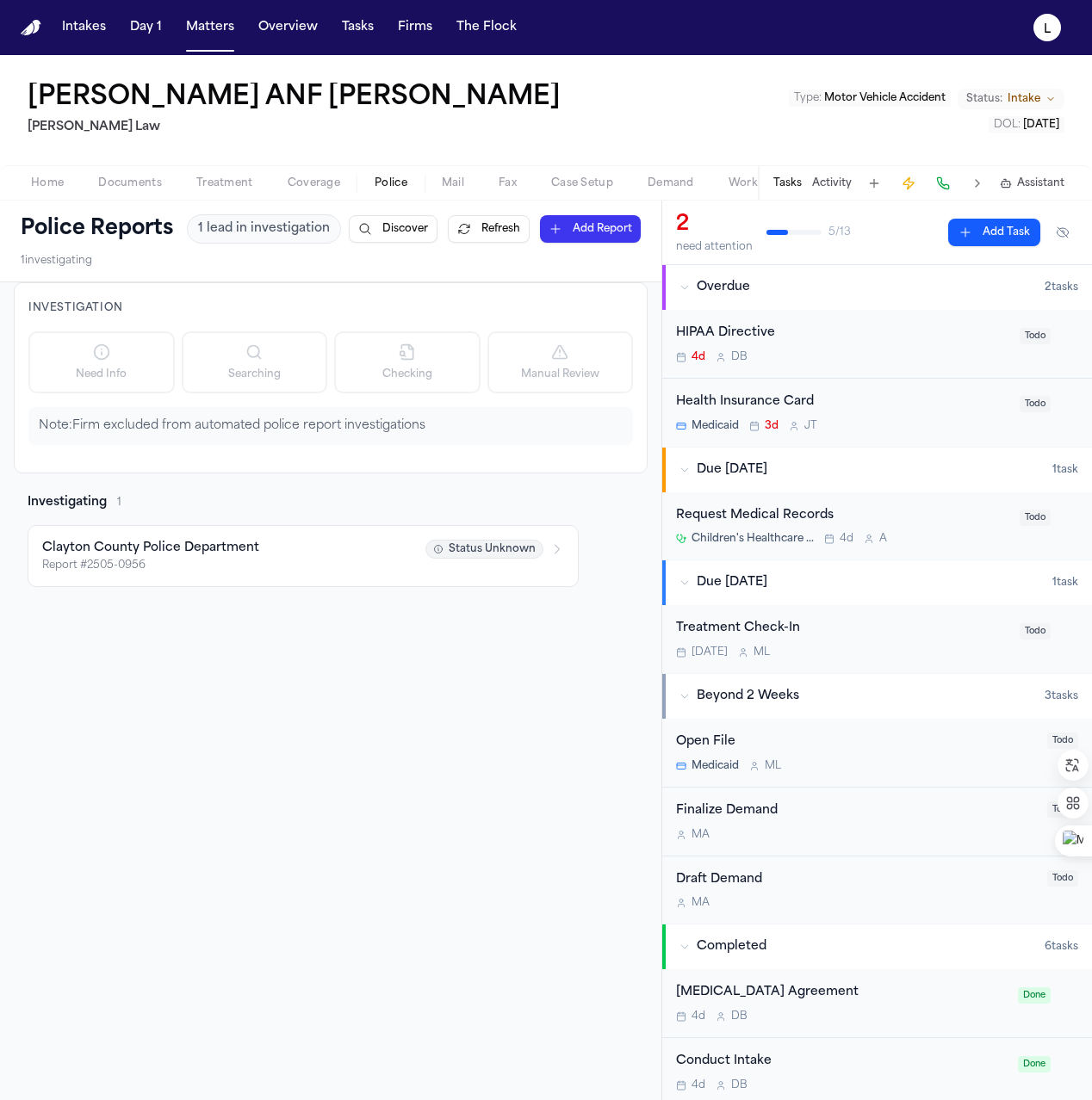
click at [47, 190] on span "Home" at bounding box center [47, 183] width 33 height 14
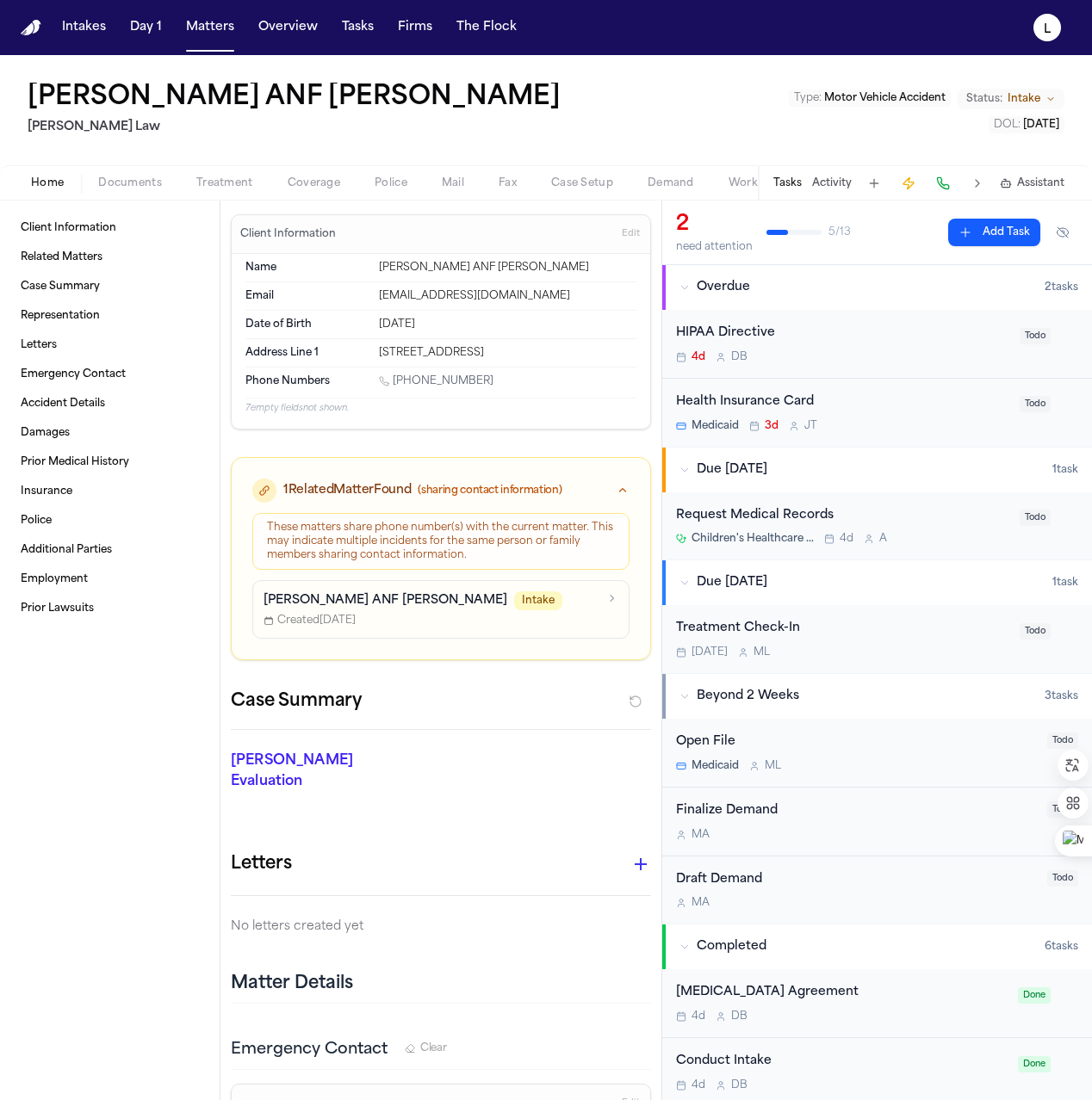
click at [429, 602] on p "[PERSON_NAME] ANF [PERSON_NAME]" at bounding box center [385, 600] width 244 height 17
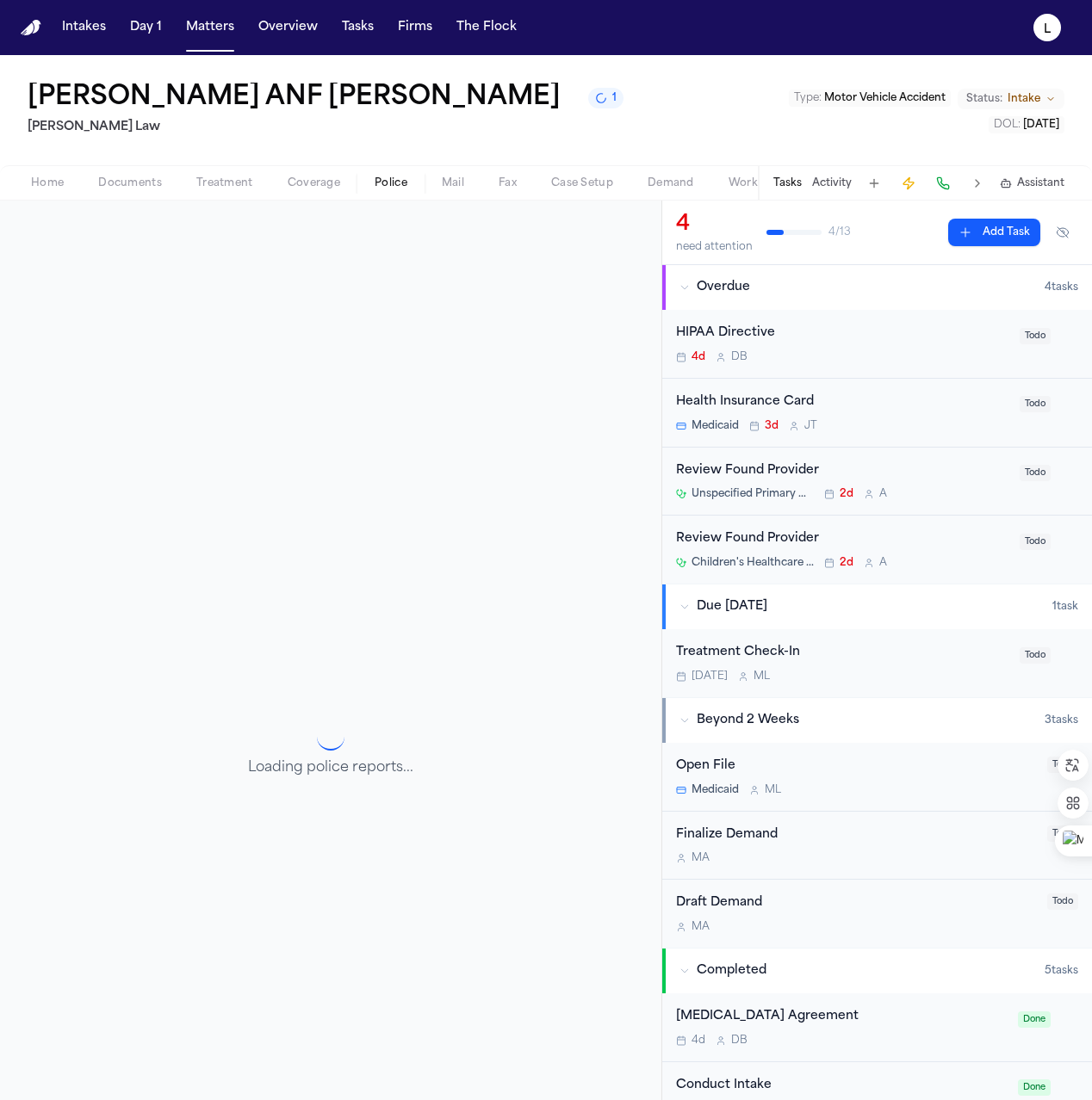
click at [384, 188] on span "Police" at bounding box center [390, 183] width 33 height 14
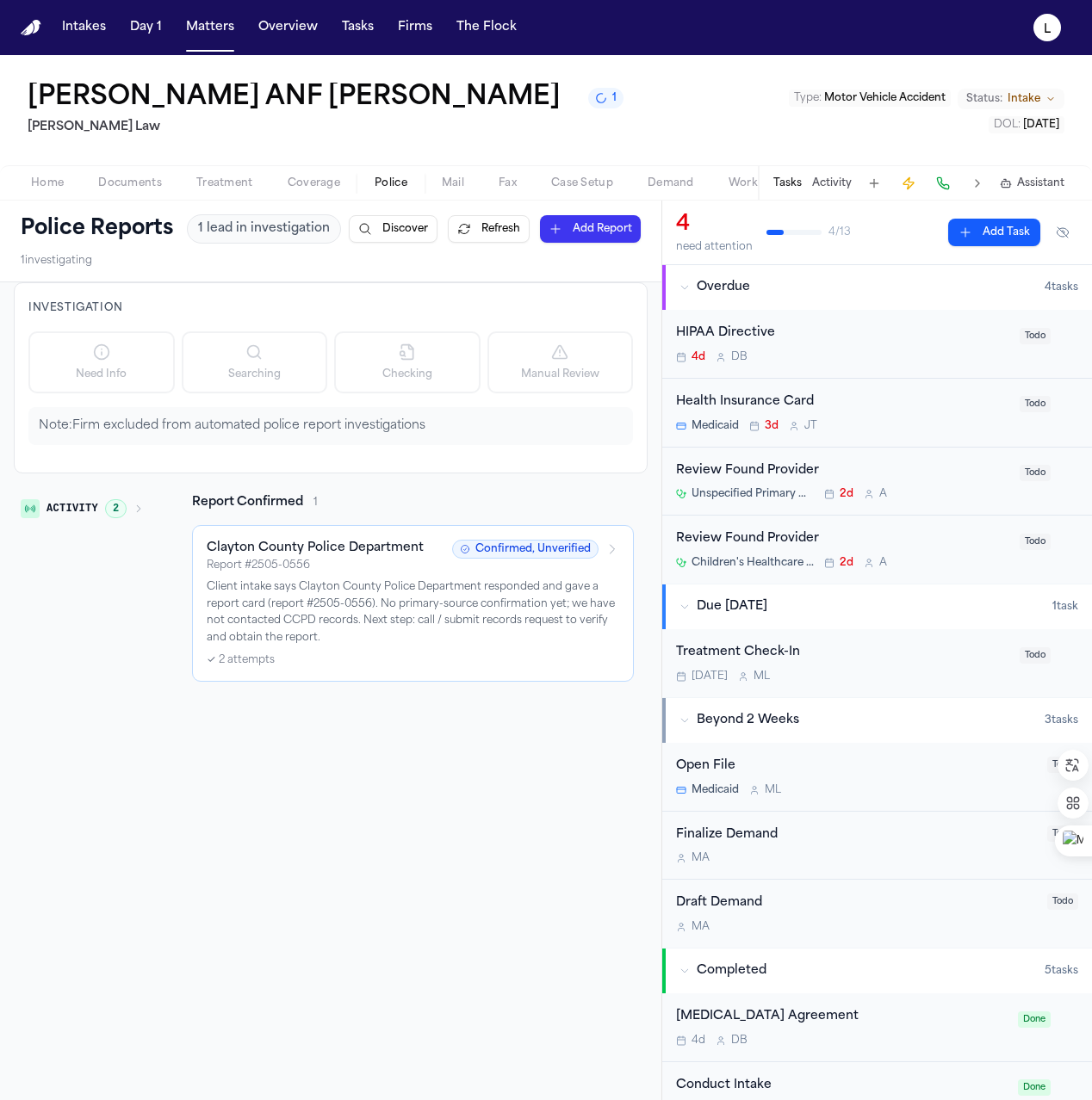
click at [318, 572] on div "Report # 2505-0556" at bounding box center [324, 565] width 235 height 14
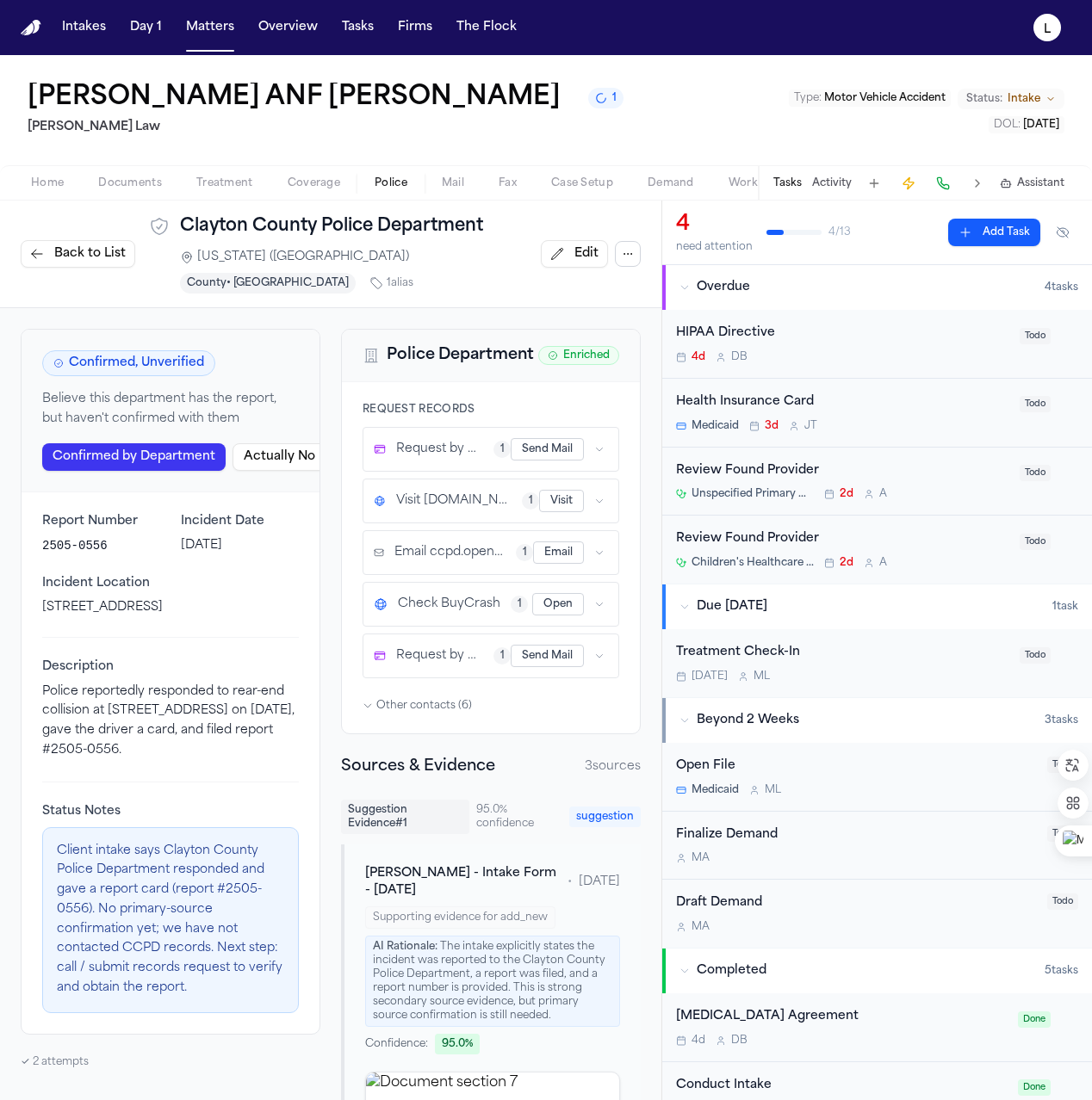
click at [417, 451] on span "Request by Mail" at bounding box center [438, 449] width 87 height 17
click at [594, 451] on icon "button" at bounding box center [599, 449] width 10 height 10
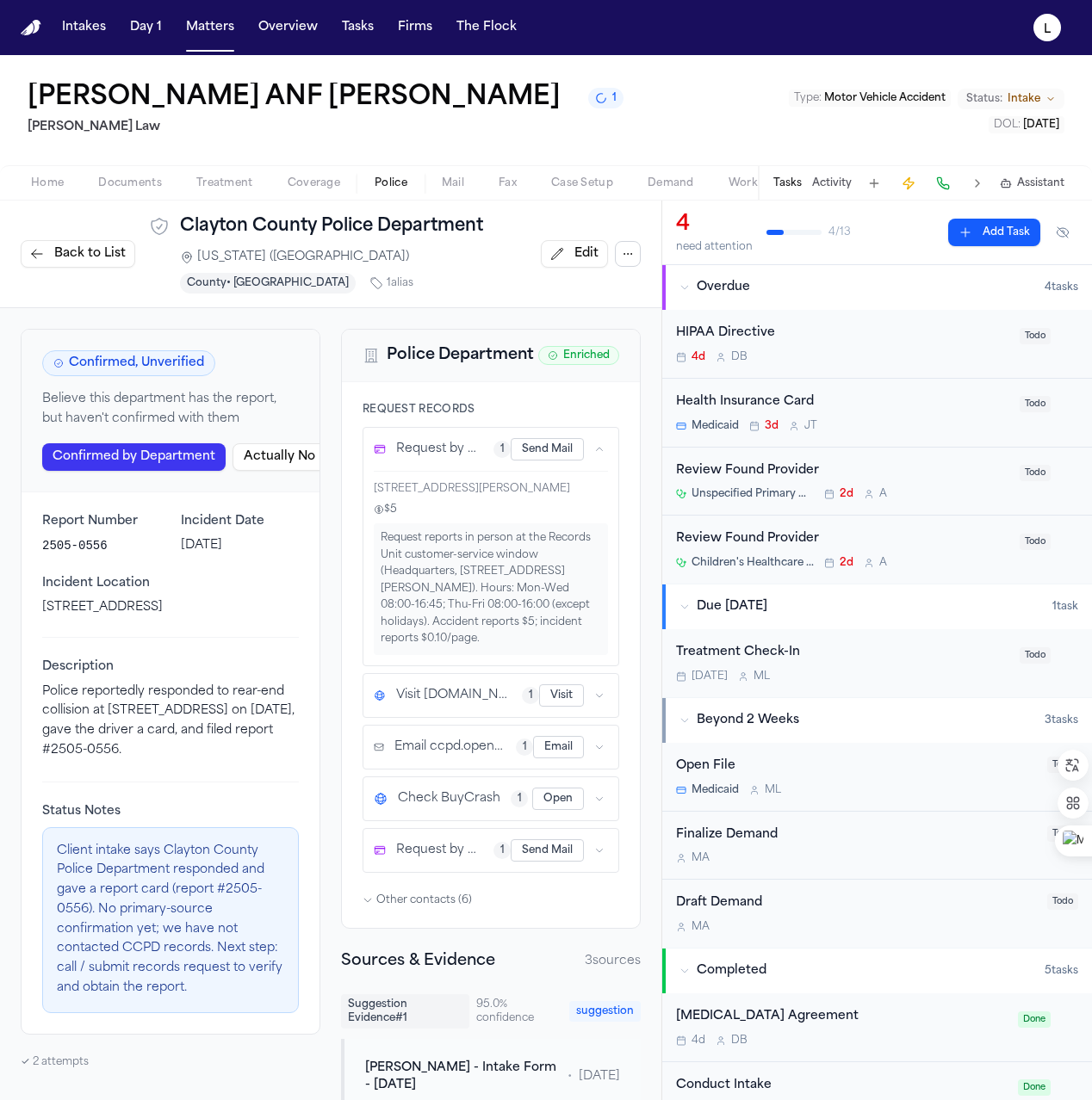
click at [460, 704] on span "Visit claytoncountyga.govqa.us" at bounding box center [453, 695] width 115 height 17
click at [448, 704] on span "Visit claytoncountyga.govqa.us" at bounding box center [453, 695] width 115 height 17
click at [594, 701] on icon "button" at bounding box center [599, 695] width 10 height 10
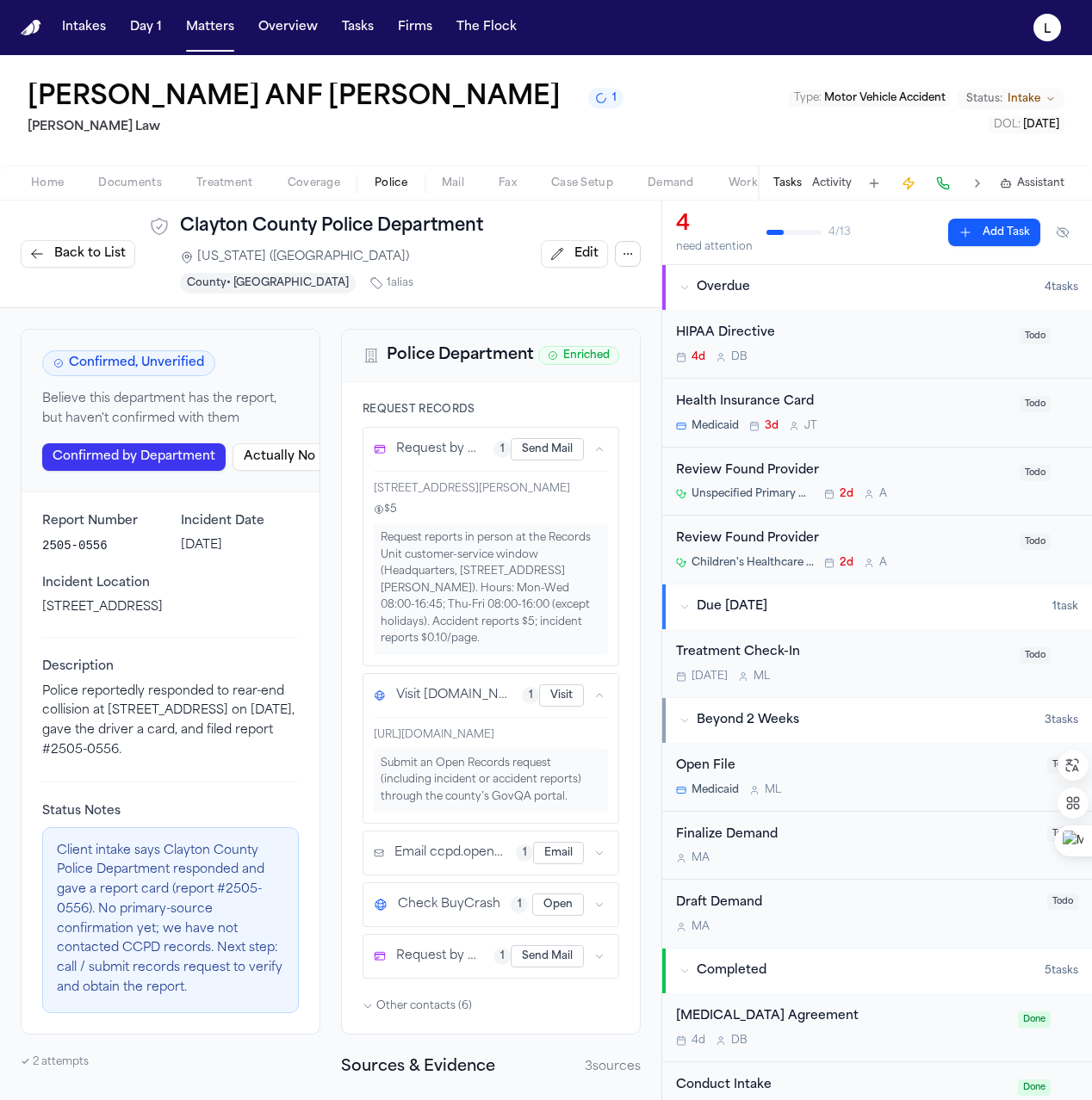
click at [465, 862] on span "Email ccpd.openrecords" at bounding box center [450, 852] width 111 height 17
click at [591, 913] on button "button" at bounding box center [599, 905] width 17 height 17
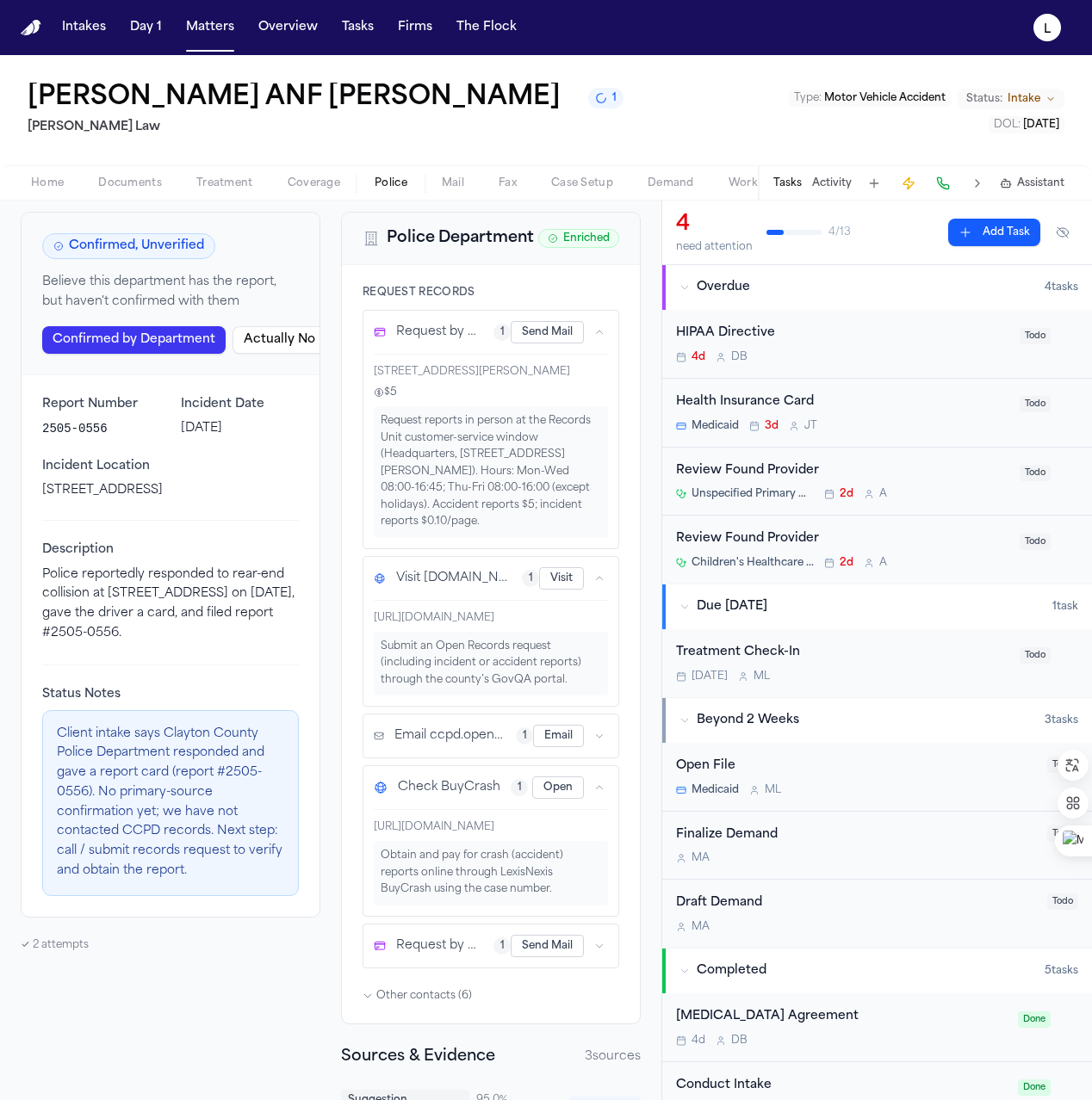
scroll to position [118, 0]
click at [596, 958] on div "Request by Mail 1 Send Mail" at bounding box center [491, 945] width 255 height 43
click at [590, 954] on button "button" at bounding box center [599, 945] width 17 height 17
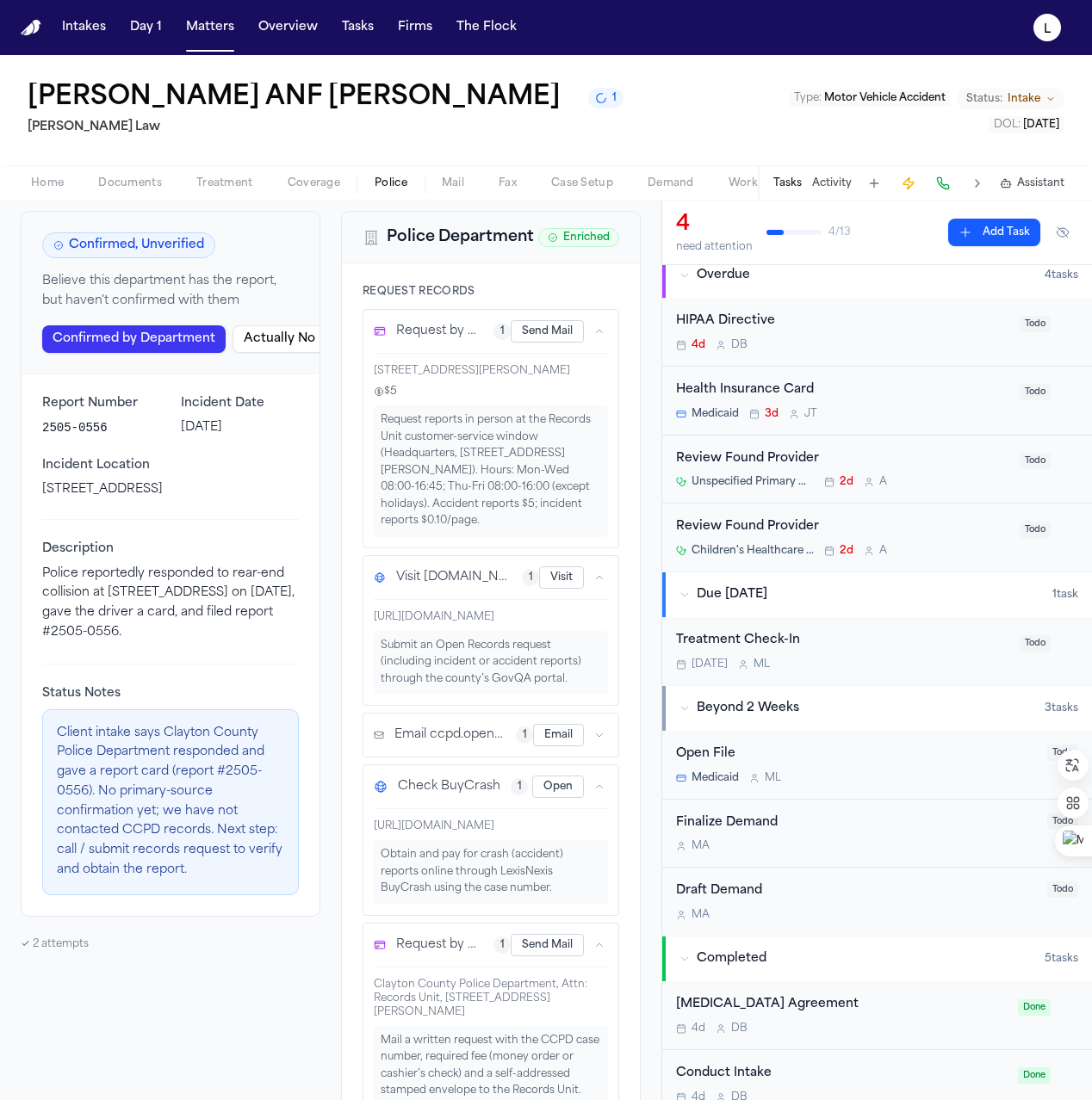
scroll to position [0, 0]
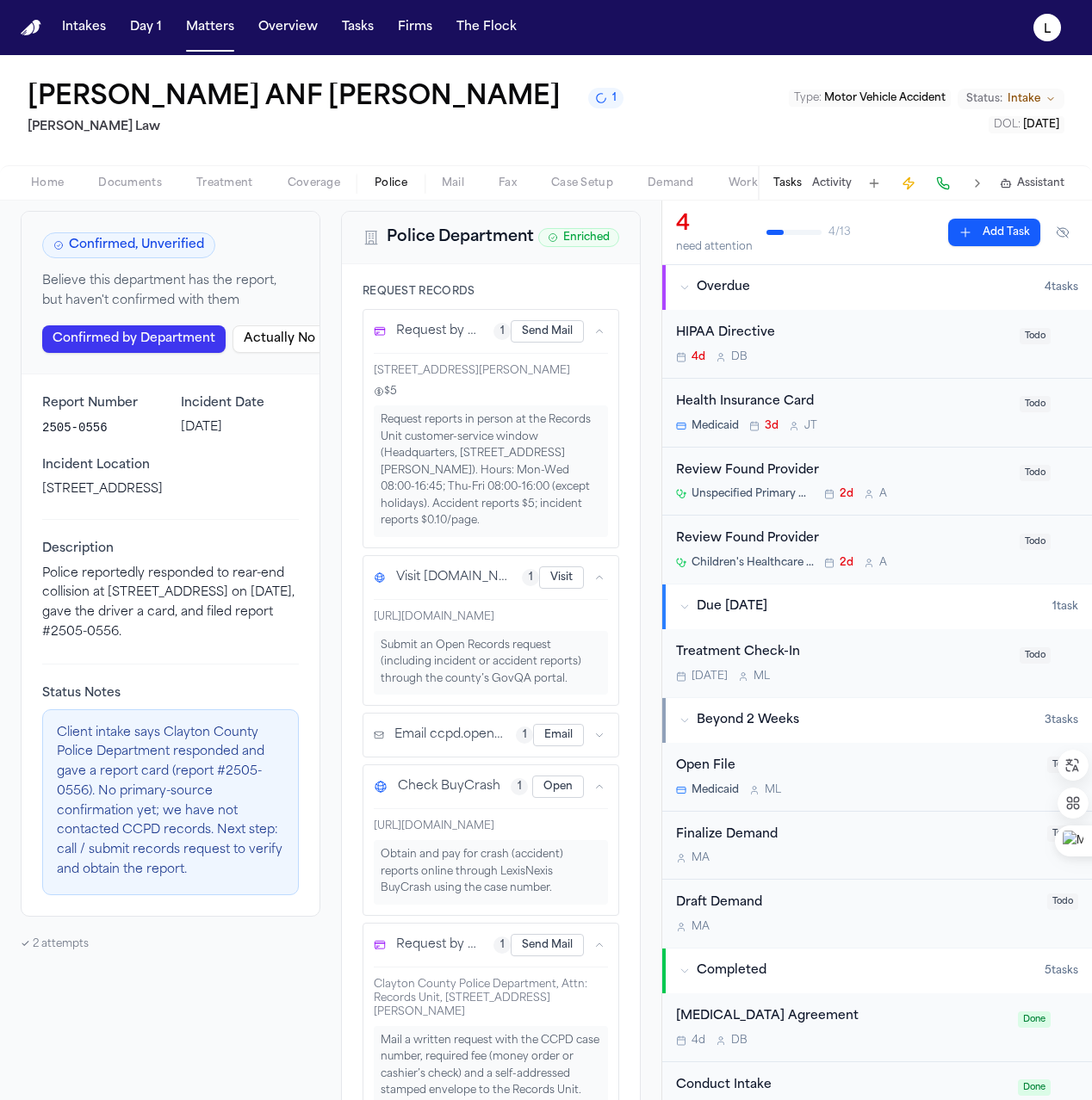
click at [324, 186] on span "Coverage" at bounding box center [314, 183] width 52 height 14
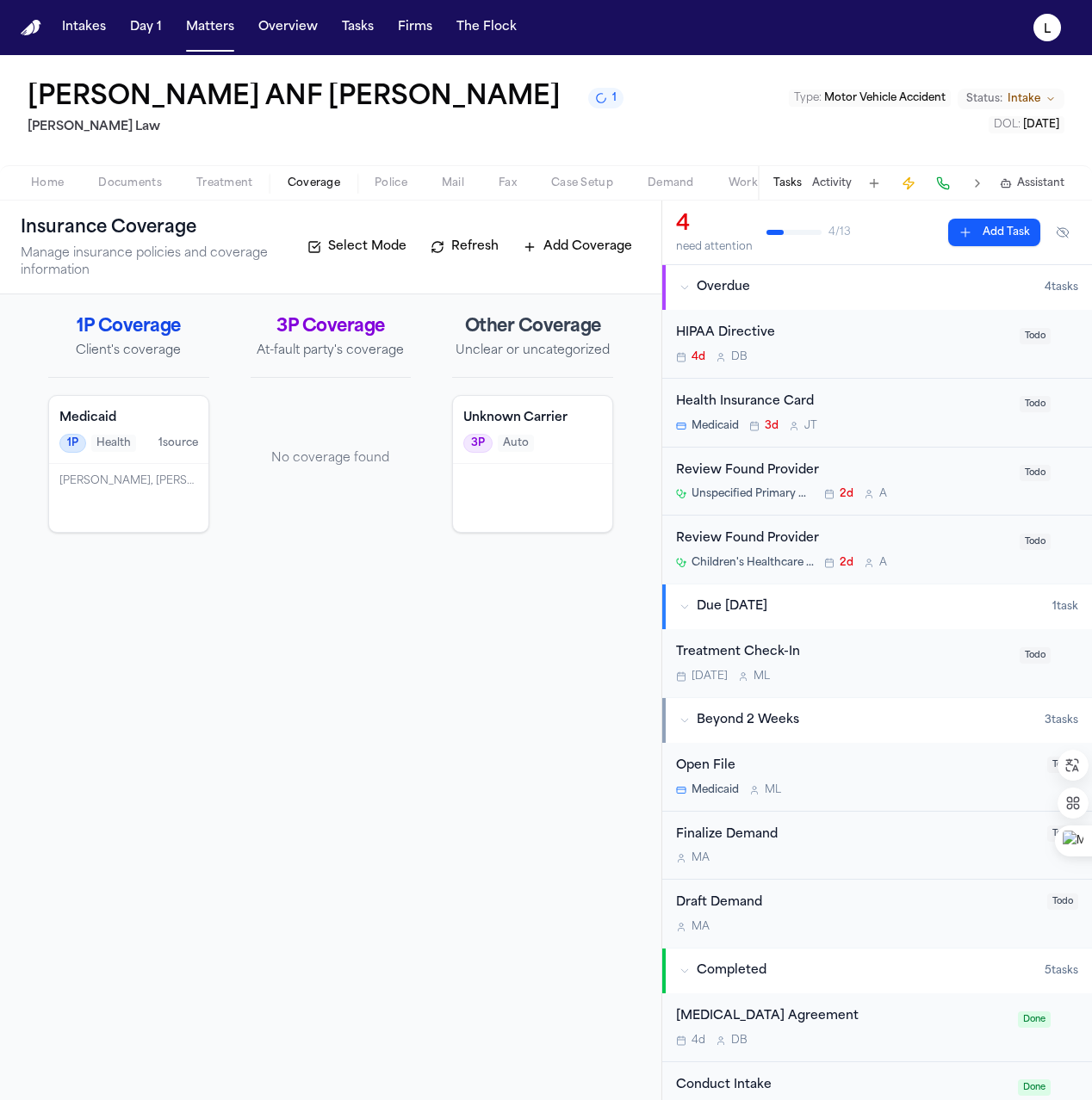
click at [177, 421] on h4 "Medicaid" at bounding box center [128, 418] width 139 height 17
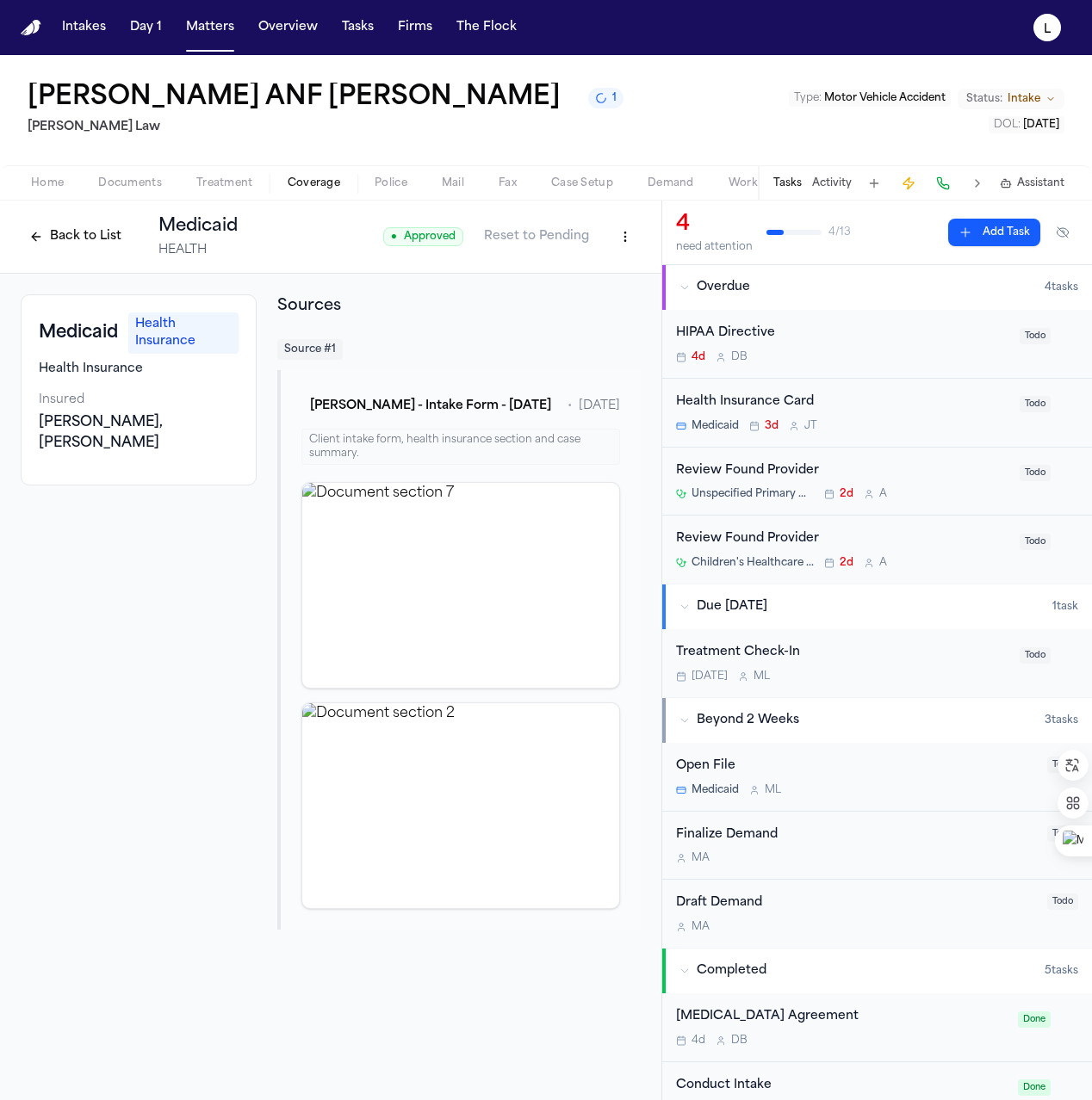
click at [322, 187] on span "Coverage" at bounding box center [314, 183] width 52 height 14
click at [229, 187] on span "Treatment" at bounding box center [224, 183] width 57 height 14
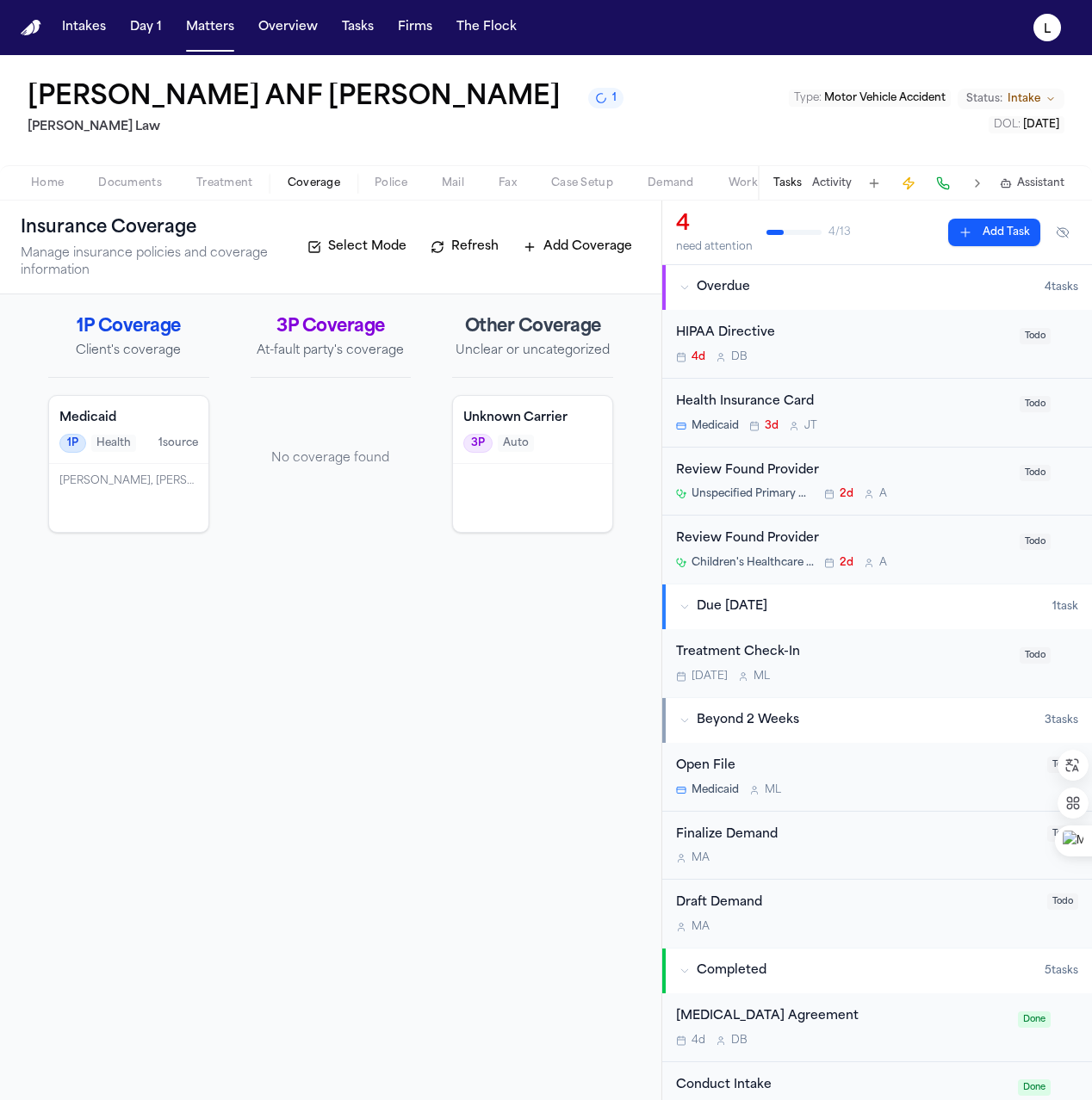
click at [320, 189] on span "Coverage" at bounding box center [314, 183] width 52 height 14
click at [536, 412] on h4 "Unknown Carrier" at bounding box center [533, 418] width 139 height 17
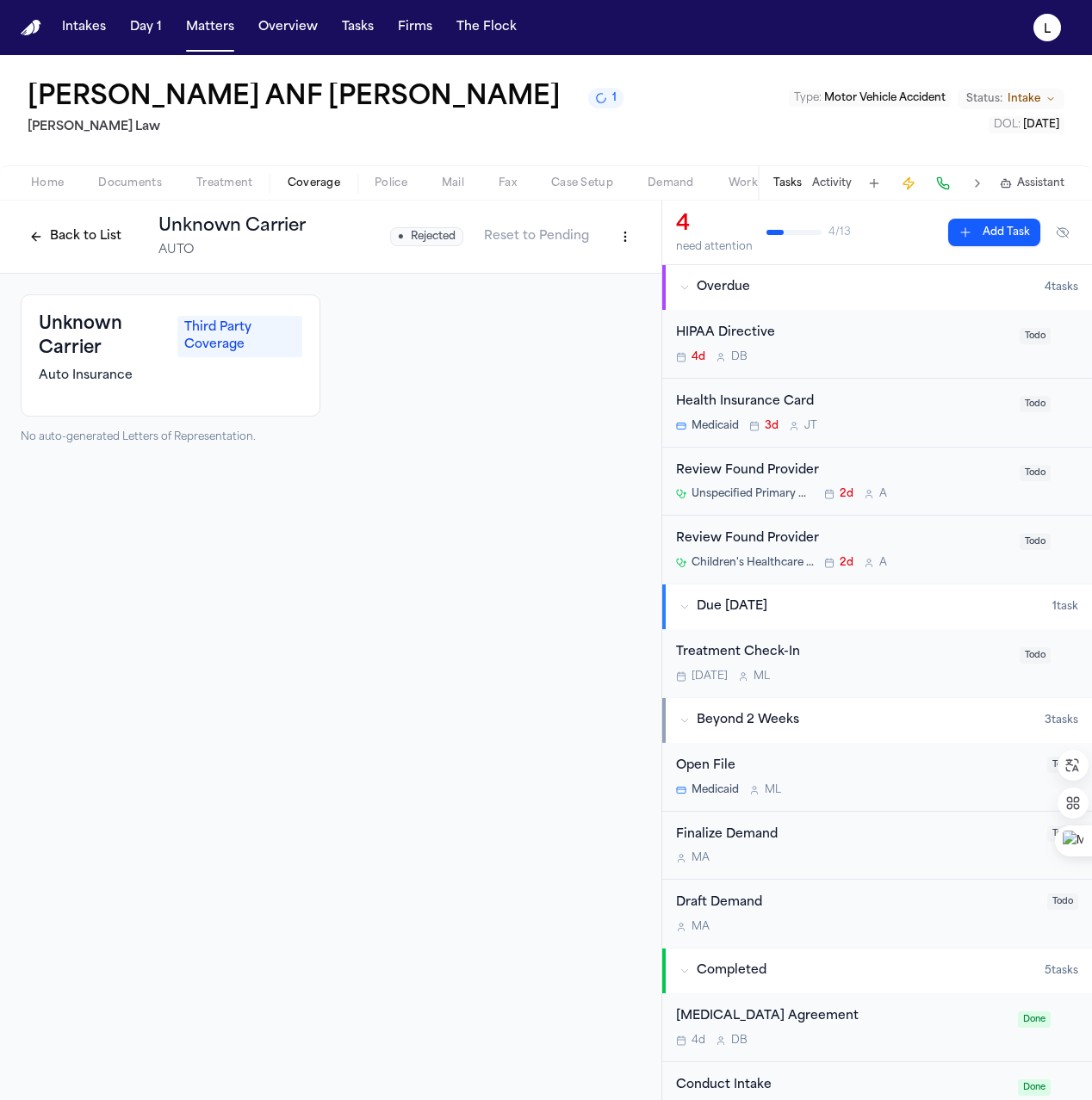
click at [297, 185] on span "Coverage" at bounding box center [314, 183] width 52 height 14
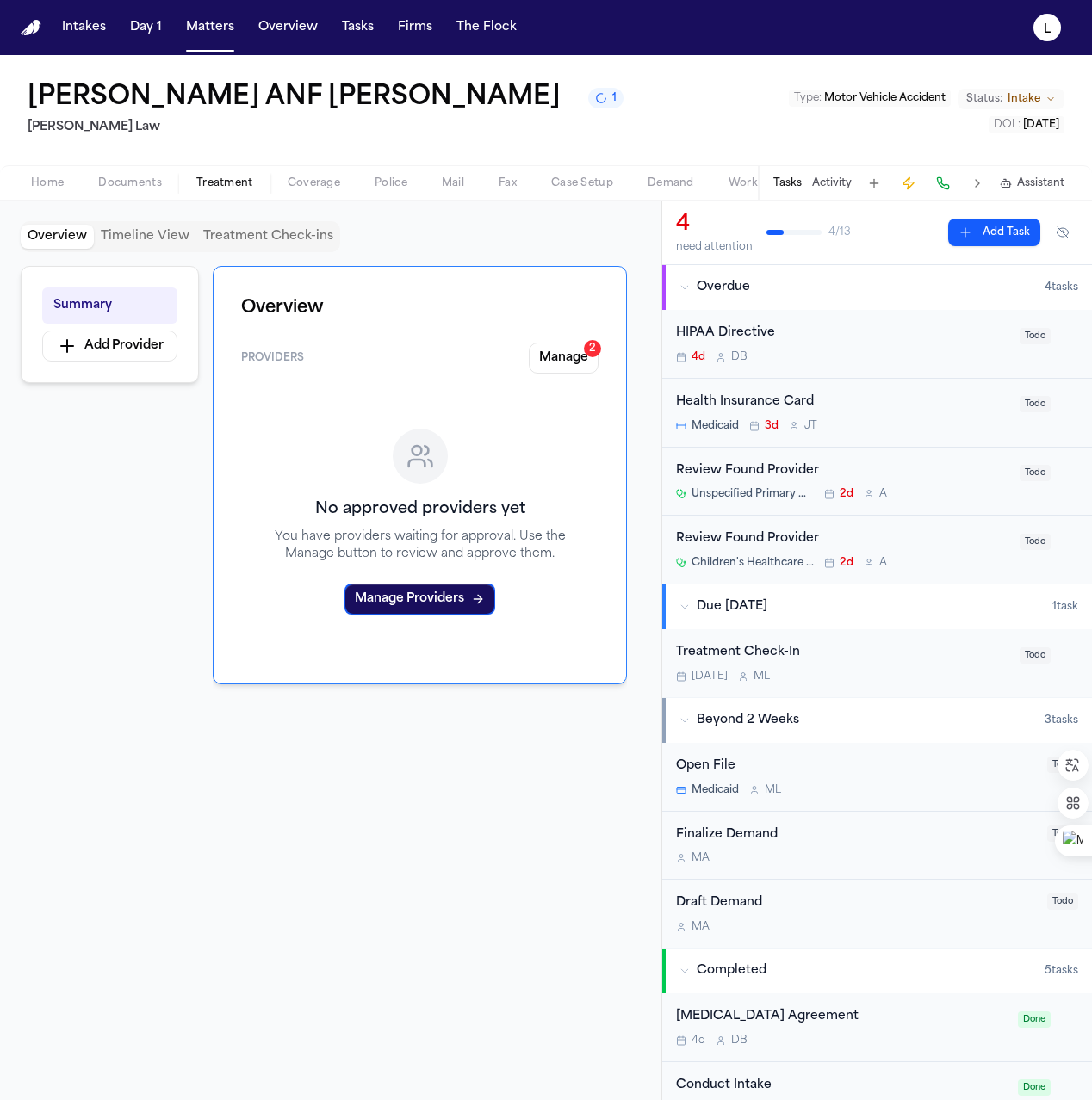
click at [233, 182] on span "Treatment" at bounding box center [224, 183] width 57 height 14
click at [583, 358] on button "Manage 2" at bounding box center [563, 357] width 70 height 31
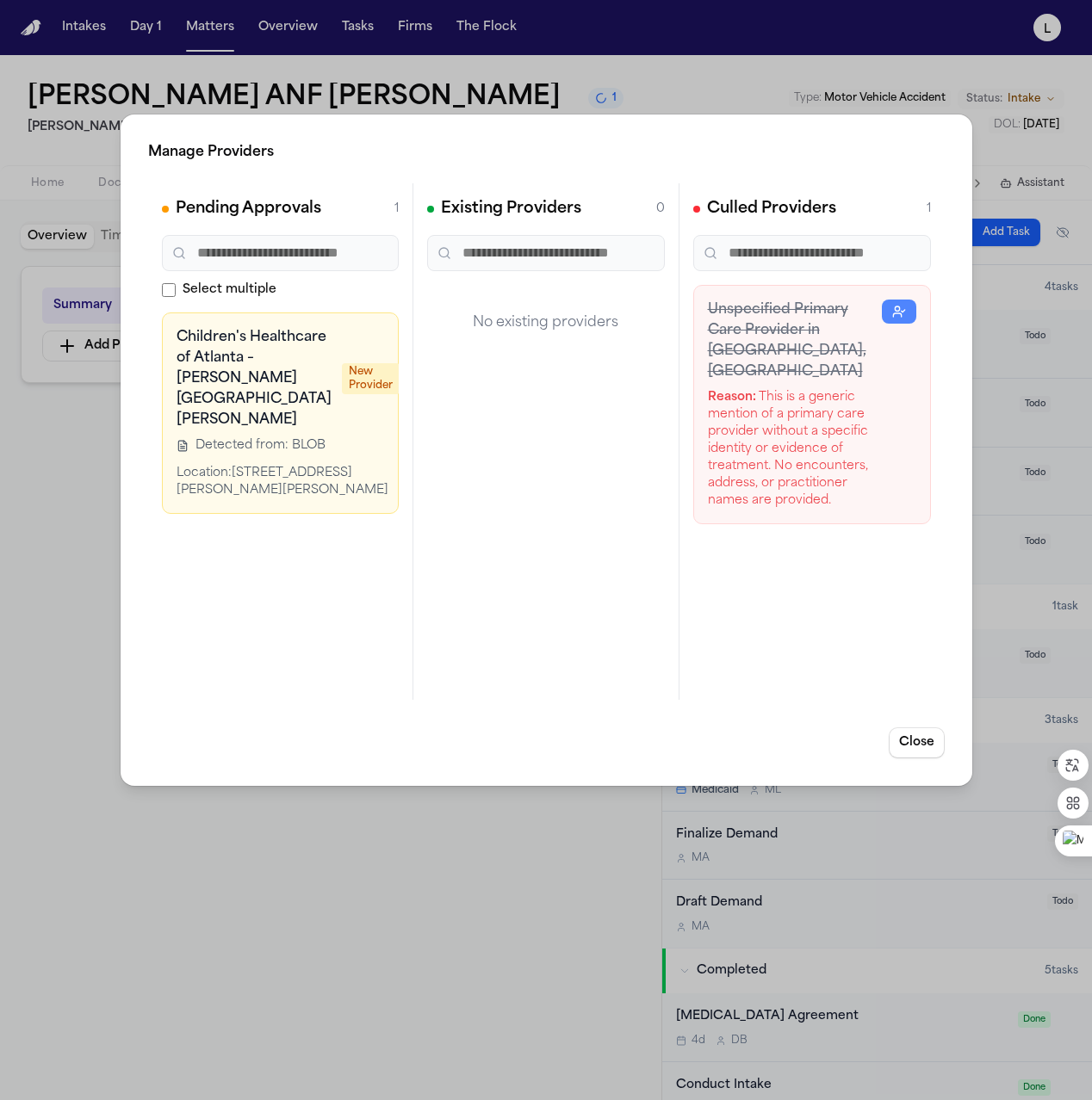
click at [399, 341] on link at bounding box center [416, 339] width 34 height 24
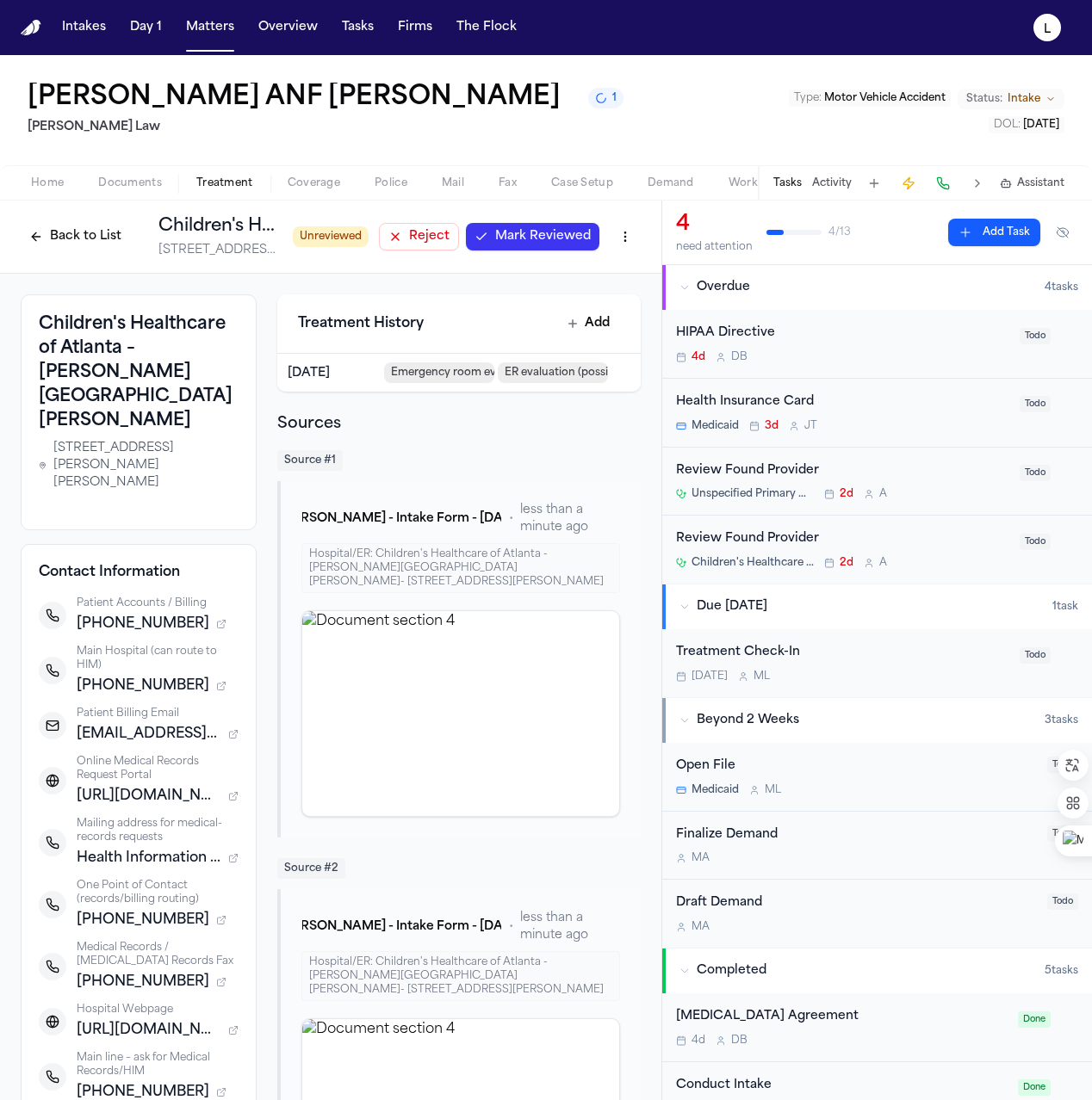
click at [547, 235] on span "Mark Reviewed" at bounding box center [543, 236] width 96 height 17
click at [547, 238] on span "Done Treating" at bounding box center [546, 236] width 87 height 17
click at [238, 184] on span "Treatment" at bounding box center [224, 183] width 57 height 14
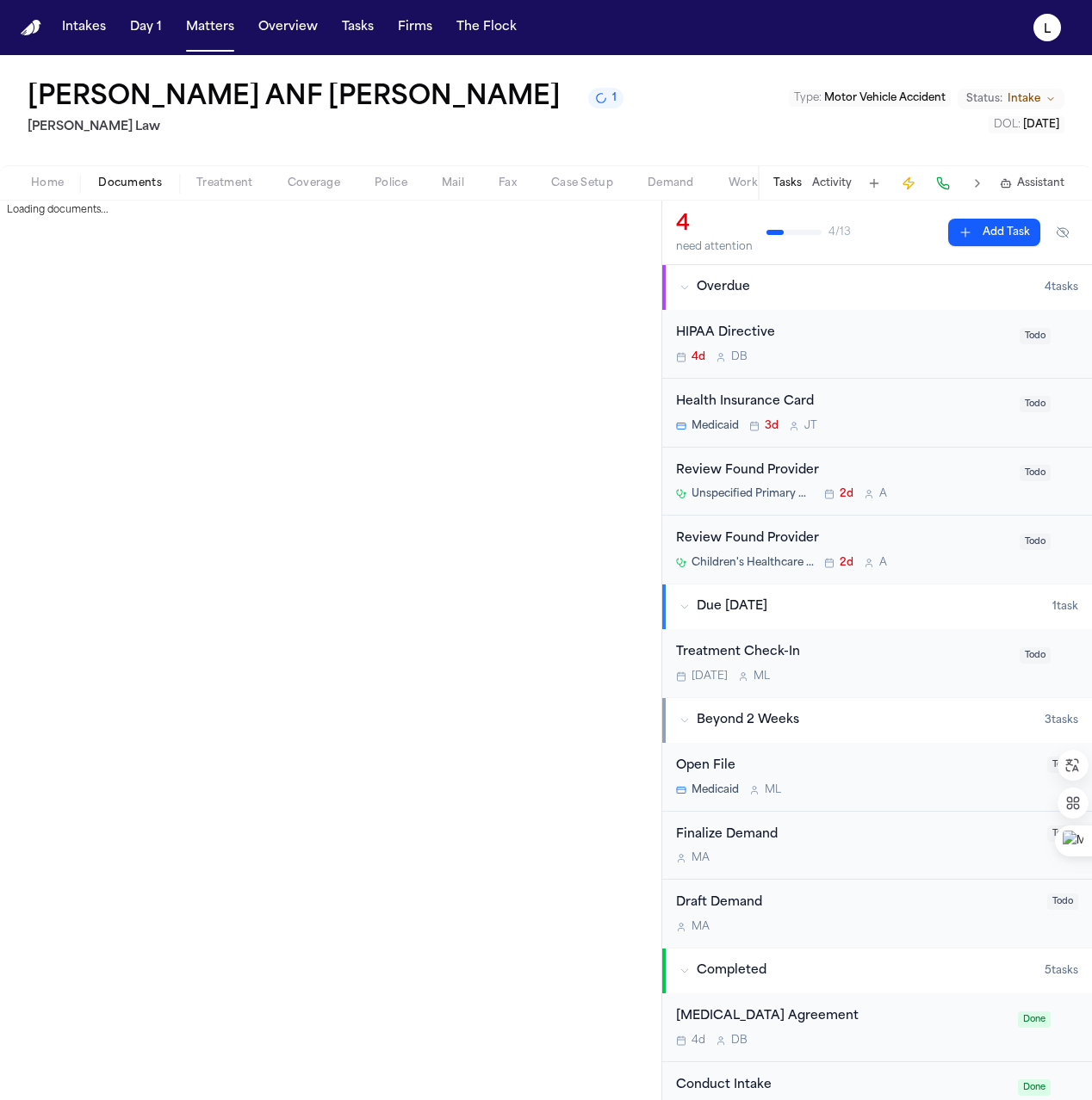
click at [136, 183] on span "Documents" at bounding box center [129, 183] width 63 height 14
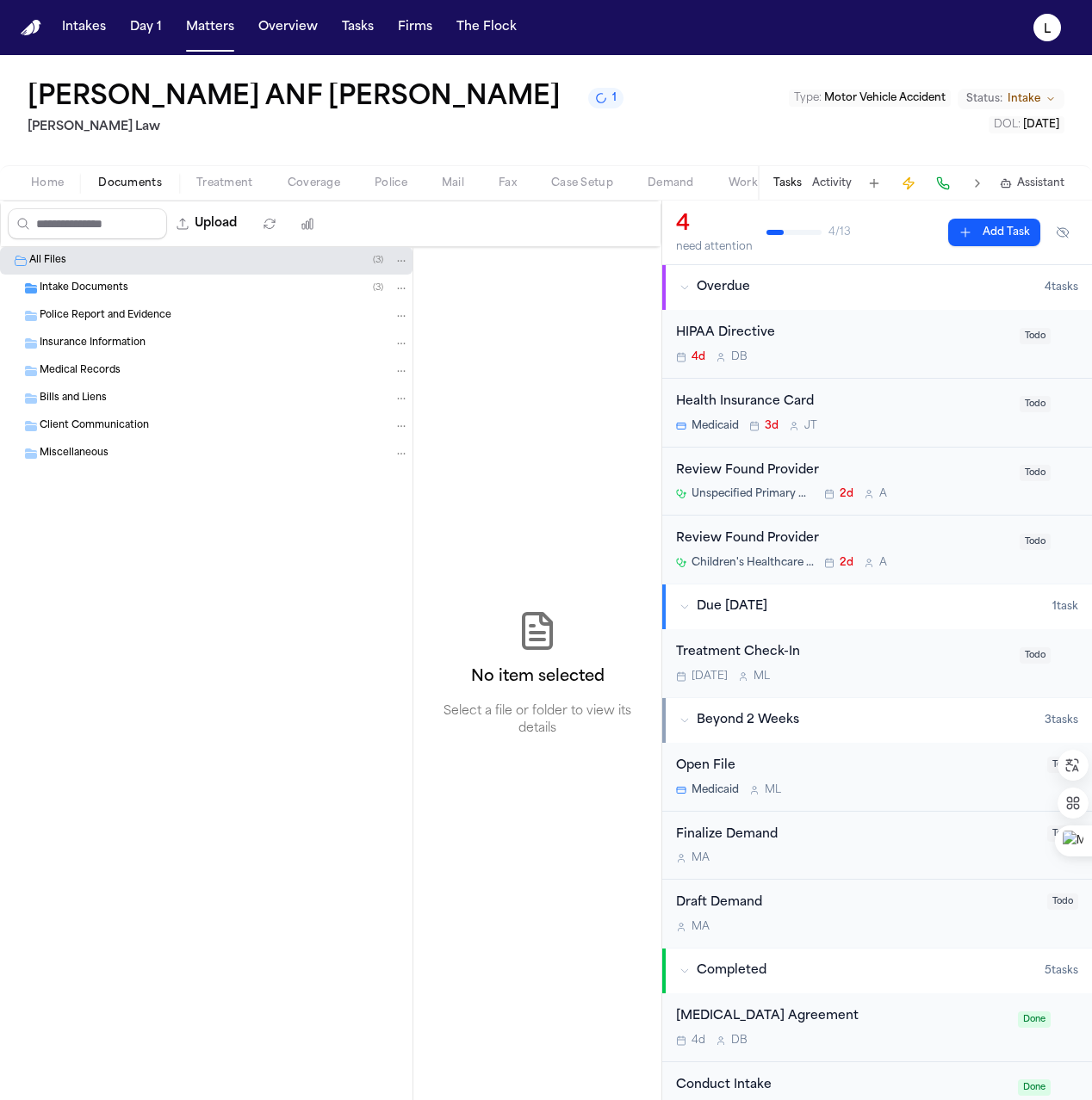
click at [41, 188] on span "Home" at bounding box center [47, 183] width 33 height 14
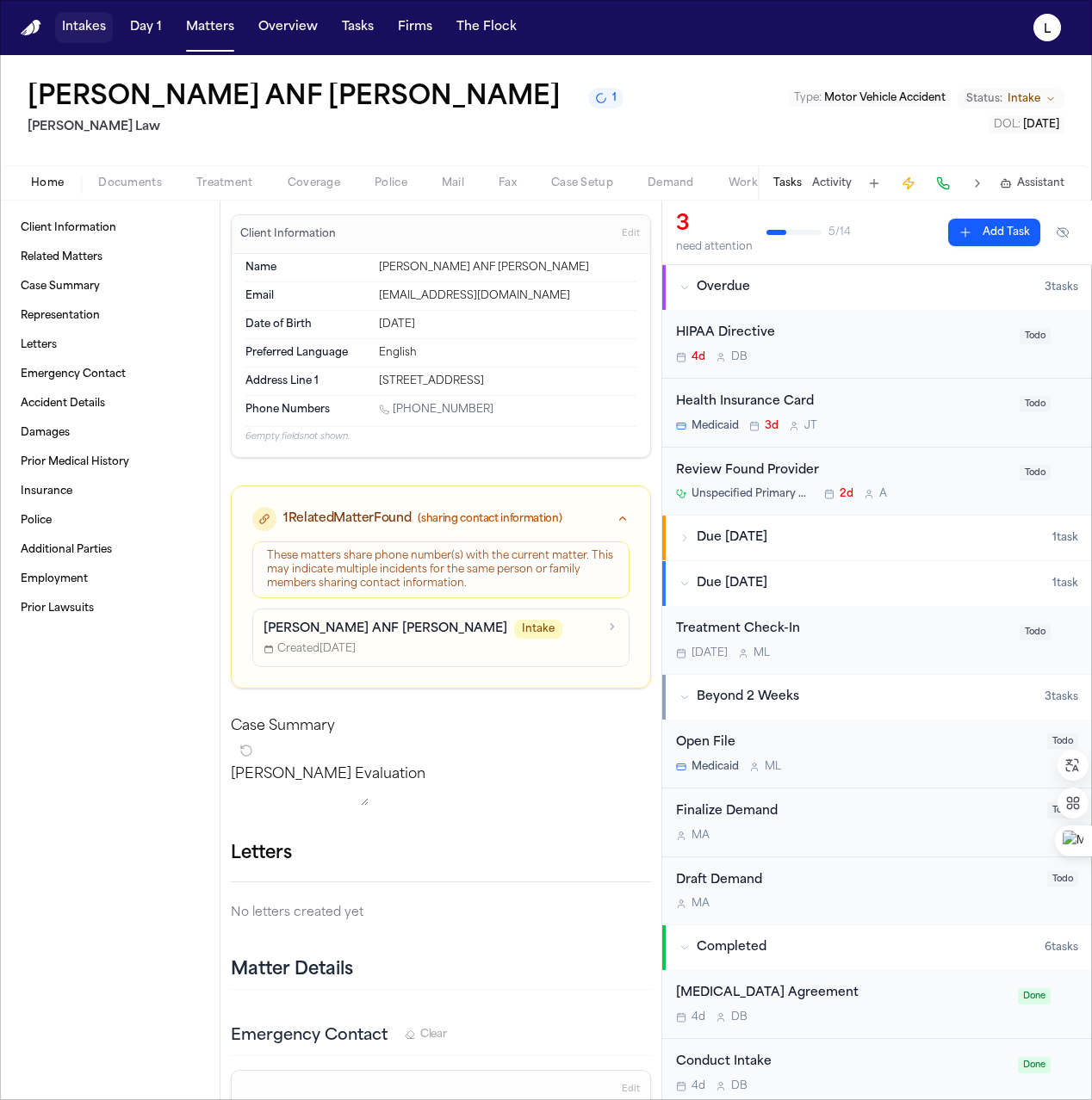
click at [95, 36] on button "Intakes" at bounding box center [84, 27] width 58 height 31
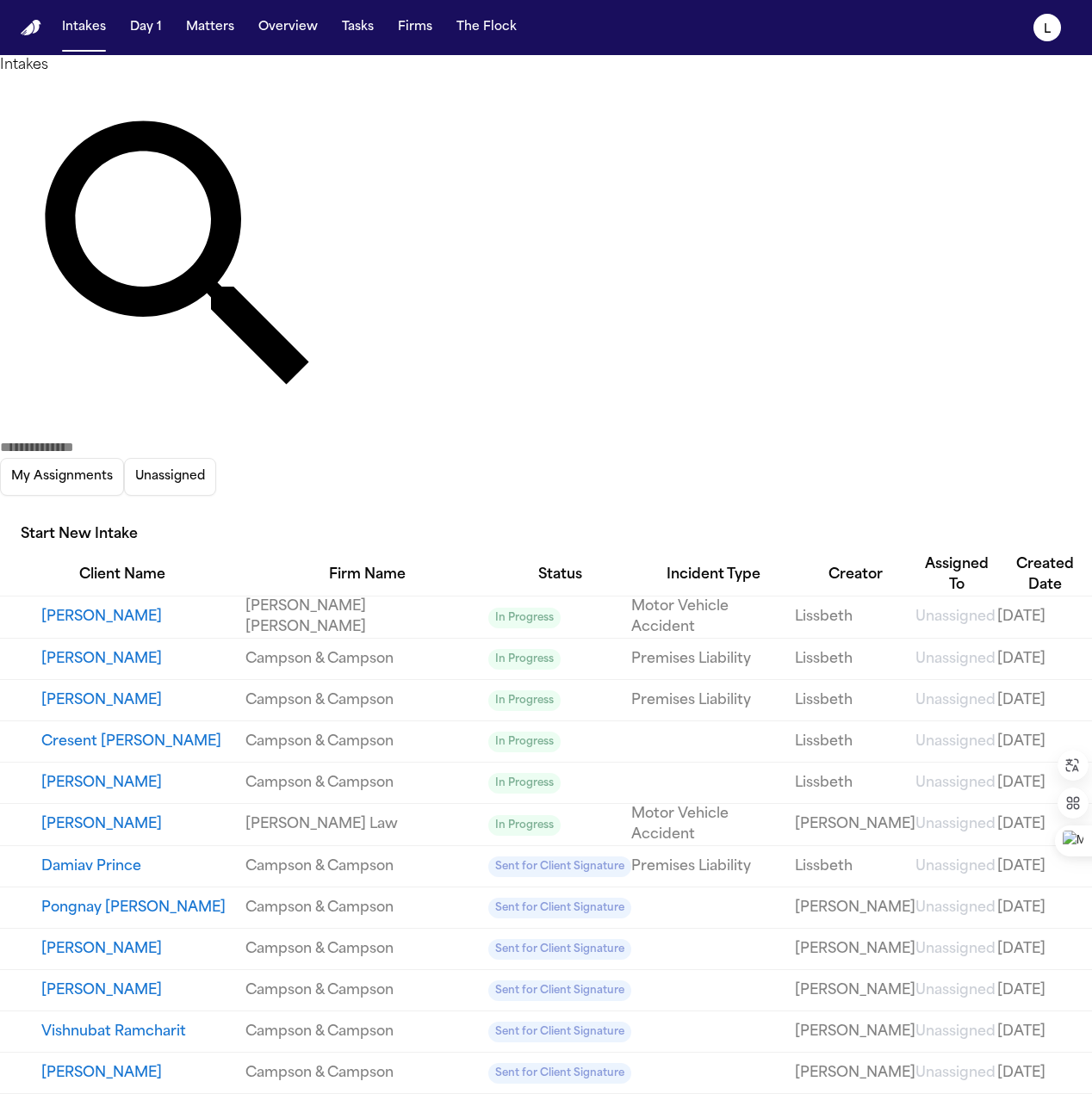
click at [0, 509] on icon "button" at bounding box center [0, 509] width 0 height 0
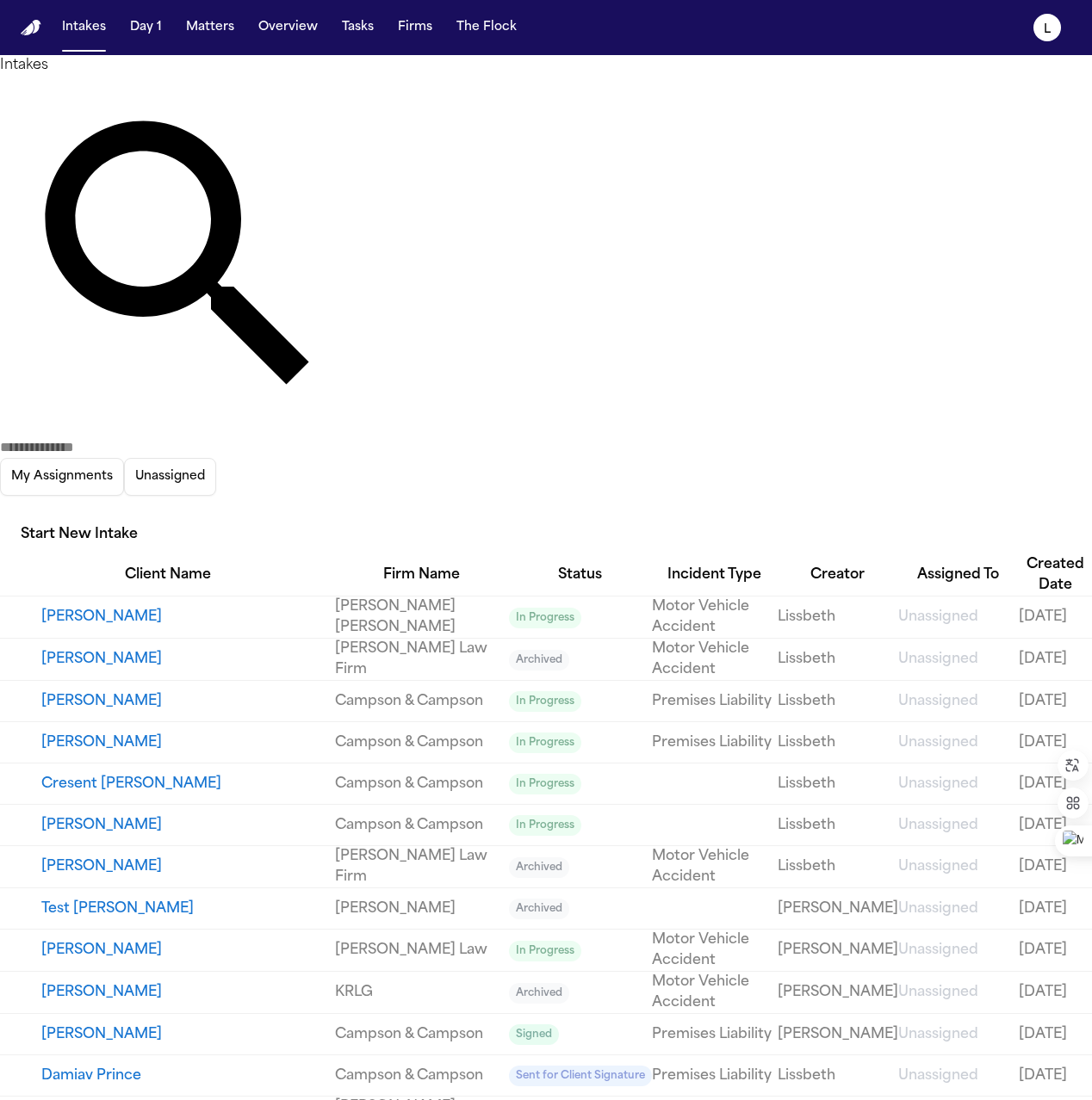
click at [101, 1099] on div at bounding box center [546, 1100] width 1092 height 0
click at [1091, 666] on icon "button" at bounding box center [1102, 673] width 4 height 14
click at [128, 649] on button "[PERSON_NAME]" at bounding box center [187, 659] width 293 height 20
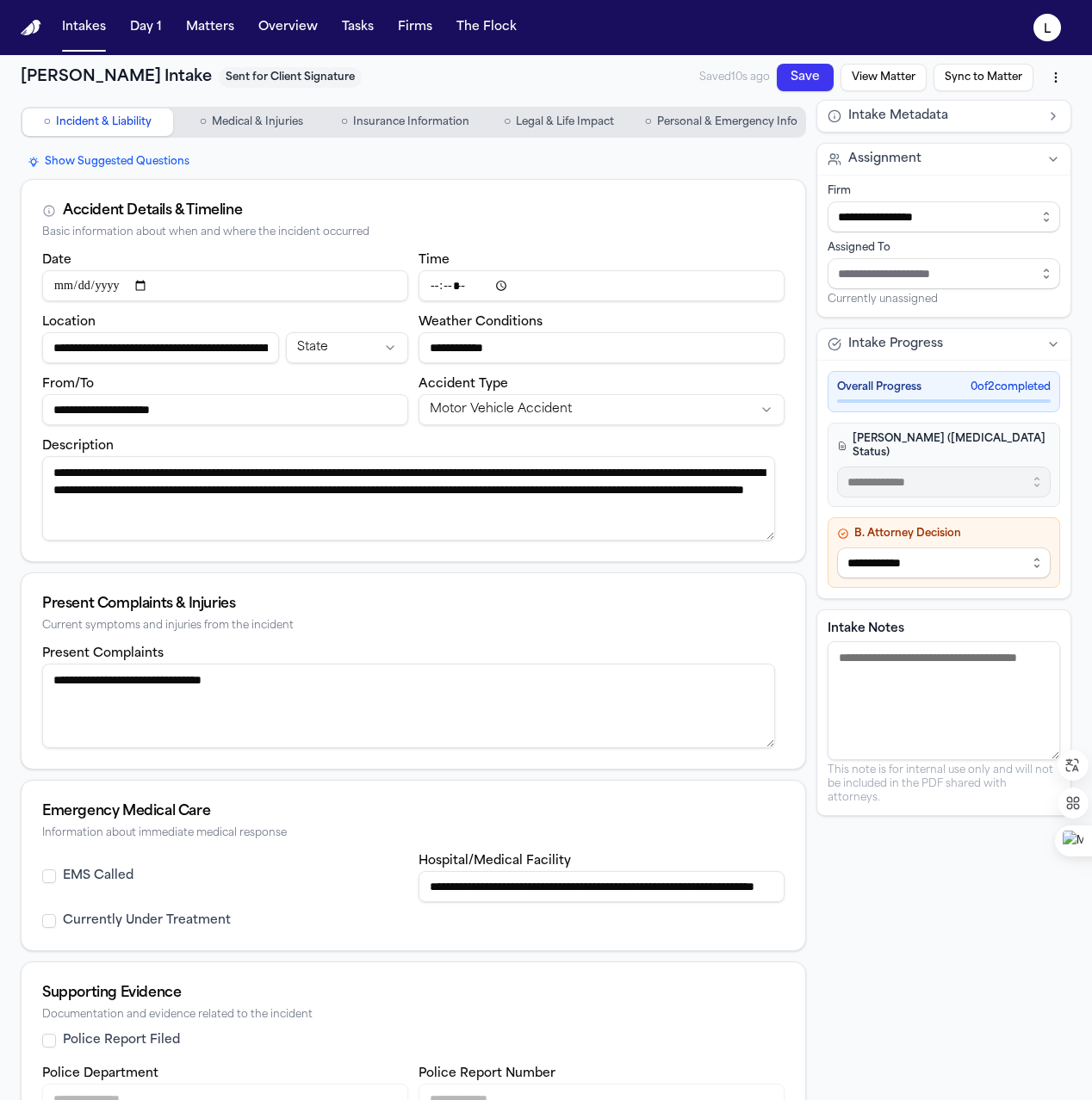
click at [687, 119] on span "Personal & Emergency Info" at bounding box center [727, 122] width 141 height 14
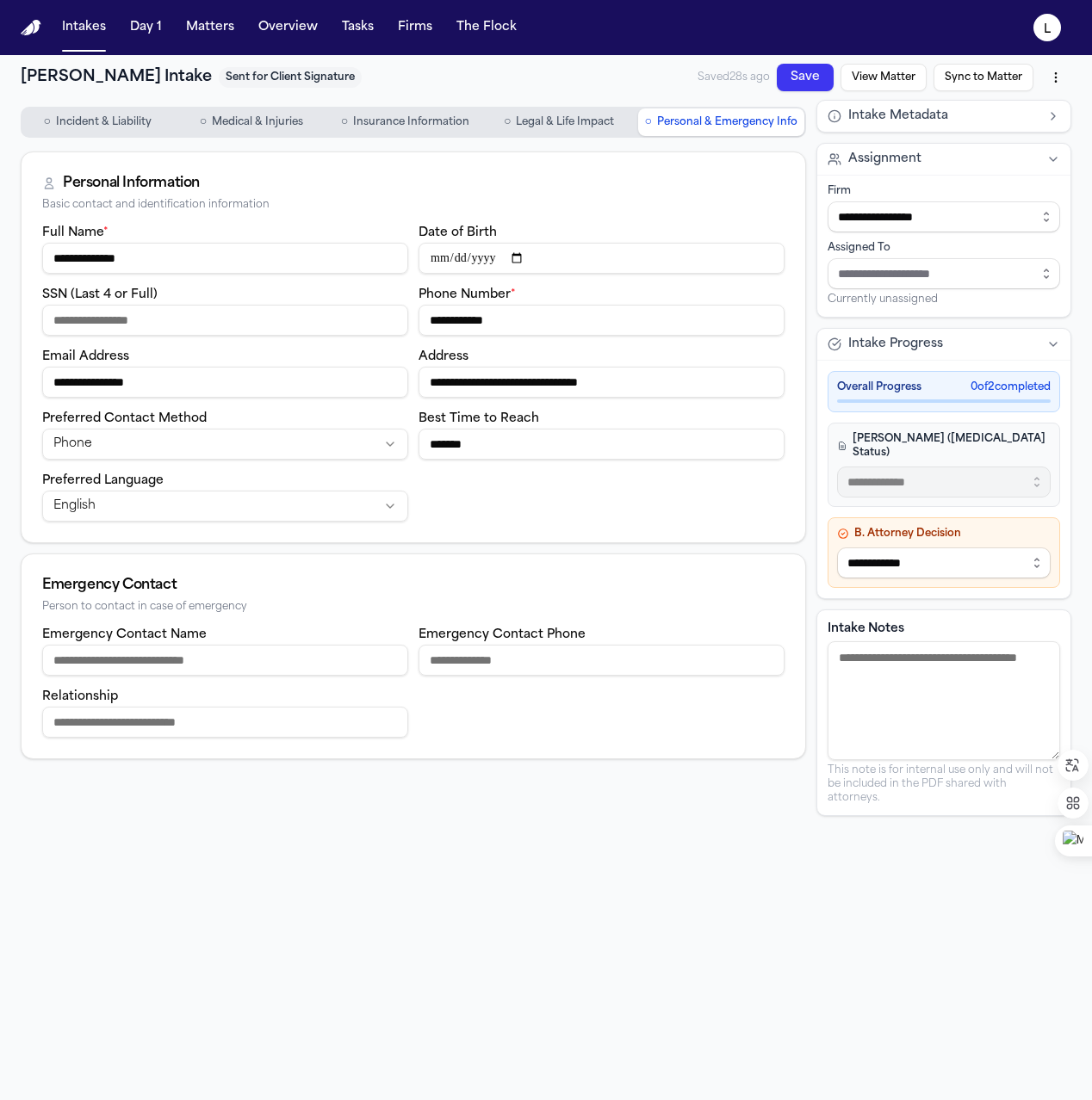
click at [877, 78] on button "View Matter" at bounding box center [883, 77] width 86 height 28
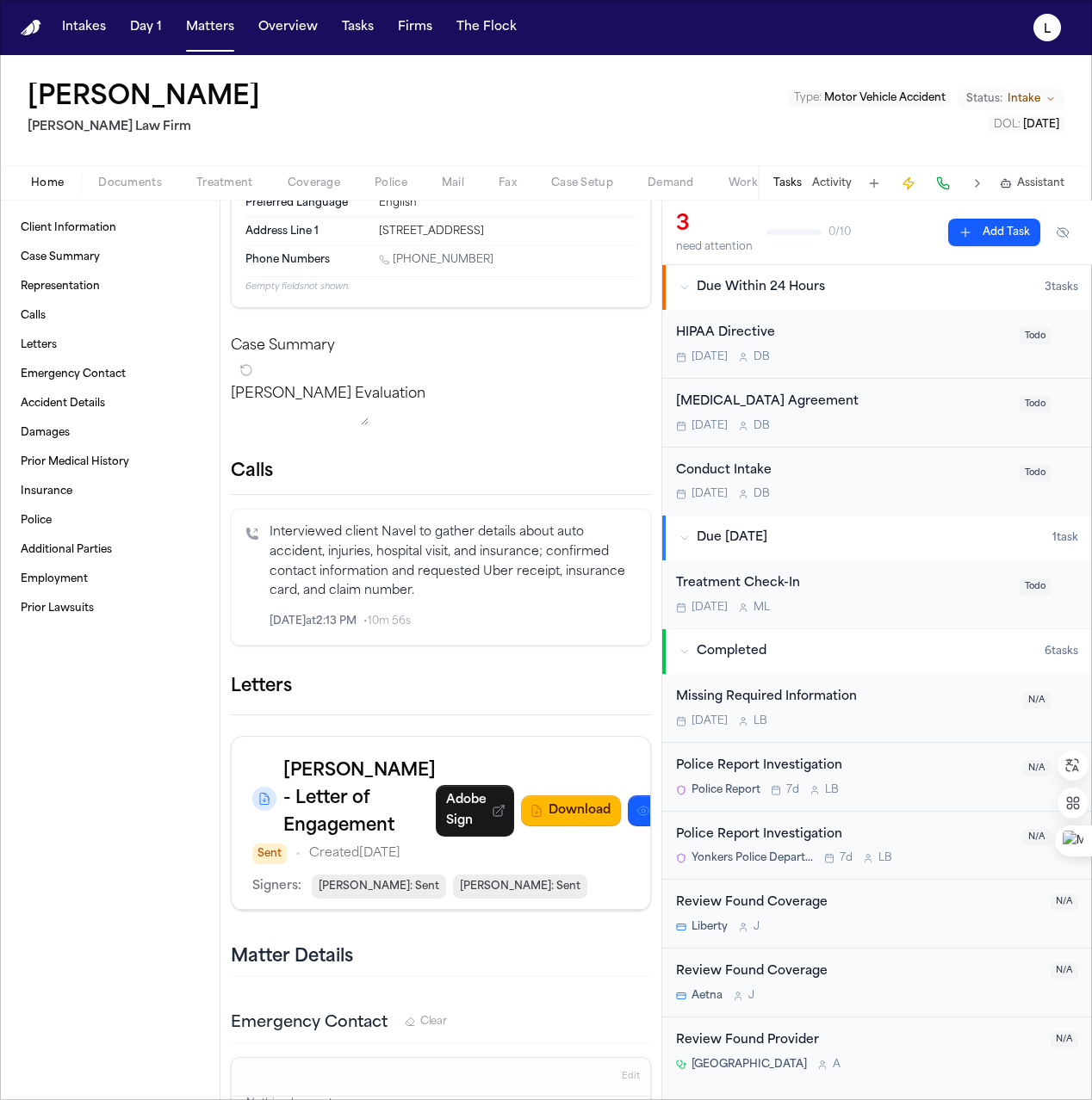
scroll to position [87, 0]
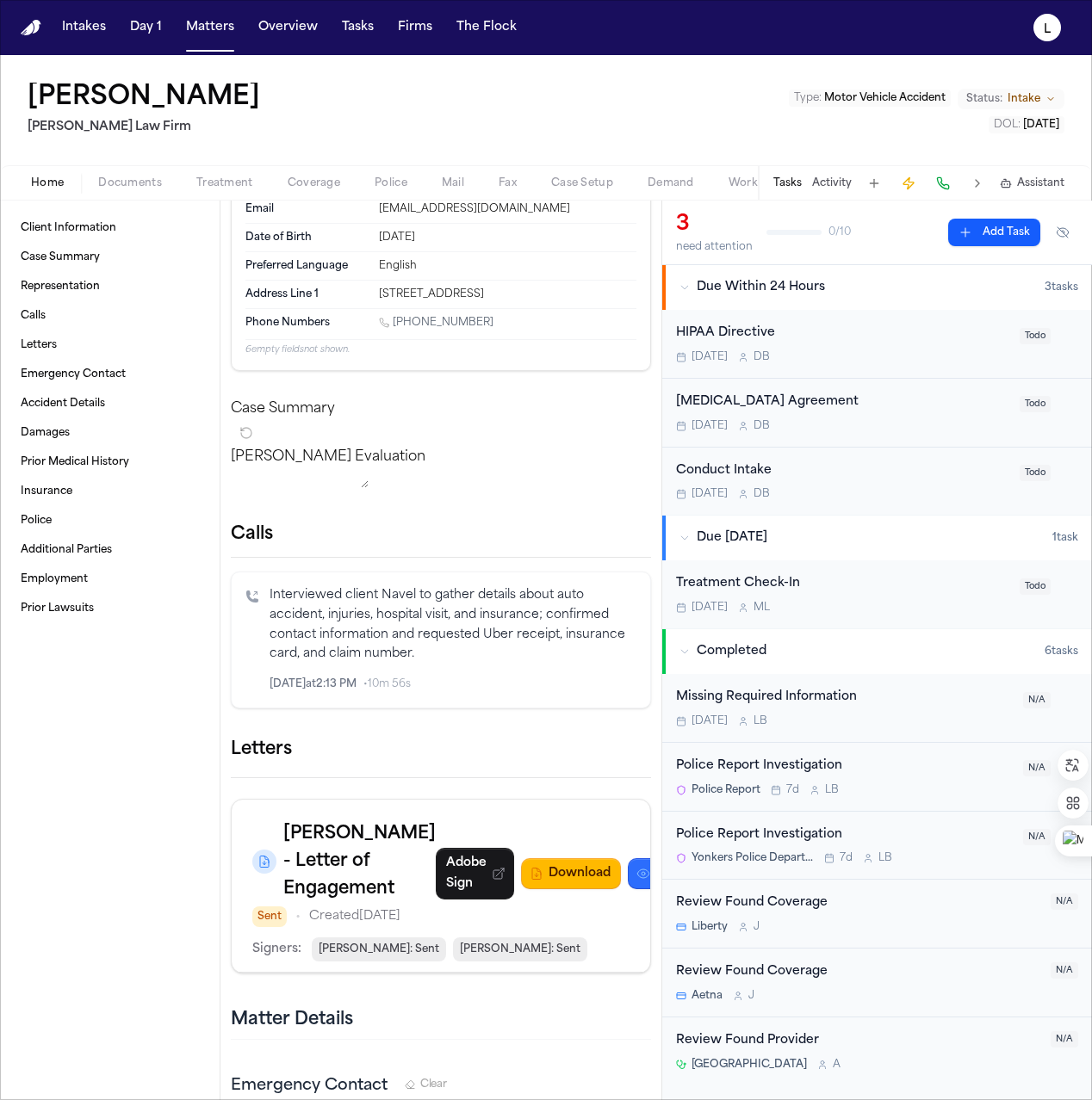
click at [627, 889] on button "Preview" at bounding box center [671, 873] width 88 height 31
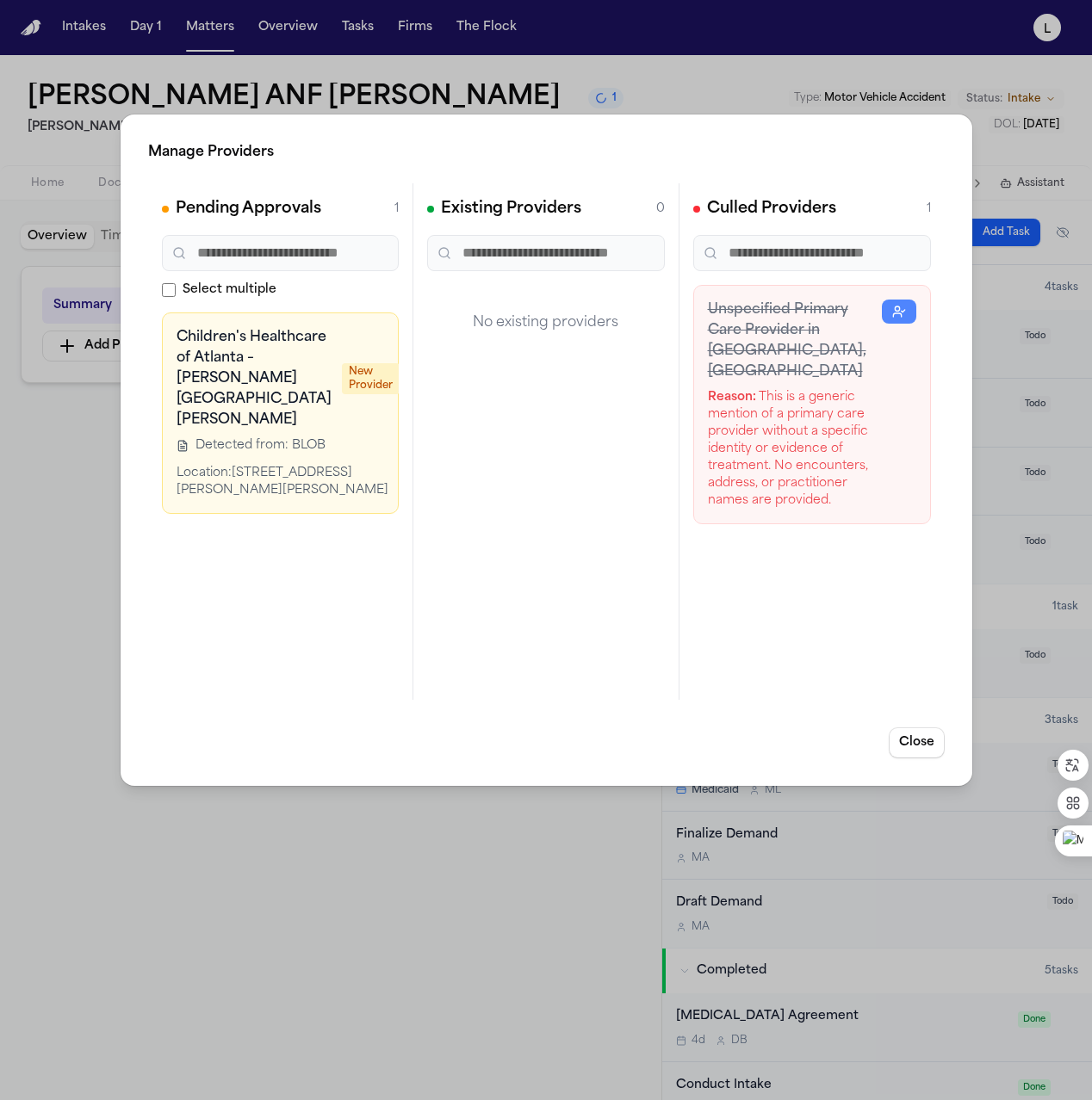
click at [410, 345] on icon at bounding box center [416, 339] width 14 height 14
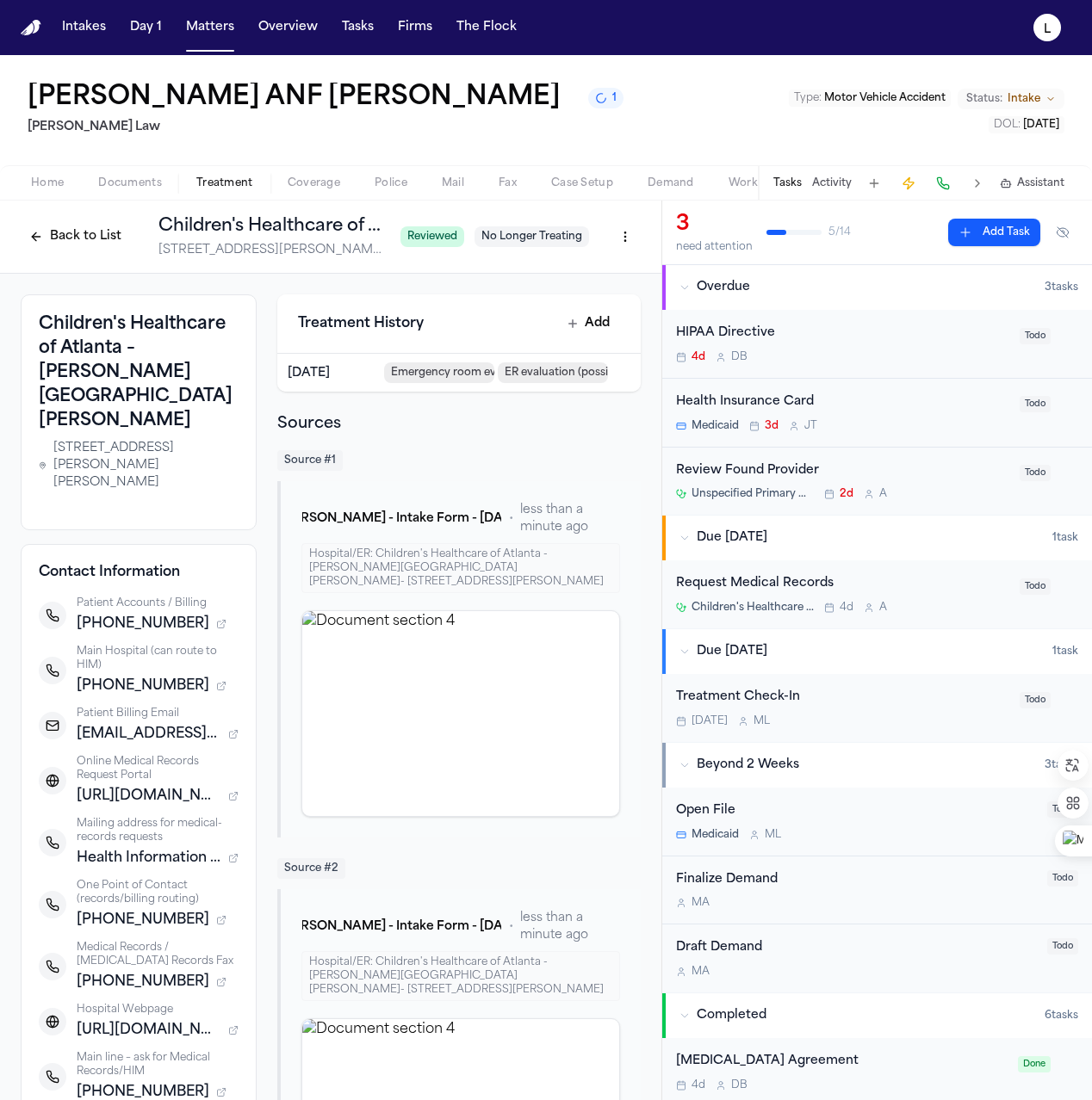
click at [509, 239] on span "No Longer Treating" at bounding box center [532, 236] width 115 height 20
click at [844, 342] on div "HIPAA Directive" at bounding box center [843, 333] width 333 height 20
